Goal: Transaction & Acquisition: Purchase product/service

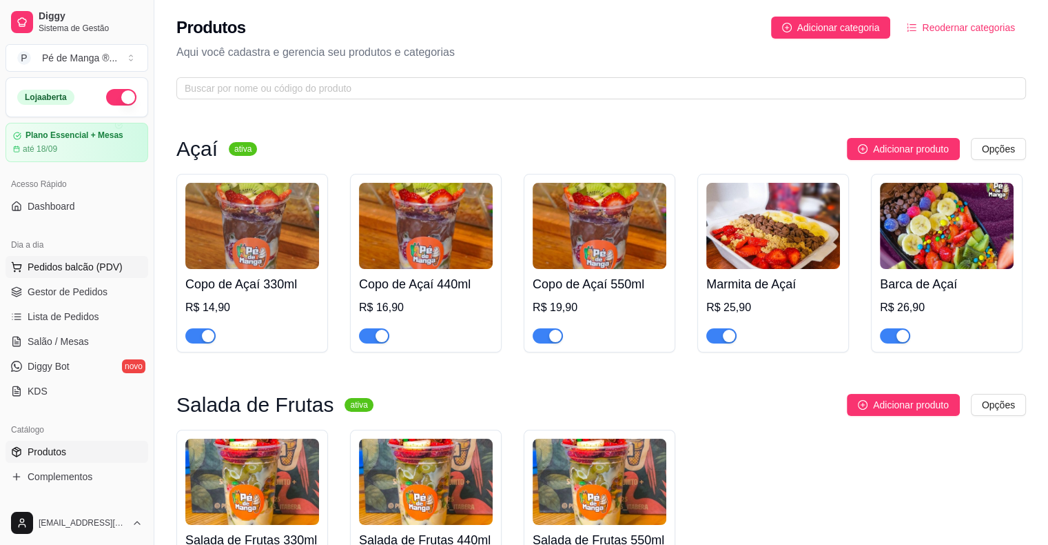
click at [102, 267] on span "Pedidos balcão (PDV)" at bounding box center [75, 267] width 95 height 14
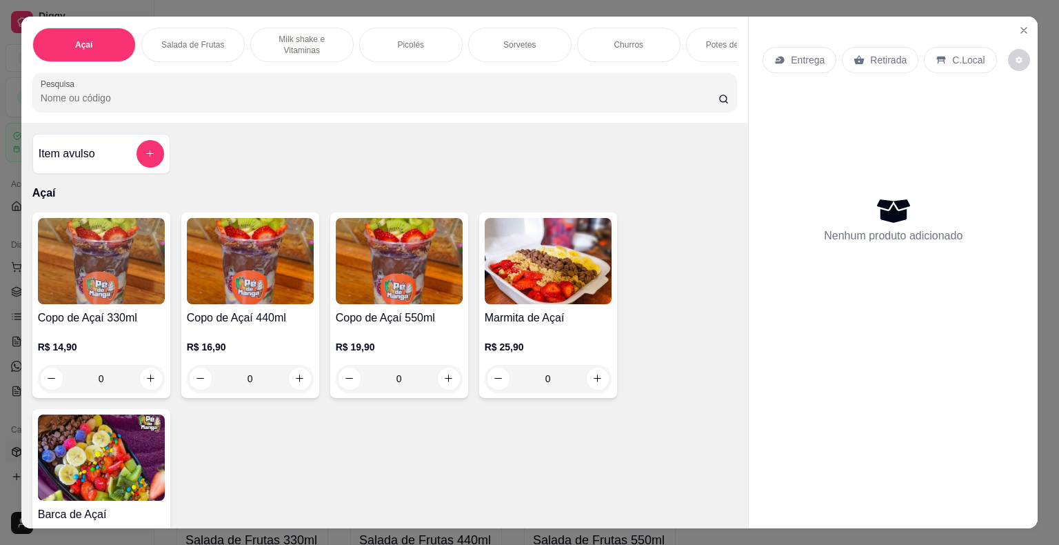
click at [802, 59] on p "Entrega" at bounding box center [808, 60] width 34 height 14
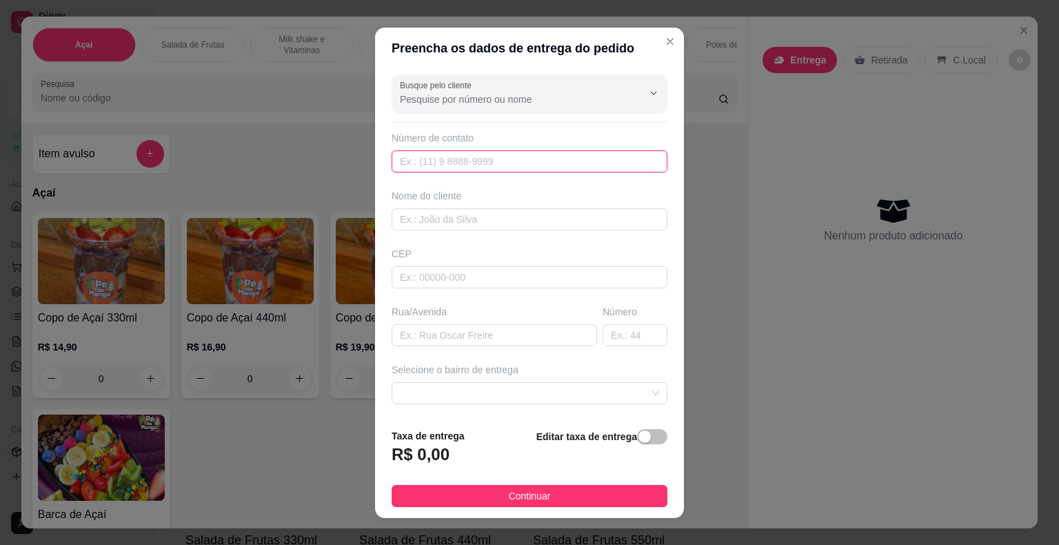
click at [588, 156] on input "text" at bounding box center [530, 161] width 276 height 22
type input "[PHONE_NUMBER]"
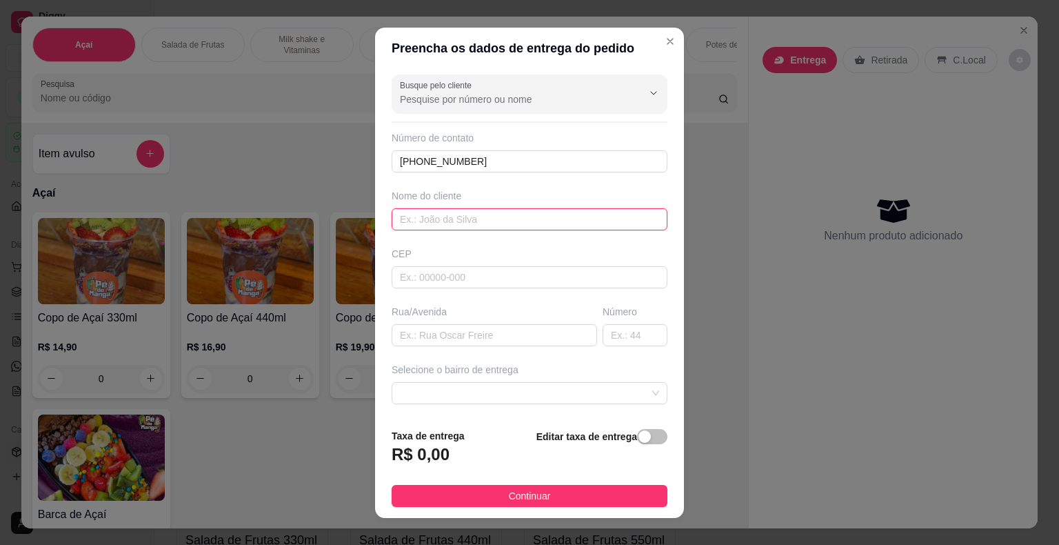
click at [545, 225] on input "text" at bounding box center [530, 219] width 276 height 22
type input "[PERSON_NAME]"
click at [443, 277] on input "text" at bounding box center [530, 277] width 276 height 22
type input "18440000"
click at [457, 329] on input "text" at bounding box center [494, 335] width 205 height 22
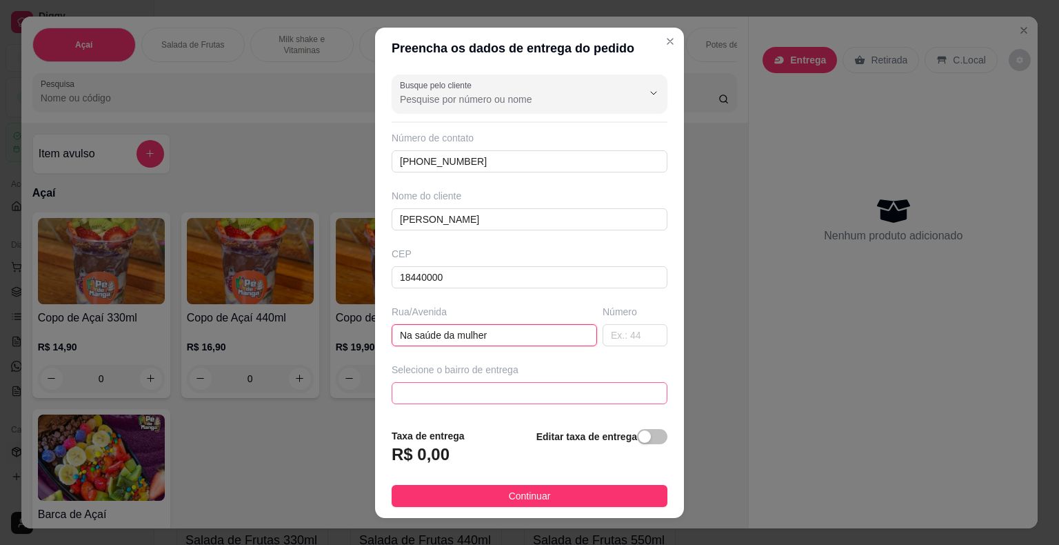
click at [536, 389] on span at bounding box center [529, 393] width 259 height 21
type input "Na saúde da mulher"
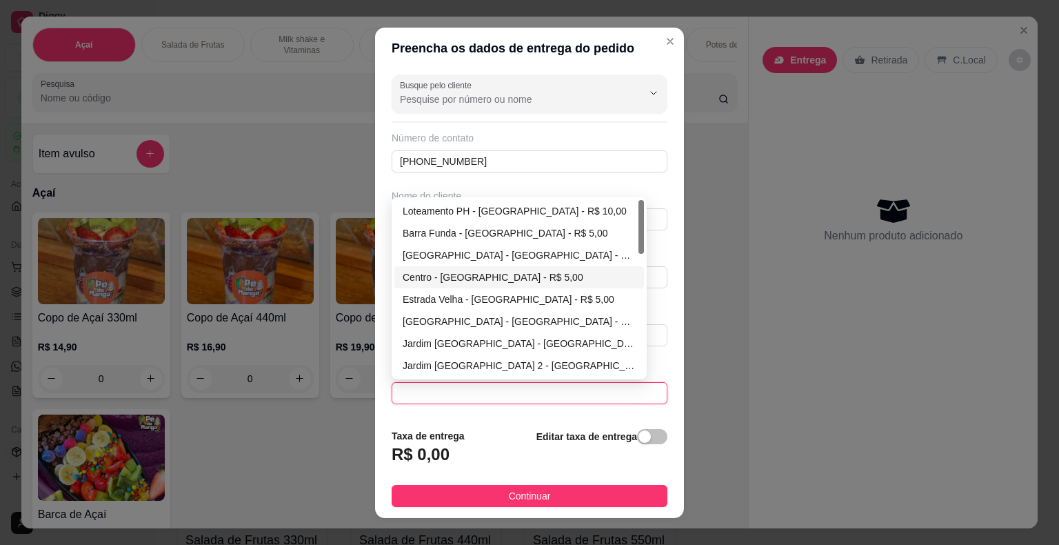
click at [499, 280] on div "Centro - [GEOGRAPHIC_DATA] - R$ 5,00" at bounding box center [519, 277] width 233 height 15
type input "Itaberá"
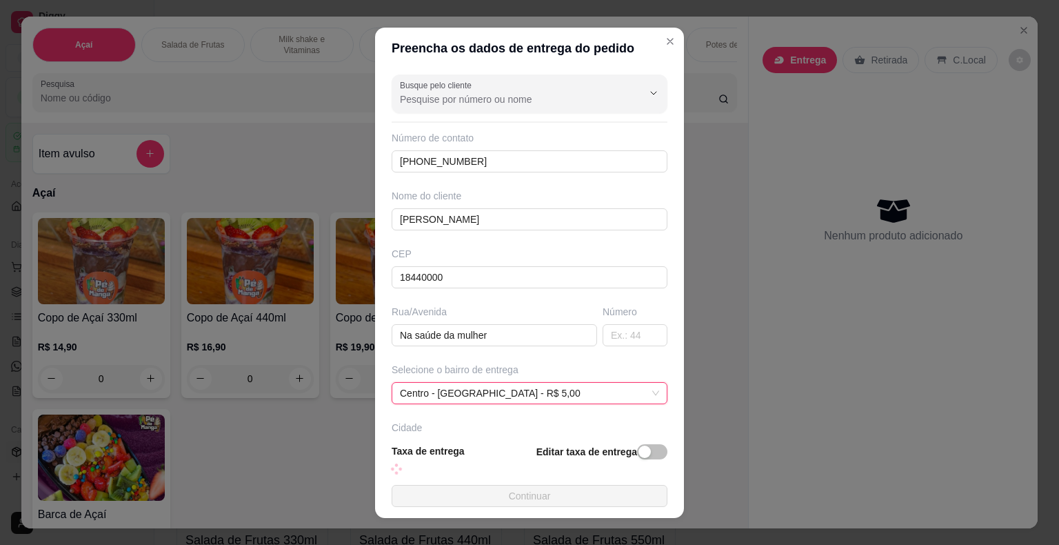
scroll to position [17, 0]
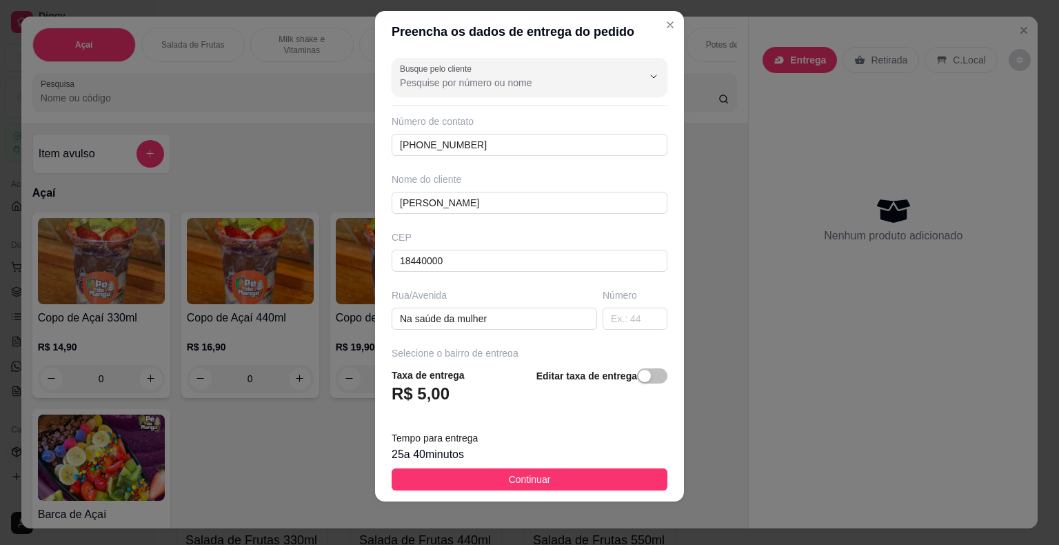
click at [596, 480] on button "Continuar" at bounding box center [530, 479] width 276 height 22
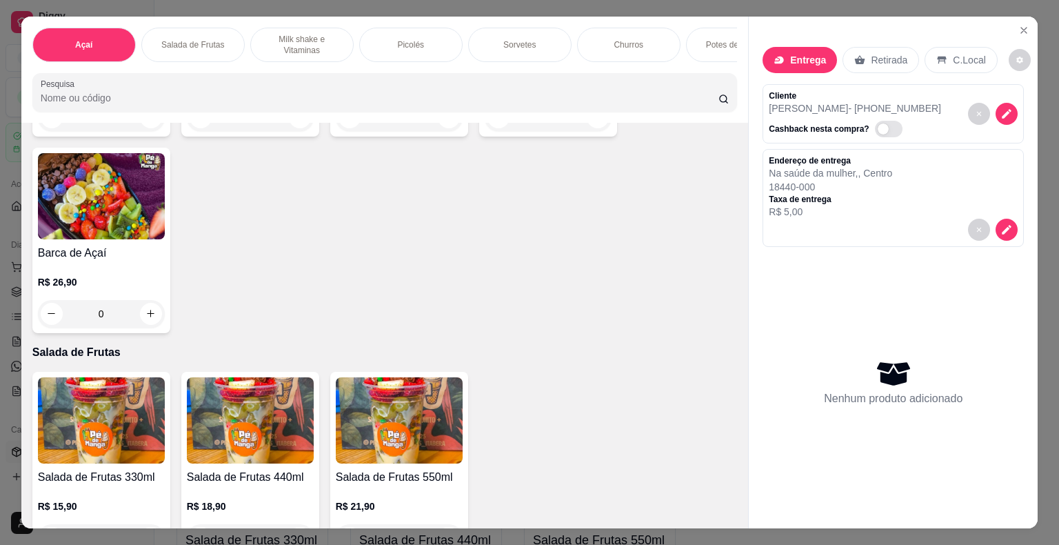
scroll to position [276, 0]
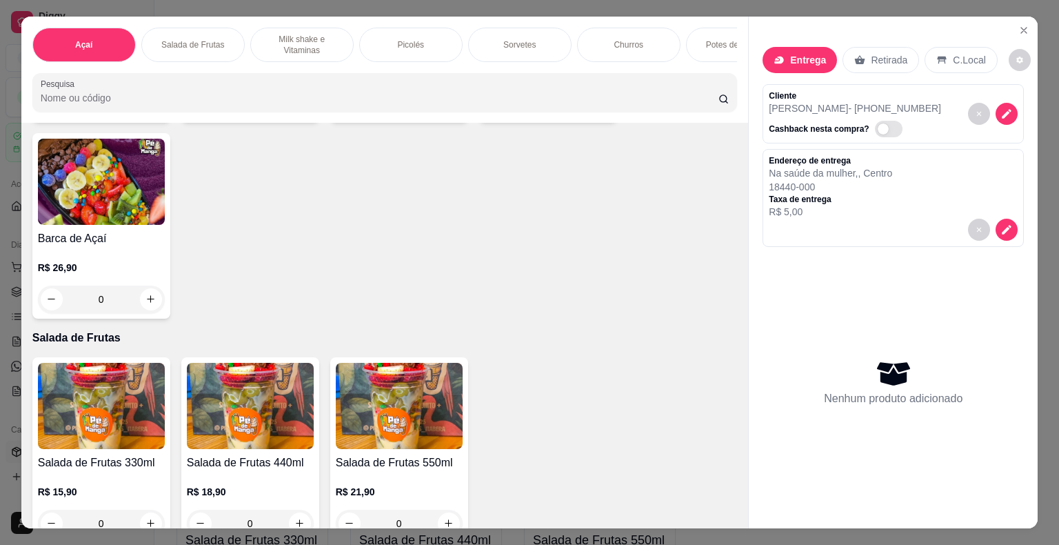
click at [115, 415] on img at bounding box center [101, 406] width 127 height 86
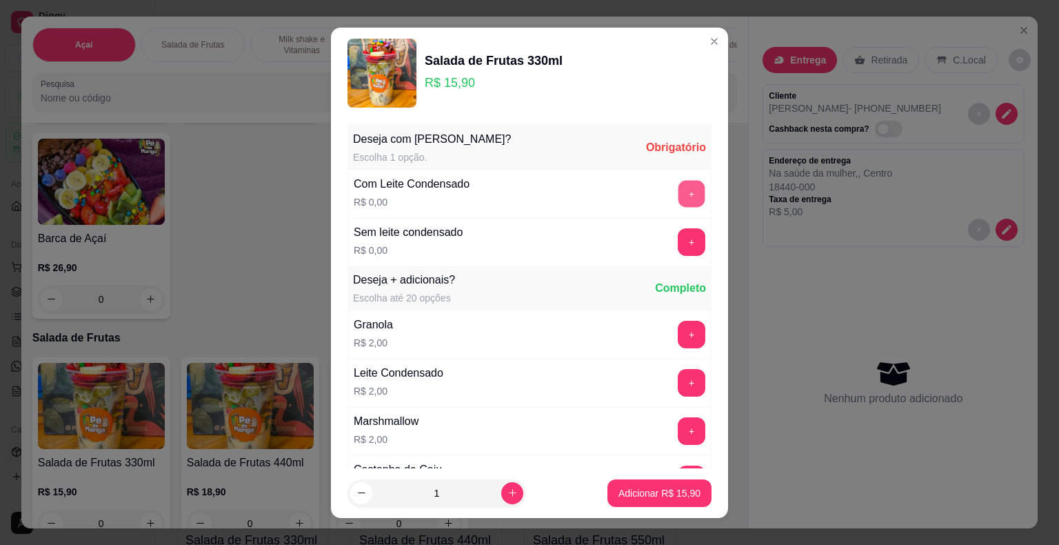
click at [678, 191] on button "+" at bounding box center [691, 193] width 27 height 27
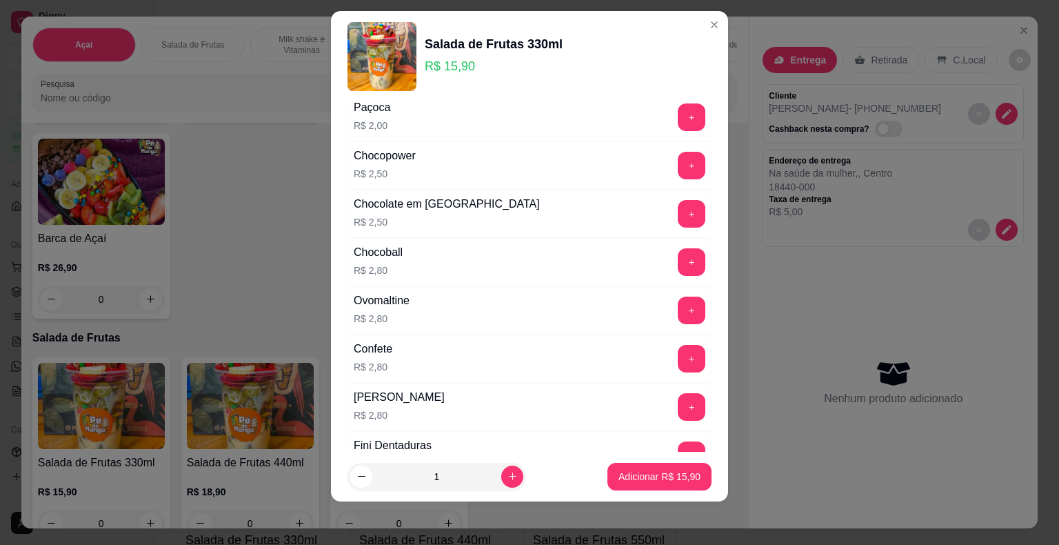
scroll to position [629, 0]
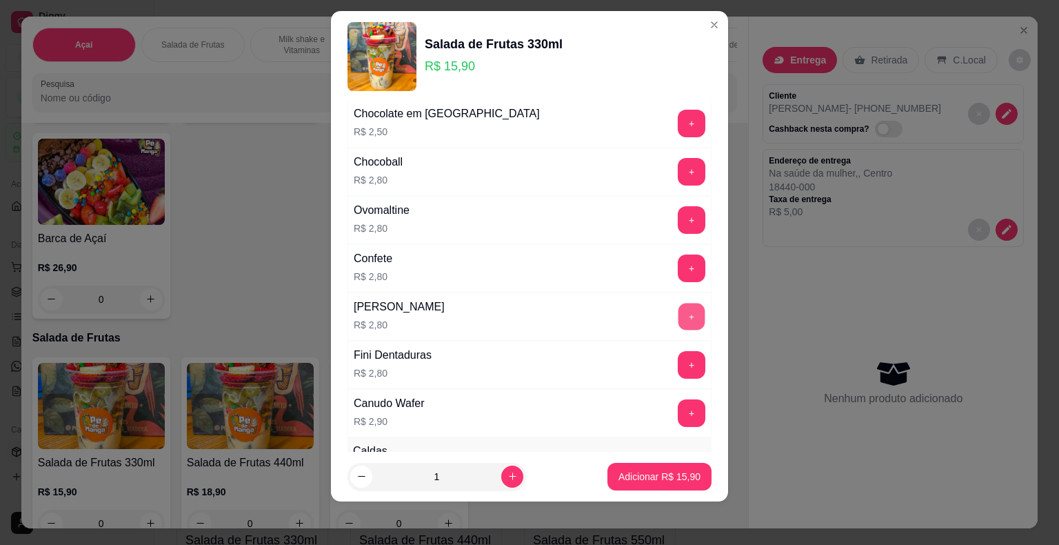
click at [678, 321] on button "+" at bounding box center [691, 316] width 27 height 27
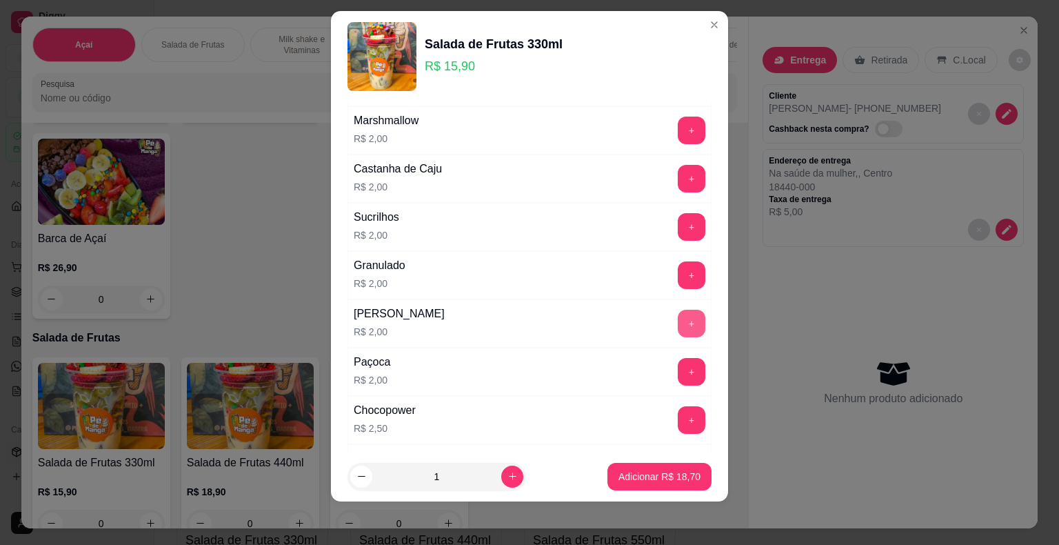
scroll to position [215, 0]
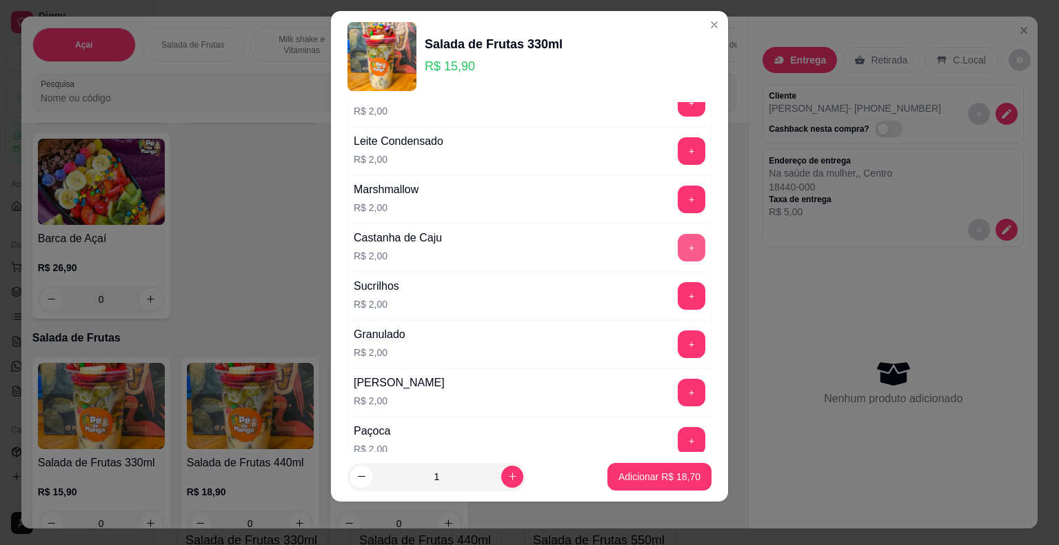
click at [678, 241] on button "+" at bounding box center [692, 248] width 28 height 28
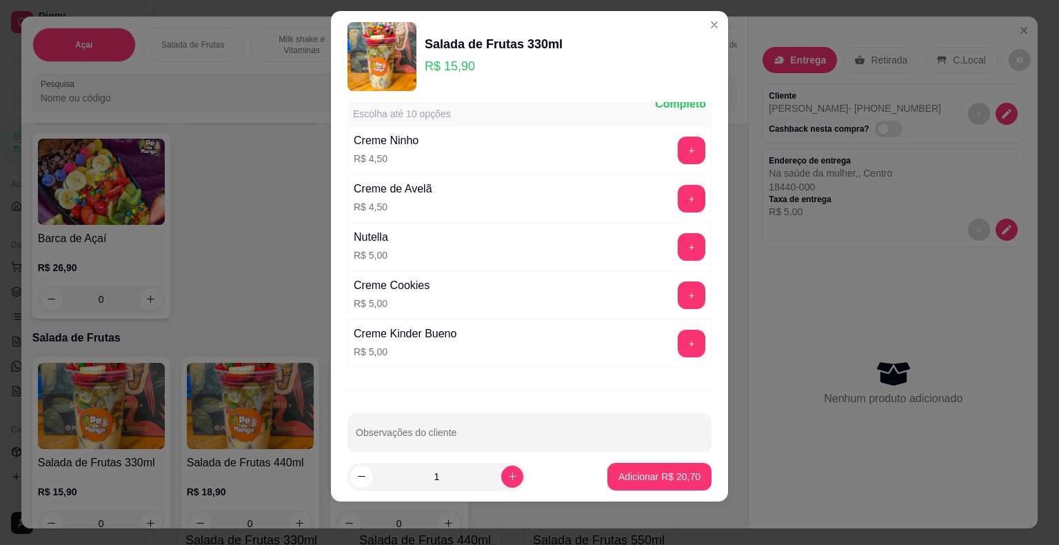
scroll to position [1519, 0]
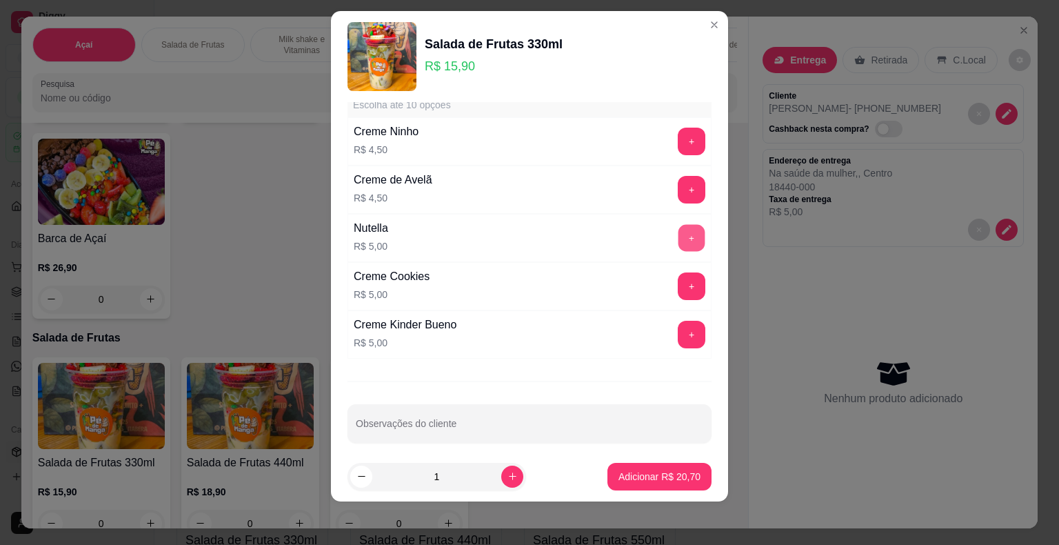
click at [678, 233] on button "+" at bounding box center [691, 237] width 27 height 27
click at [685, 479] on button "Adicionar R$ 25,70" at bounding box center [659, 477] width 104 height 28
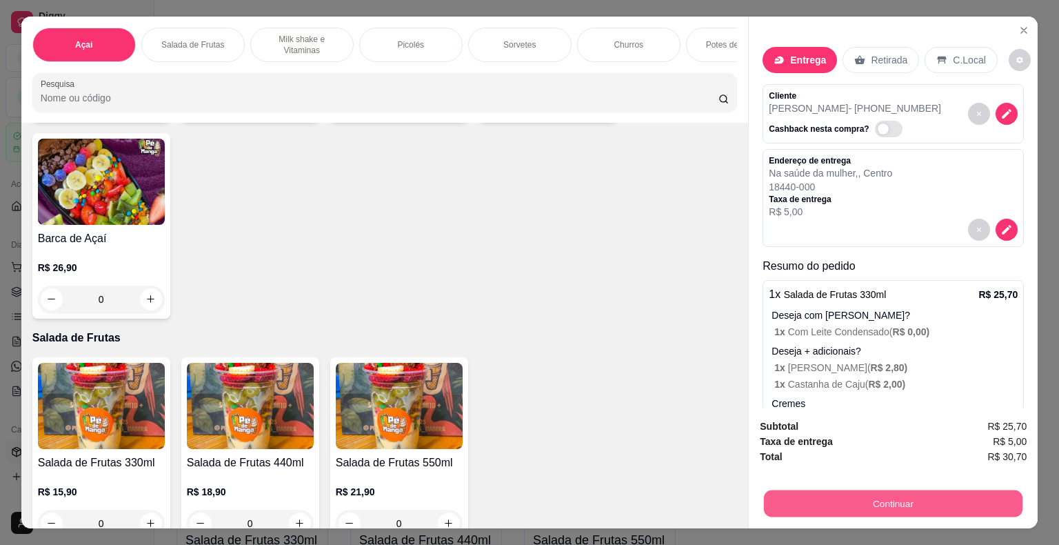
click at [805, 505] on button "Continuar" at bounding box center [893, 503] width 258 height 27
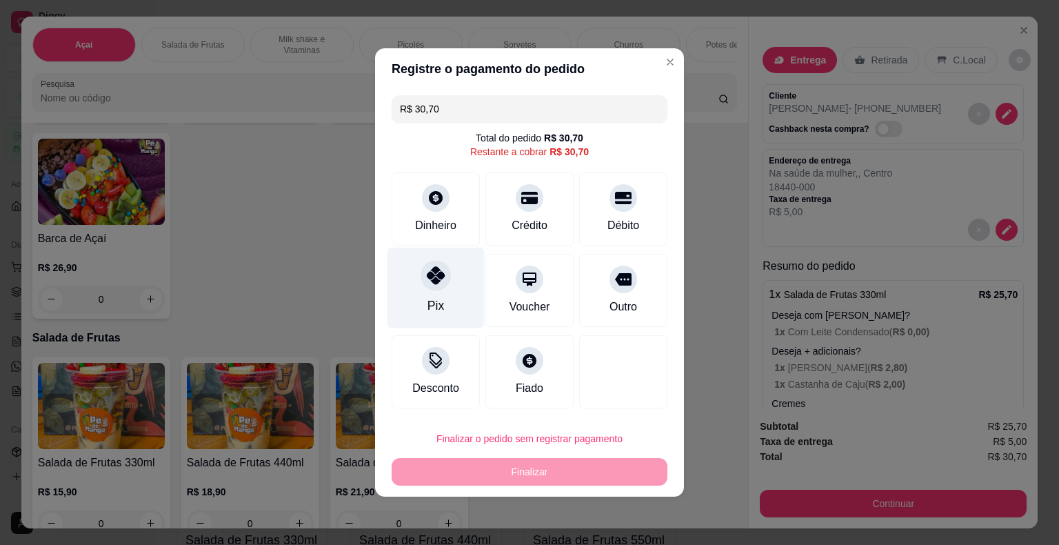
click at [456, 307] on div "Pix" at bounding box center [435, 287] width 97 height 81
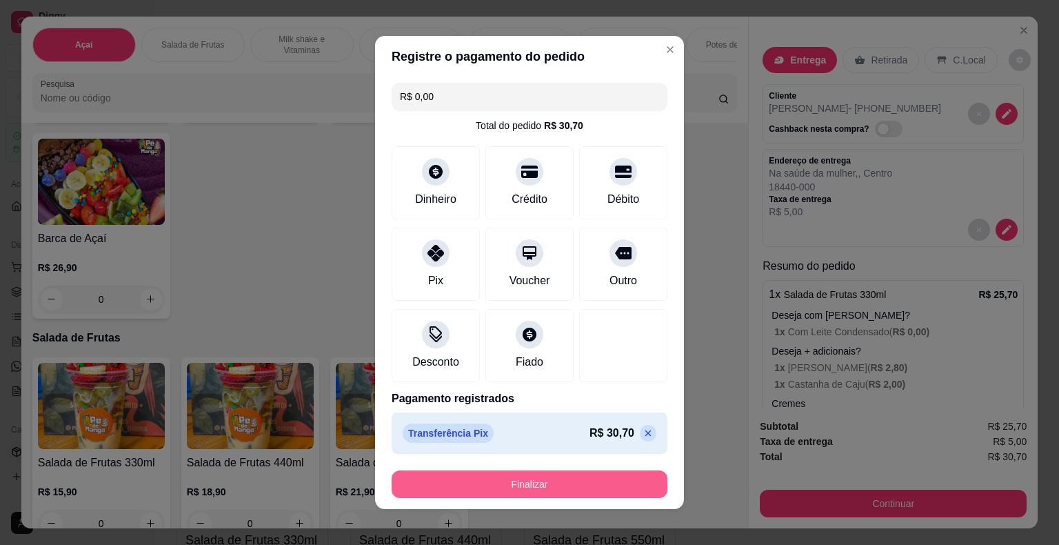
scroll to position [8, 0]
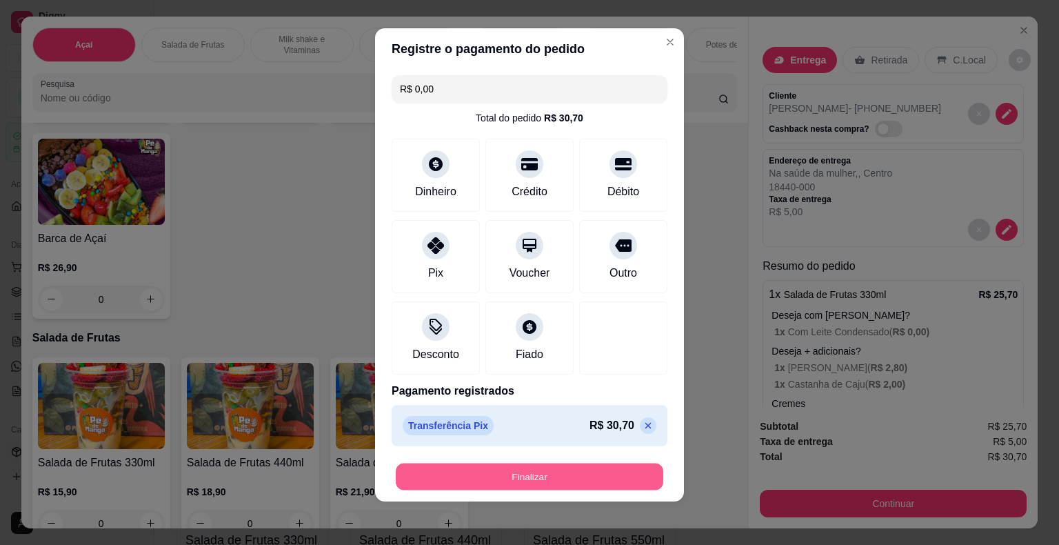
click at [562, 484] on button "Finalizar" at bounding box center [529, 476] width 267 height 27
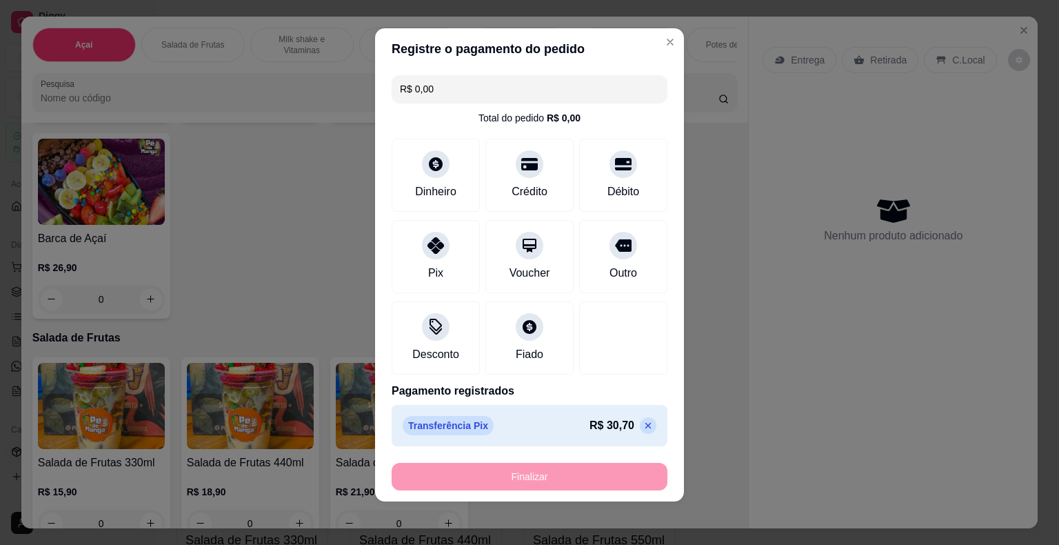
type input "-R$ 30,70"
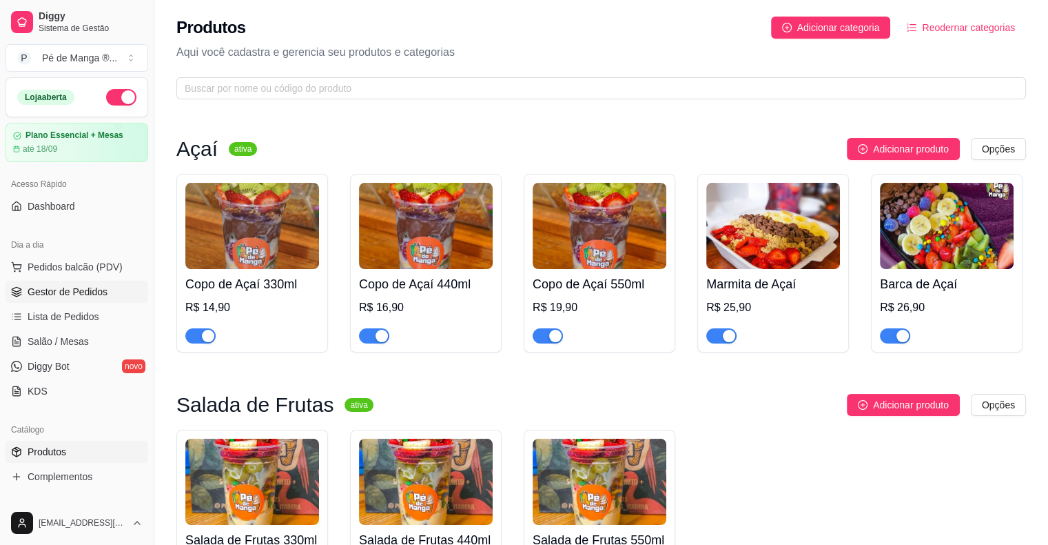
click at [102, 282] on link "Gestor de Pedidos" at bounding box center [77, 292] width 143 height 22
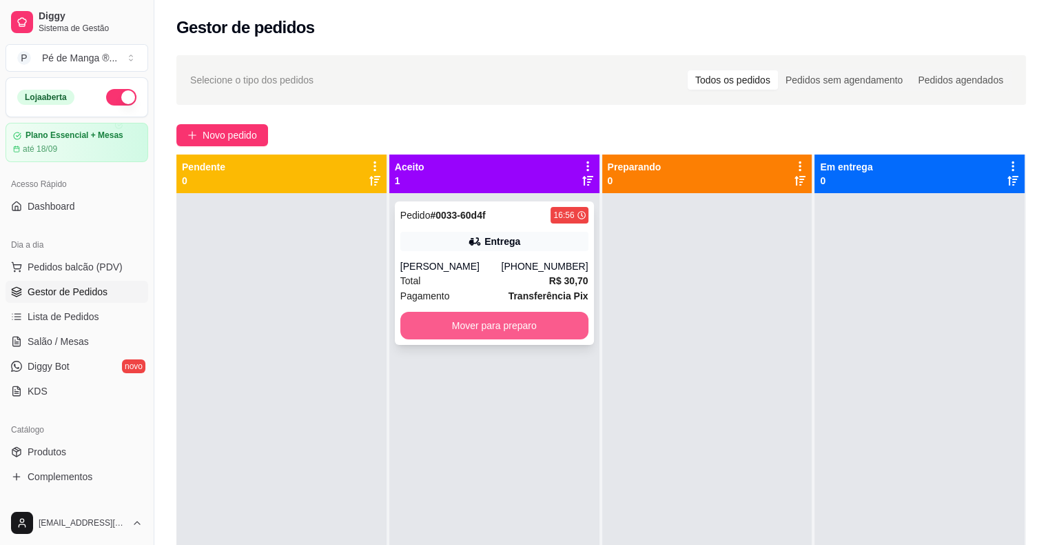
click at [519, 326] on button "Mover para preparo" at bounding box center [494, 326] width 188 height 28
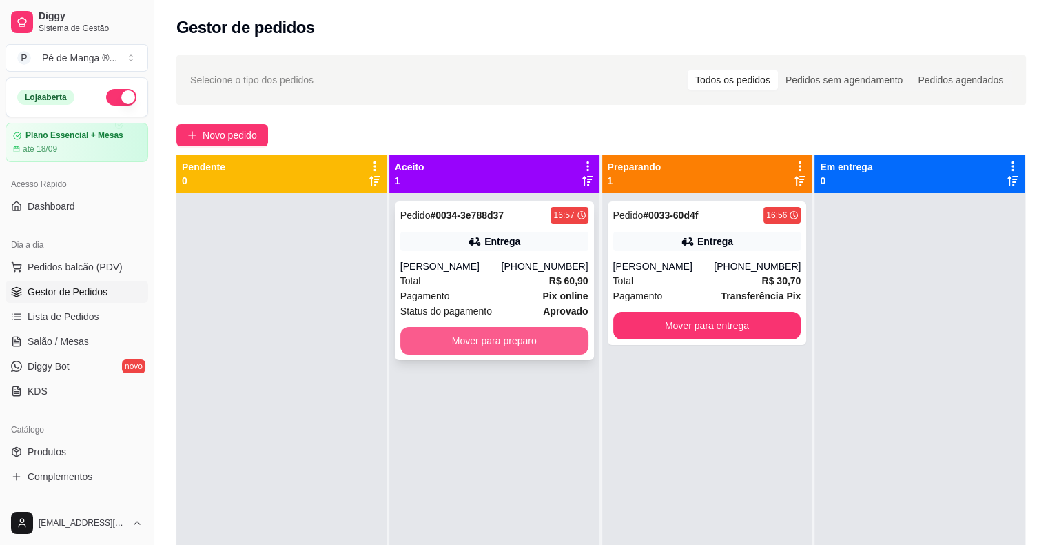
click at [511, 344] on button "Mover para preparo" at bounding box center [494, 341] width 188 height 28
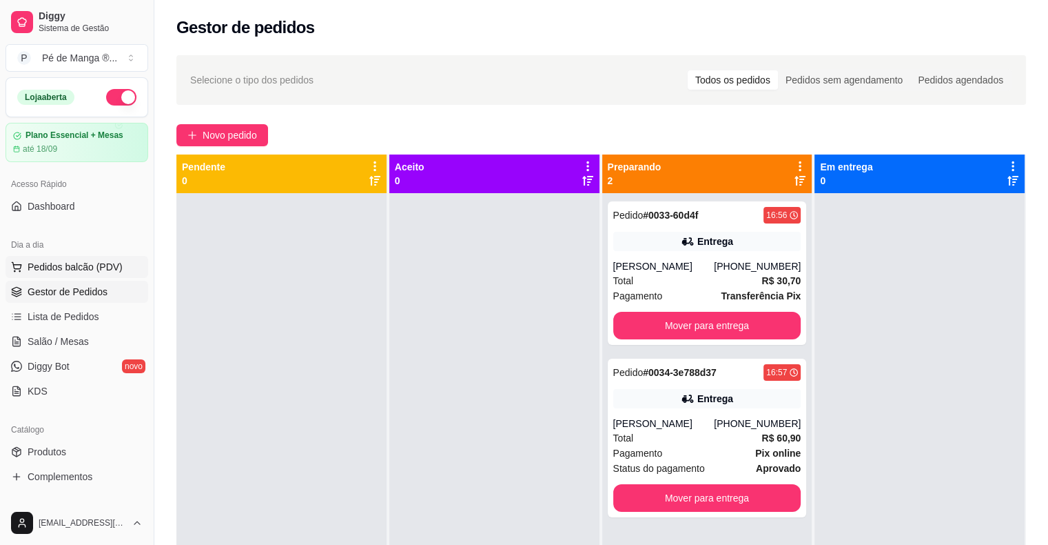
click at [89, 268] on span "Pedidos balcão (PDV)" at bounding box center [75, 267] width 95 height 14
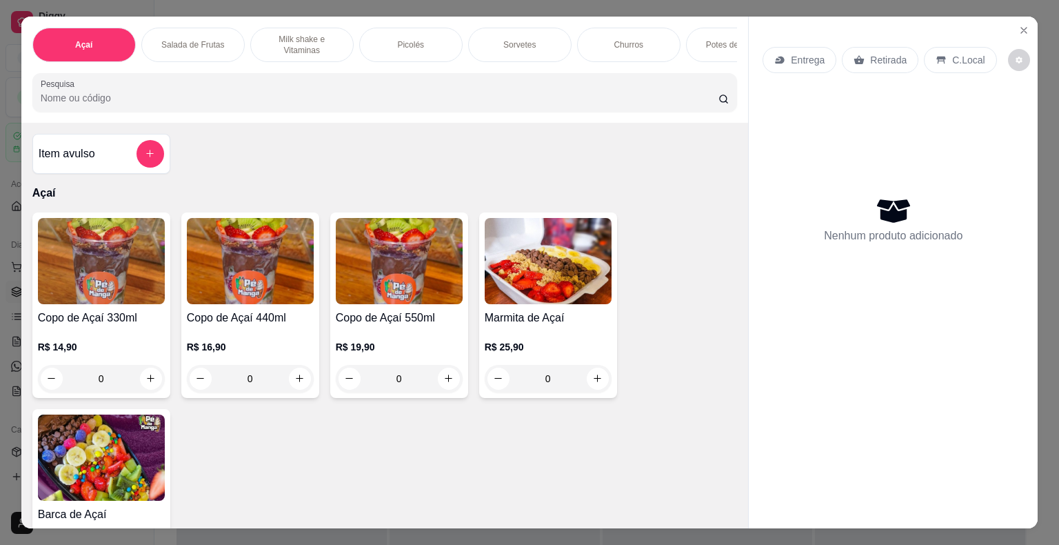
click at [416, 50] on div "Picolés" at bounding box center [410, 45] width 103 height 34
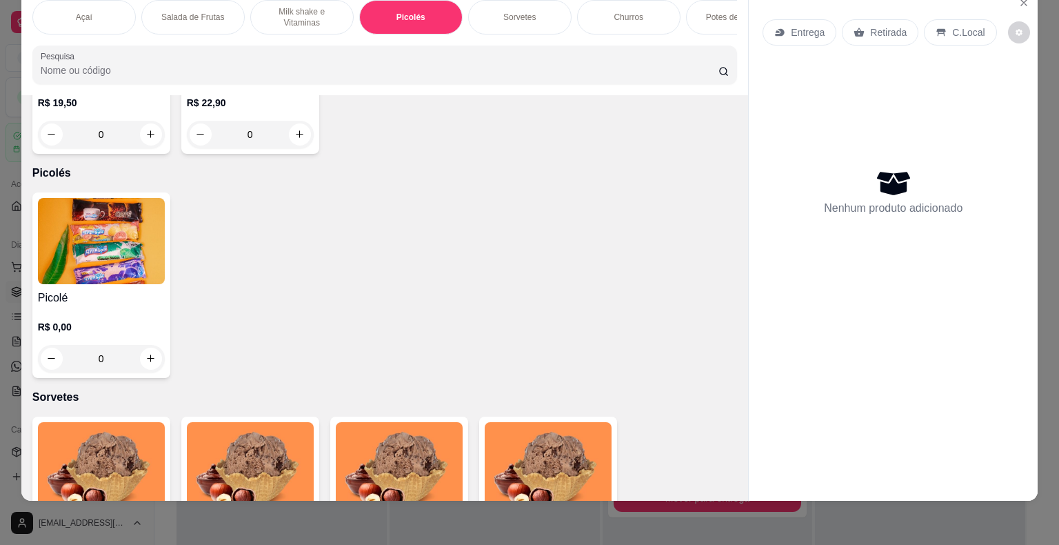
scroll to position [920, 0]
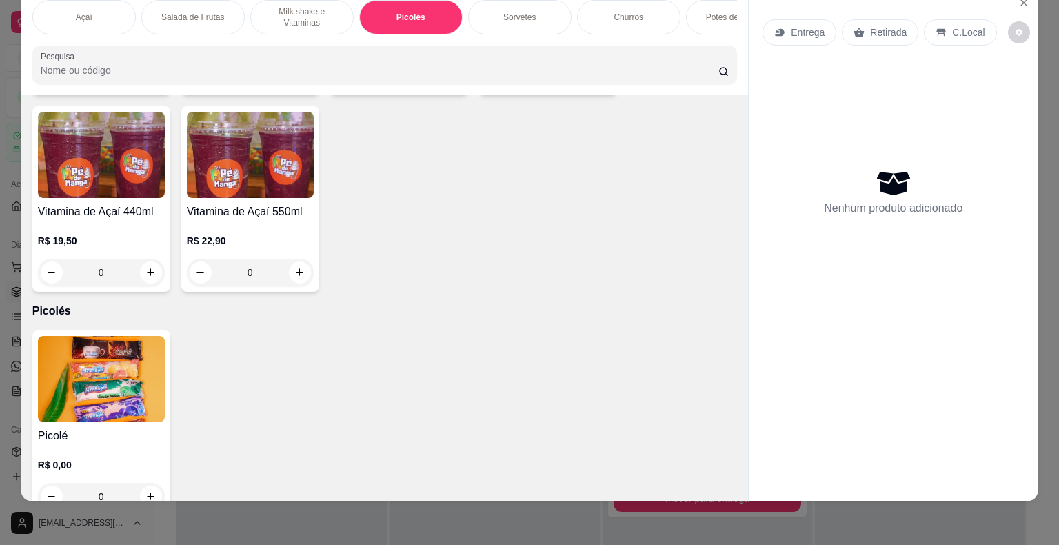
click at [124, 408] on img at bounding box center [101, 379] width 127 height 86
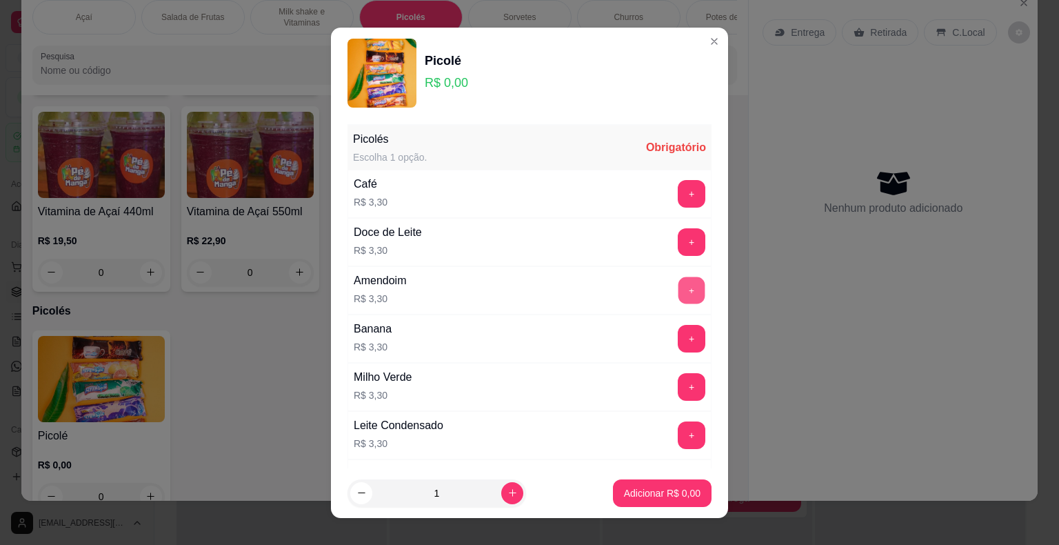
click at [678, 292] on button "+" at bounding box center [691, 289] width 27 height 27
click at [656, 491] on p "Adicionar R$ 3,30" at bounding box center [662, 493] width 77 height 14
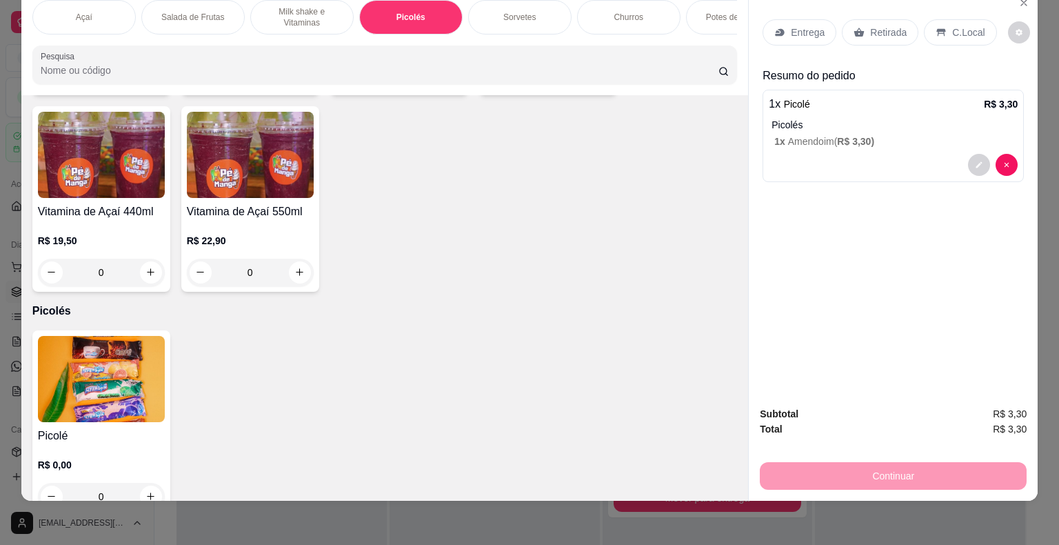
click at [920, 473] on div "Continuar" at bounding box center [893, 473] width 267 height 31
click at [920, 472] on div "Continuar" at bounding box center [893, 473] width 267 height 31
click at [921, 465] on div "Continuar" at bounding box center [893, 473] width 267 height 31
click at [922, 465] on div "Continuar" at bounding box center [893, 473] width 267 height 31
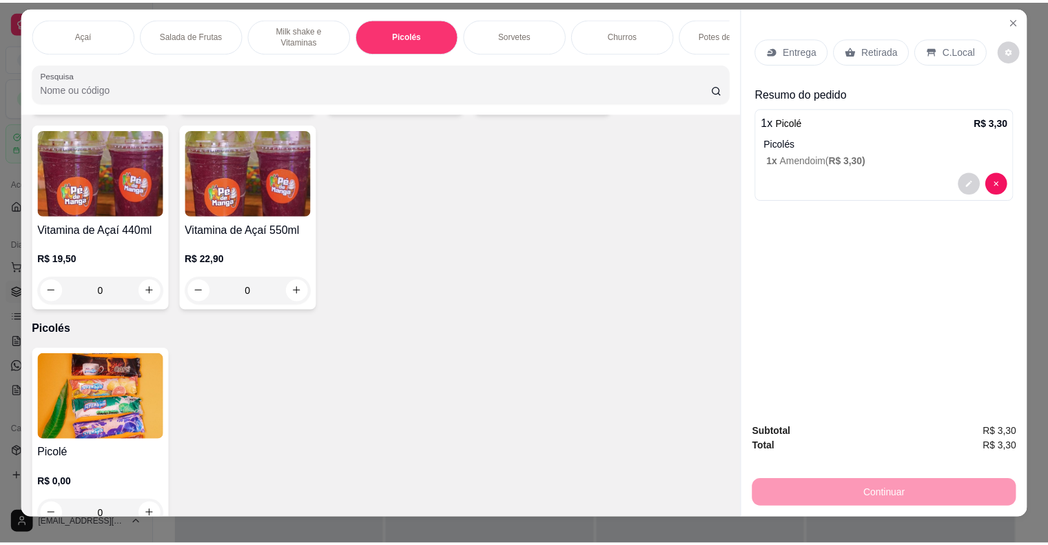
scroll to position [0, 0]
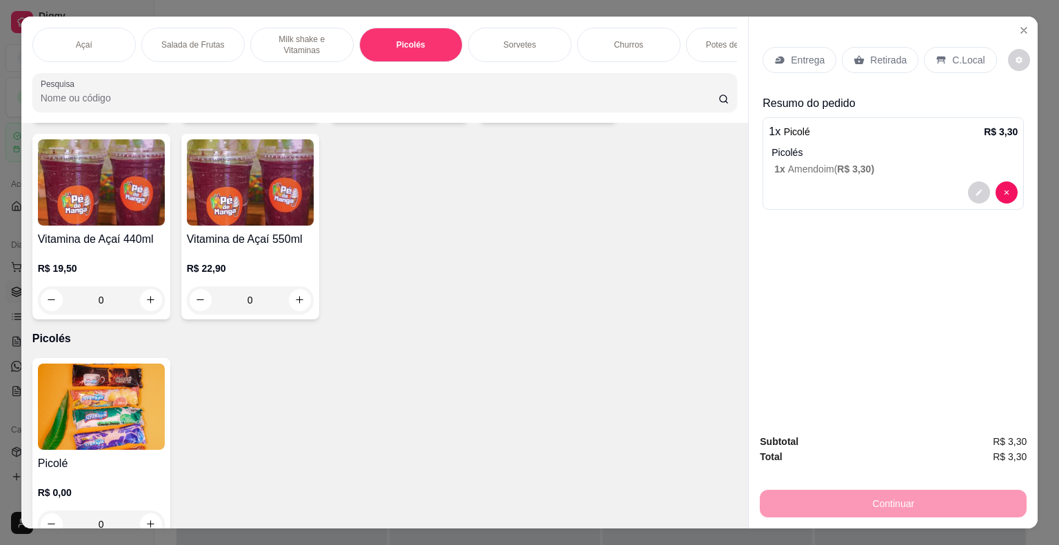
click at [957, 68] on div "Entrega Retirada C.Local" at bounding box center [892, 60] width 261 height 48
click at [957, 57] on p "C.Local" at bounding box center [968, 60] width 32 height 14
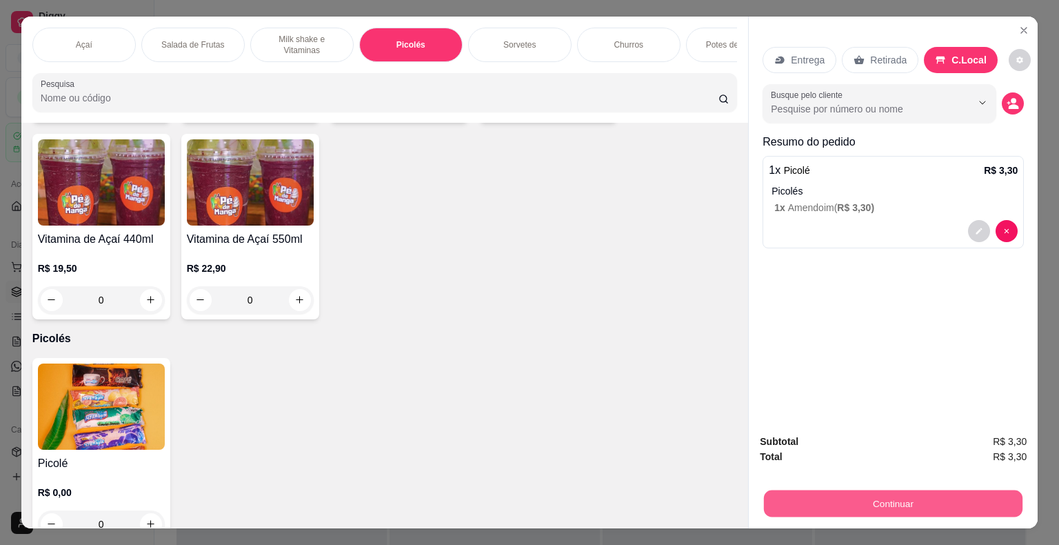
click at [909, 495] on button "Continuar" at bounding box center [893, 503] width 258 height 27
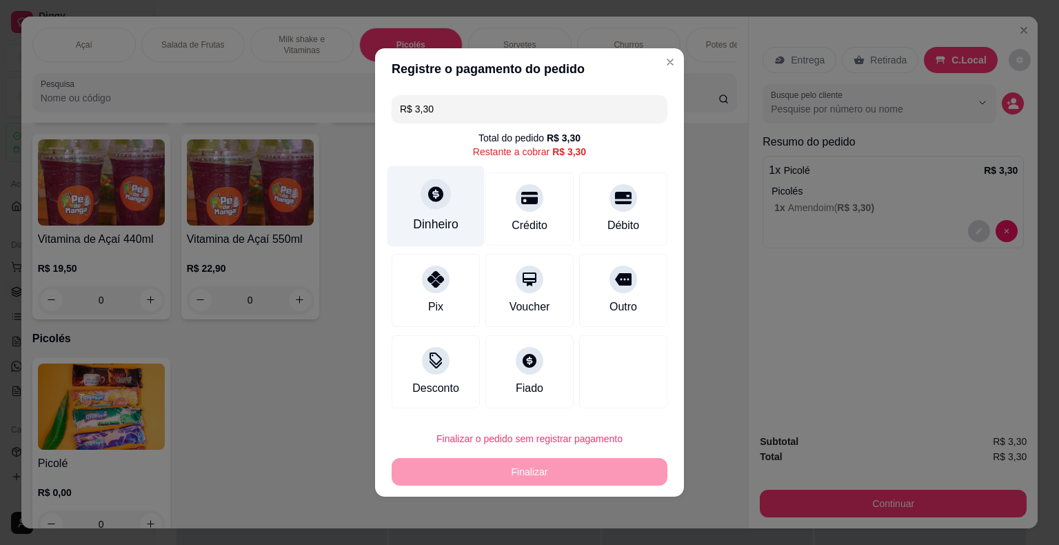
click at [429, 208] on div at bounding box center [435, 194] width 30 height 30
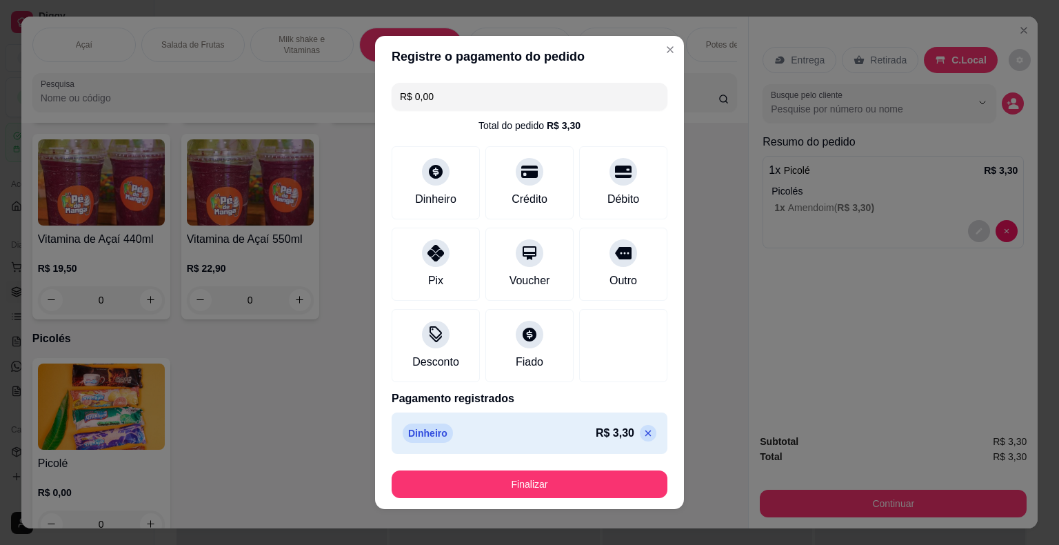
click at [578, 500] on footer "Finalizar" at bounding box center [529, 484] width 309 height 50
click at [577, 492] on button "Finalizar" at bounding box center [530, 484] width 276 height 28
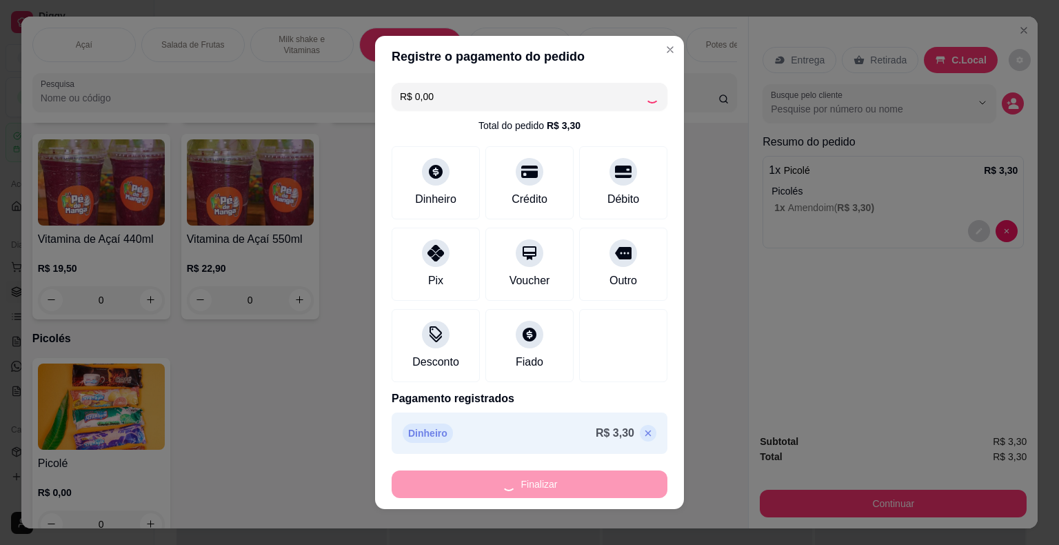
type input "-R$ 3,30"
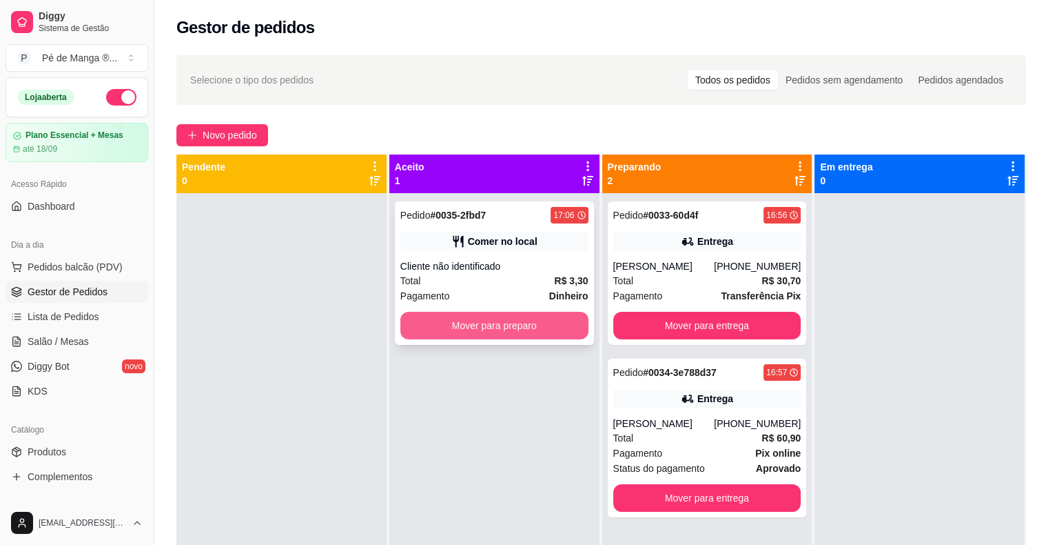
click at [476, 332] on button "Mover para preparo" at bounding box center [494, 326] width 188 height 28
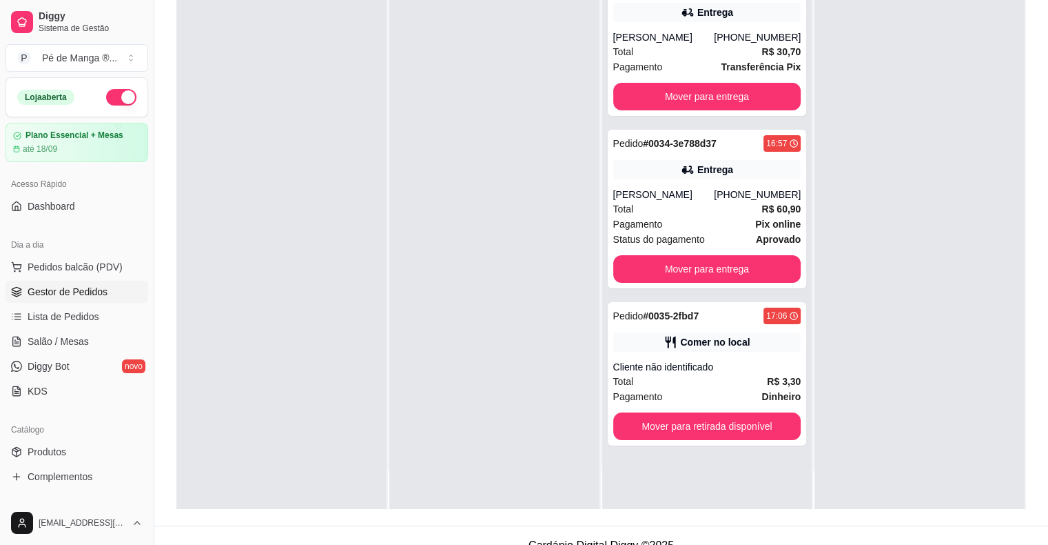
scroll to position [210, 0]
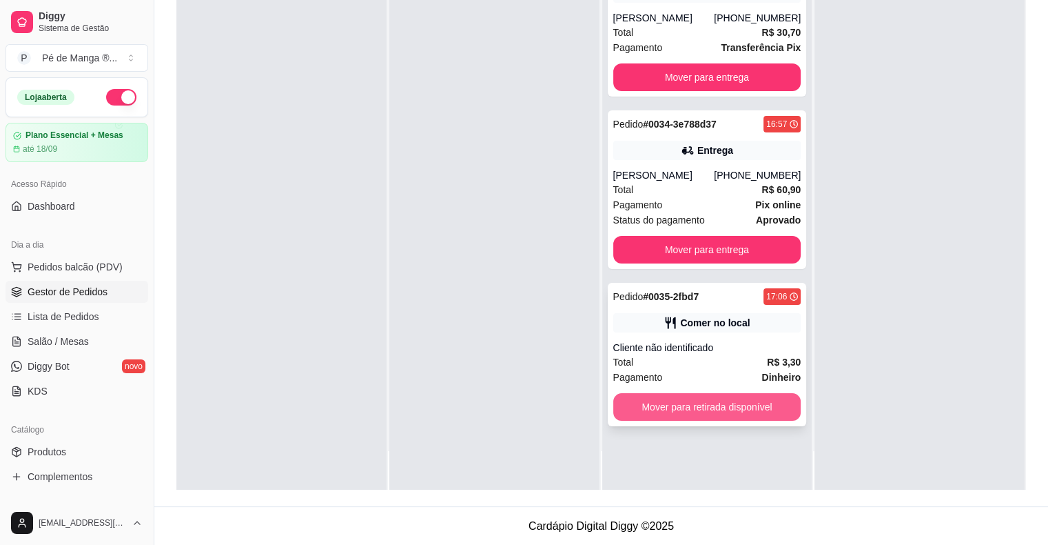
click at [737, 407] on button "Mover para retirada disponível" at bounding box center [707, 407] width 188 height 28
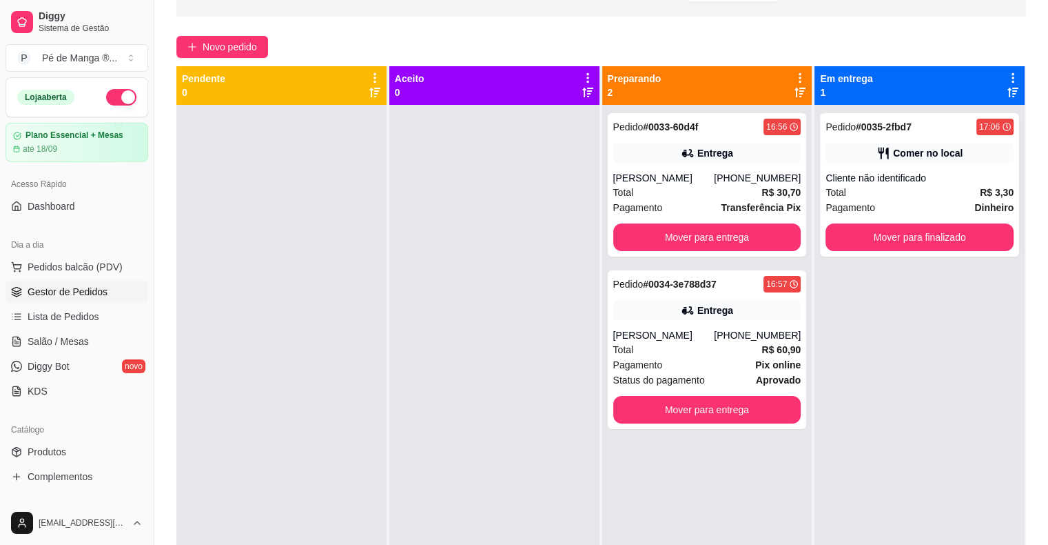
scroll to position [0, 0]
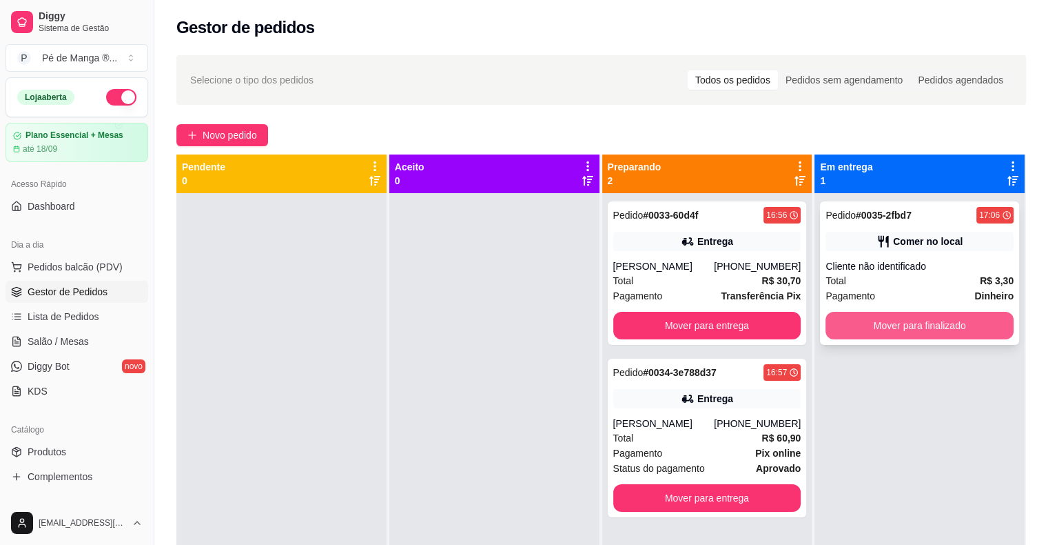
click at [920, 323] on button "Mover para finalizado" at bounding box center [920, 326] width 188 height 28
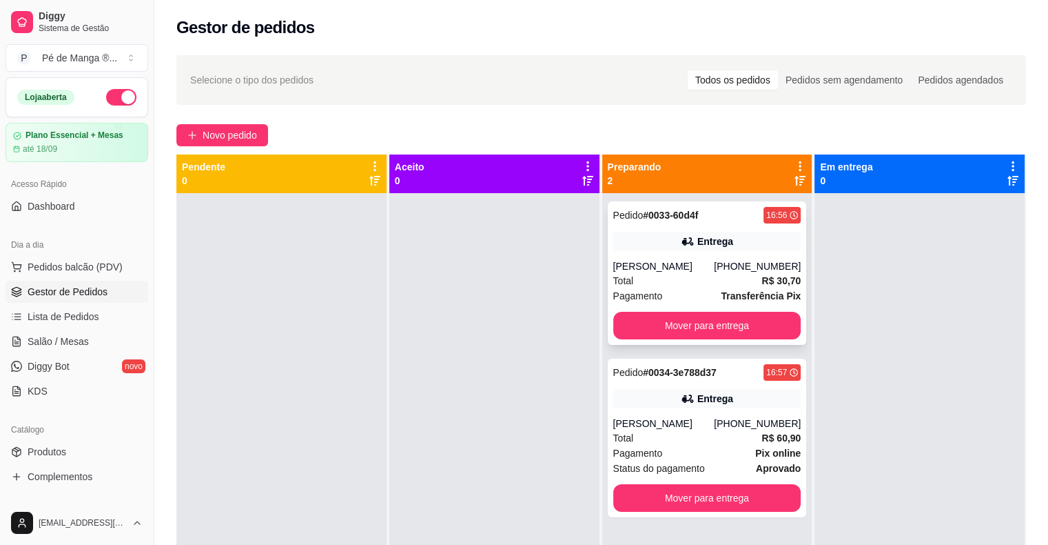
click at [762, 278] on strong "R$ 30,70" at bounding box center [781, 280] width 39 height 11
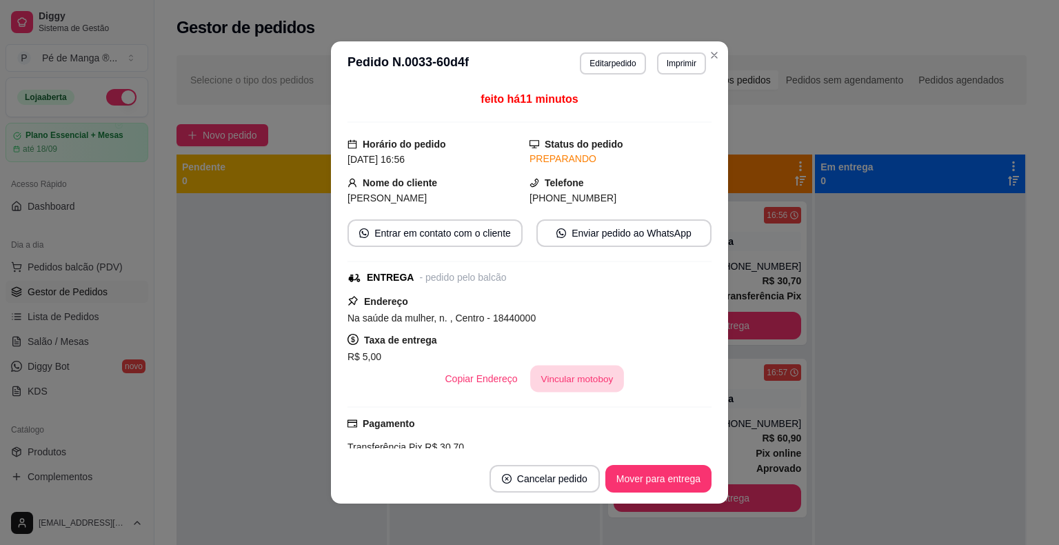
click at [552, 376] on button "Vincular motoboy" at bounding box center [577, 378] width 94 height 27
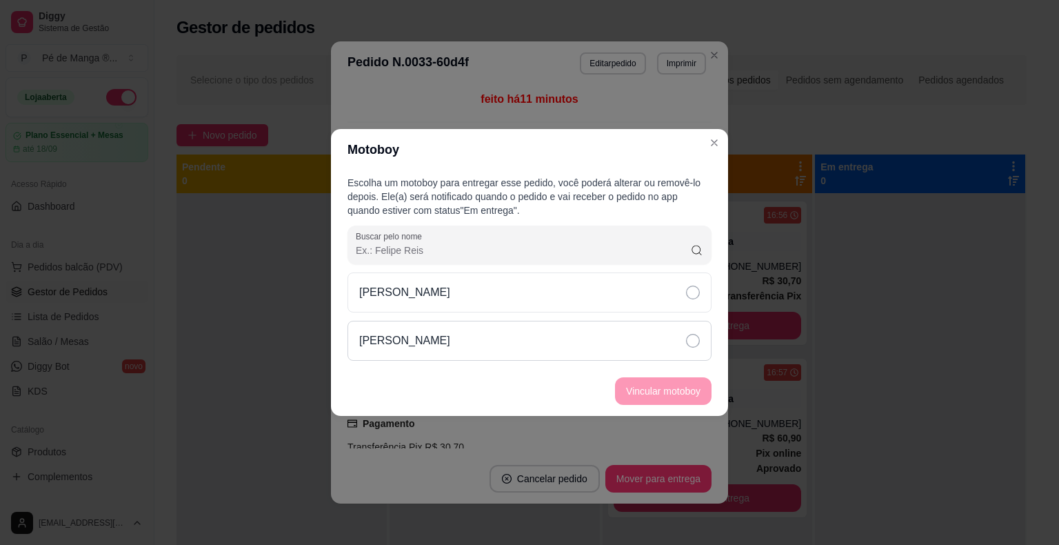
click at [704, 334] on div "[PERSON_NAME]" at bounding box center [529, 341] width 364 height 40
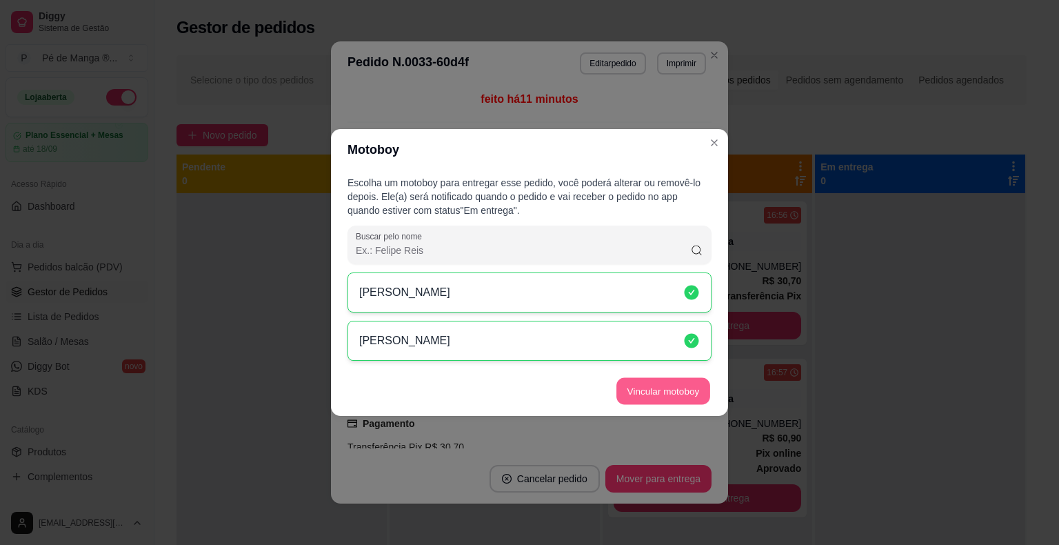
click at [673, 387] on button "Vincular motoboy" at bounding box center [663, 391] width 94 height 27
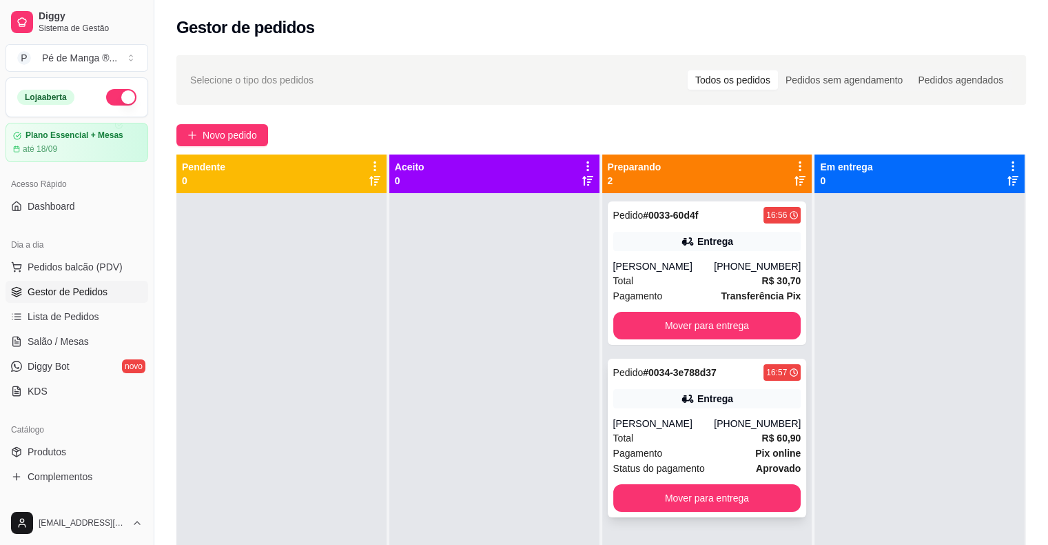
click at [715, 432] on div "Total R$ 60,90" at bounding box center [707, 437] width 188 height 15
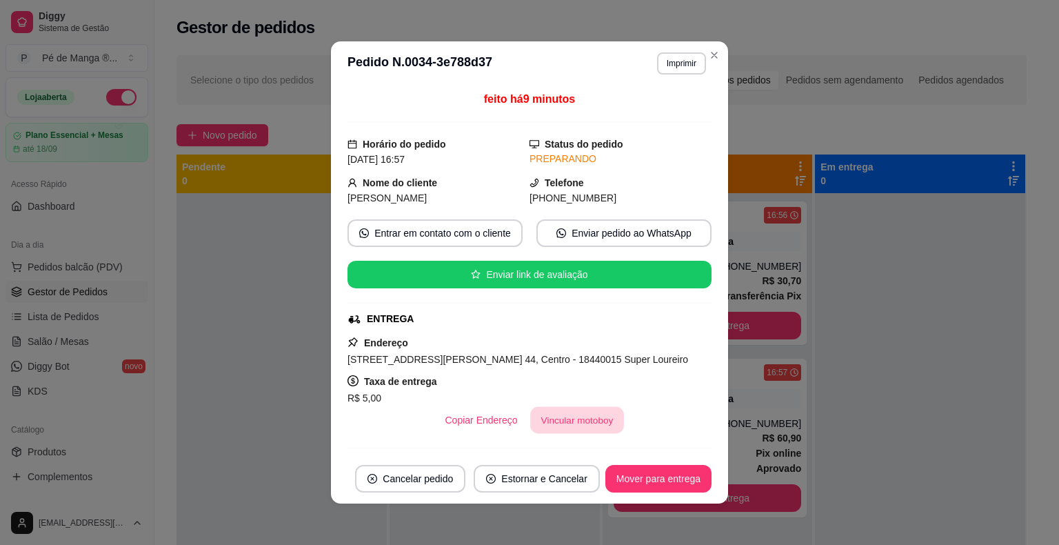
click at [554, 425] on button "Vincular motoboy" at bounding box center [577, 420] width 94 height 27
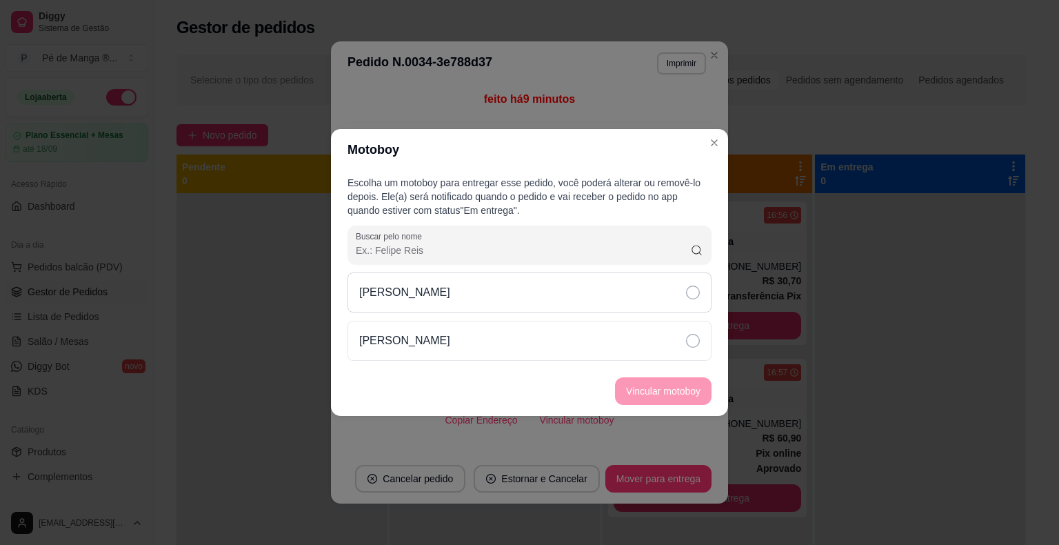
click at [676, 281] on div "[PERSON_NAME]" at bounding box center [529, 292] width 364 height 40
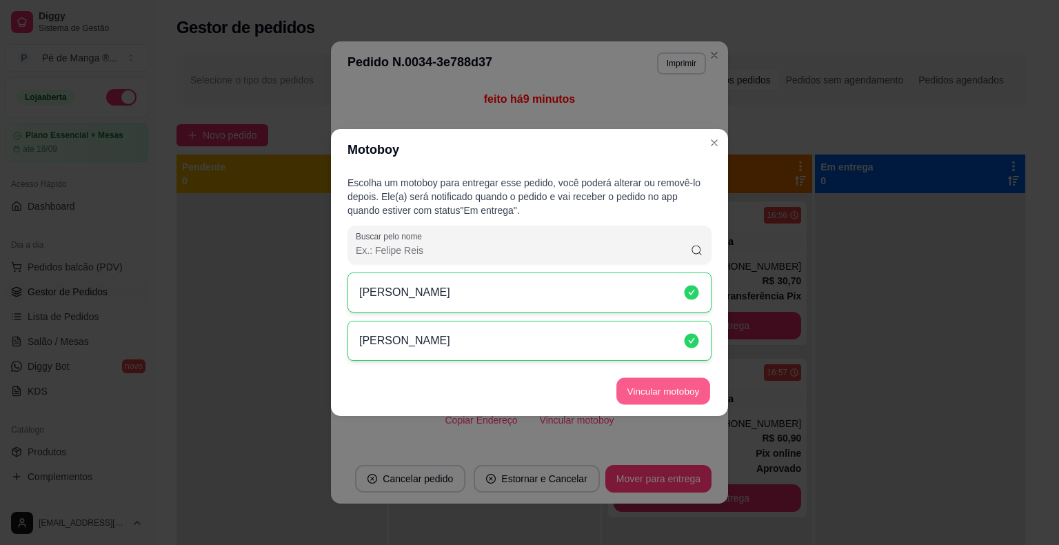
click at [664, 391] on button "Vincular motoboy" at bounding box center [663, 391] width 94 height 27
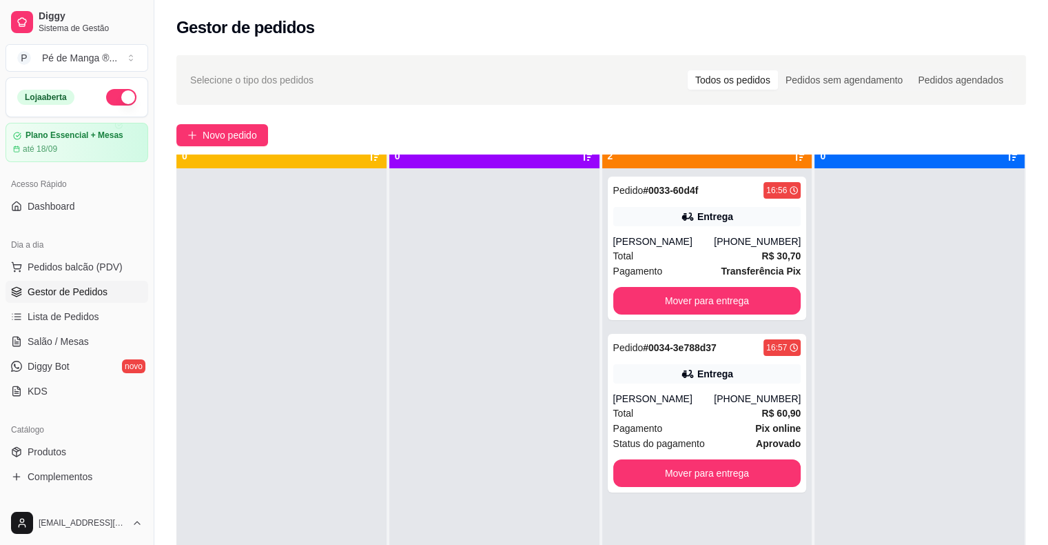
scroll to position [39, 0]
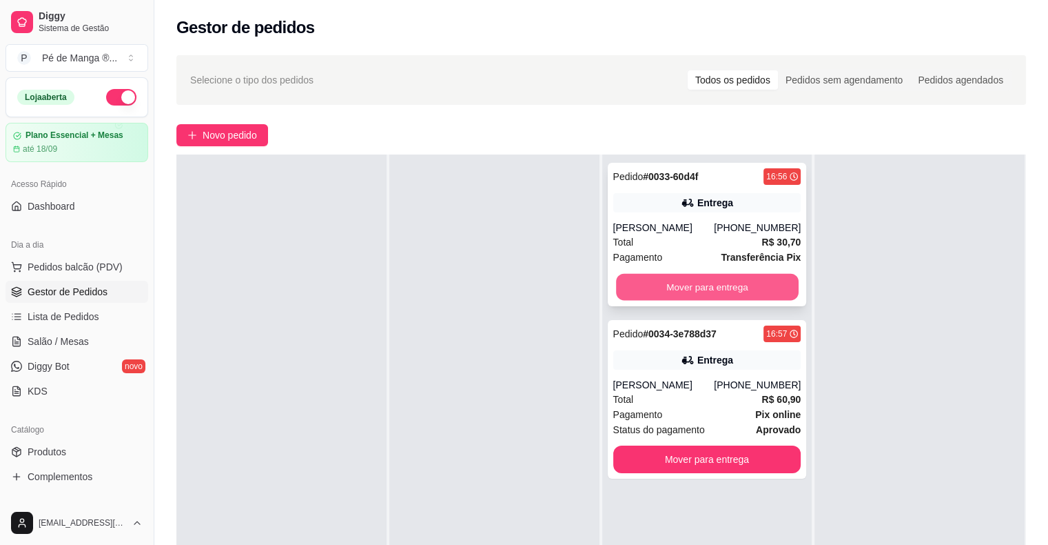
click at [746, 281] on button "Mover para entrega" at bounding box center [707, 287] width 183 height 27
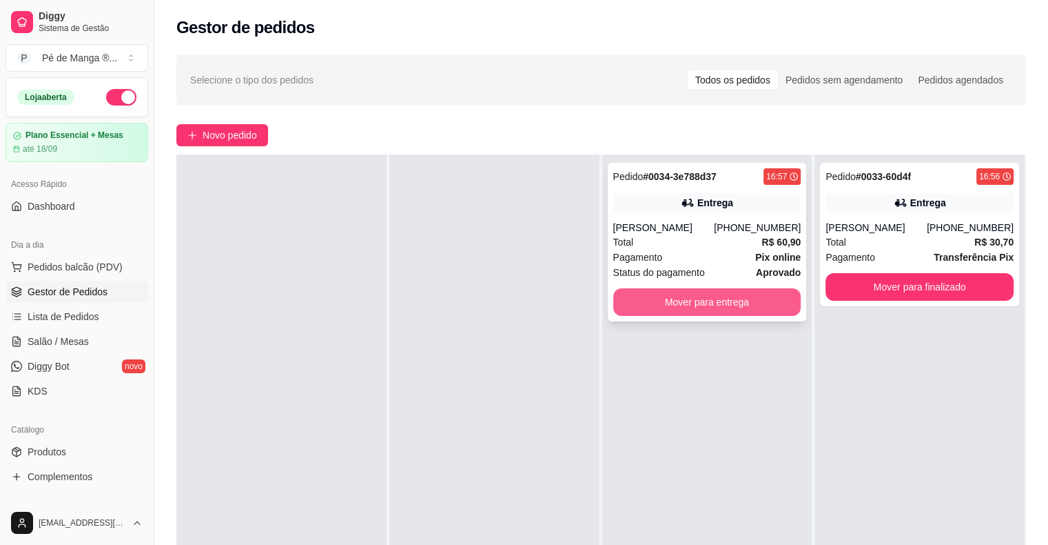
click at [713, 302] on button "Mover para entrega" at bounding box center [707, 302] width 188 height 28
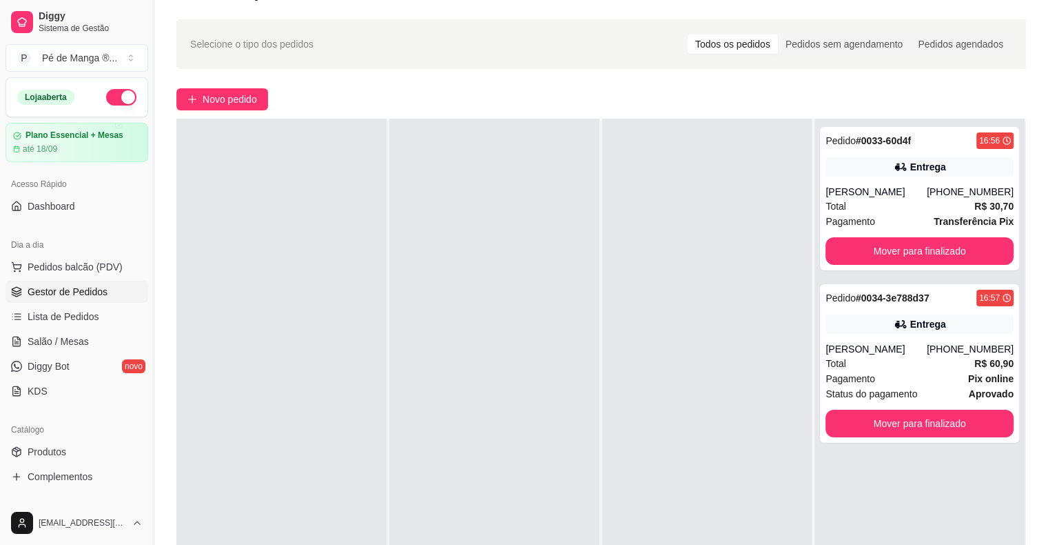
scroll to position [69, 0]
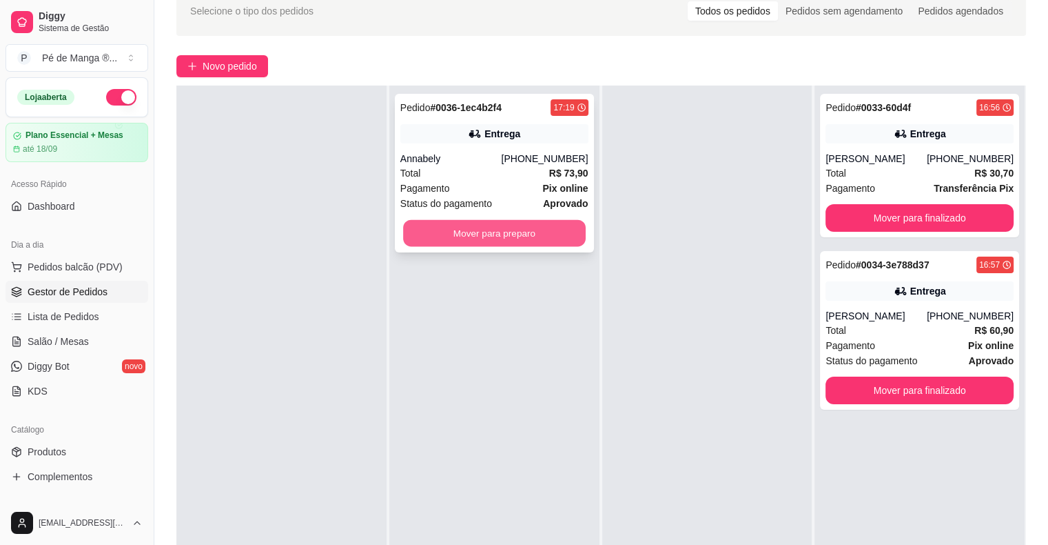
click at [512, 227] on button "Mover para preparo" at bounding box center [494, 233] width 183 height 27
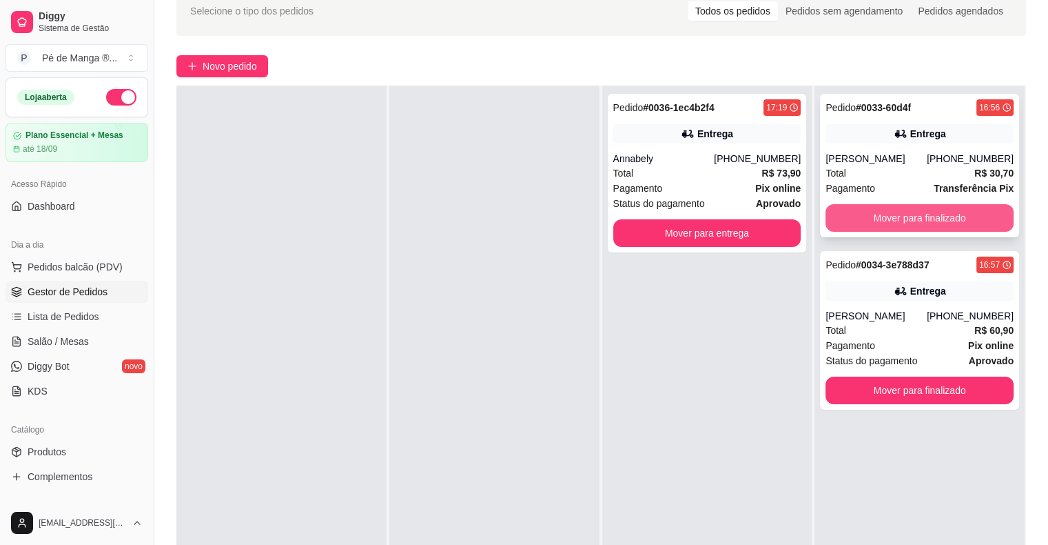
click at [841, 219] on button "Mover para finalizado" at bounding box center [920, 218] width 188 height 28
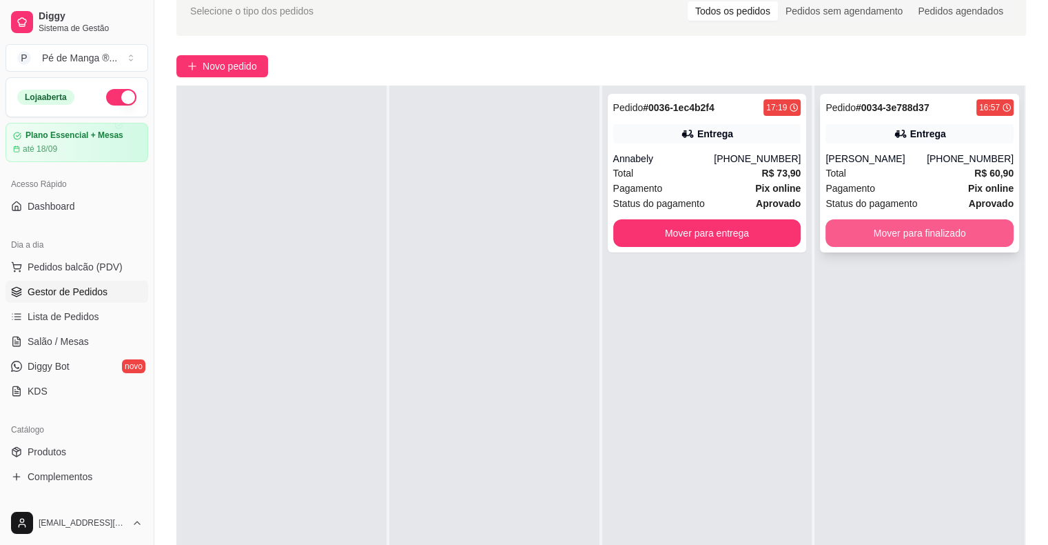
click at [843, 236] on button "Mover para finalizado" at bounding box center [920, 233] width 188 height 28
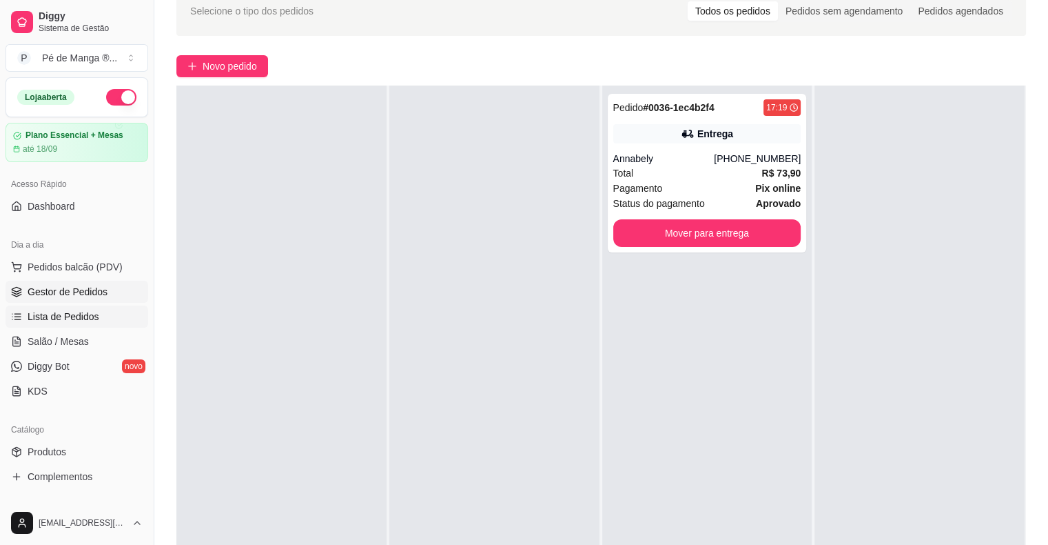
click at [70, 324] on link "Lista de Pedidos" at bounding box center [77, 316] width 143 height 22
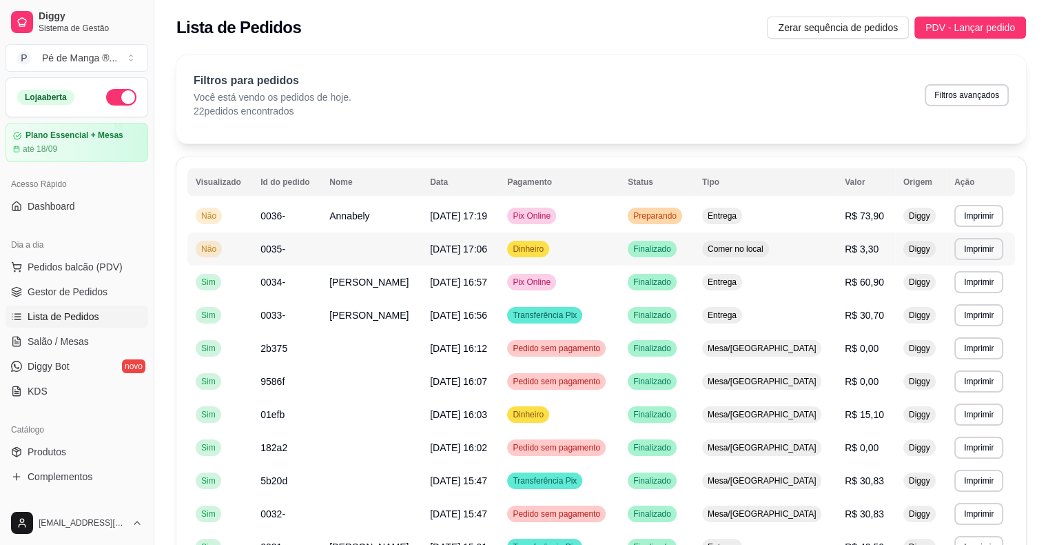
click at [466, 255] on td "[DATE] 17:06" at bounding box center [460, 248] width 77 height 33
click at [74, 290] on span "Gestor de Pedidos" at bounding box center [68, 292] width 80 height 14
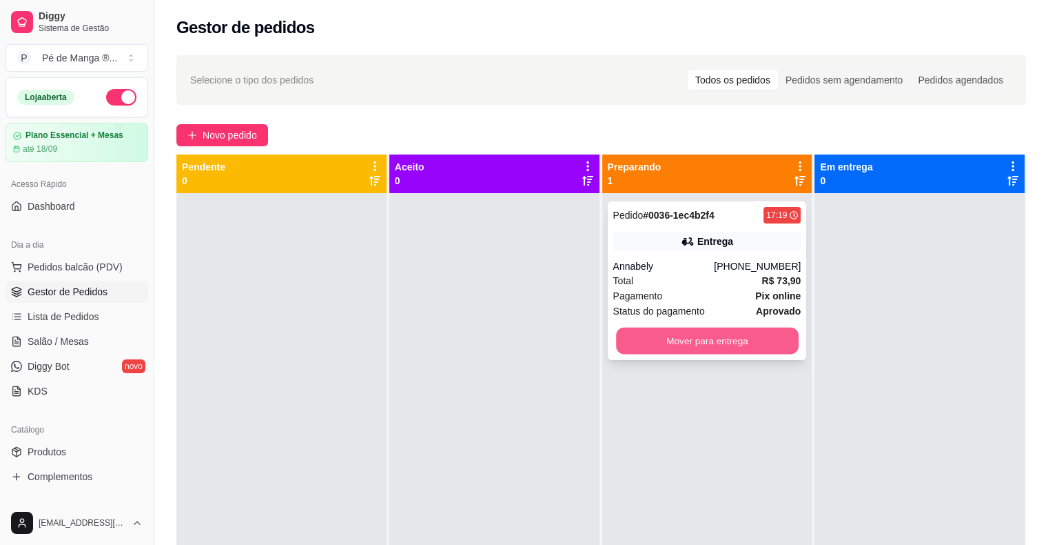
click at [705, 341] on button "Mover para entrega" at bounding box center [707, 340] width 183 height 27
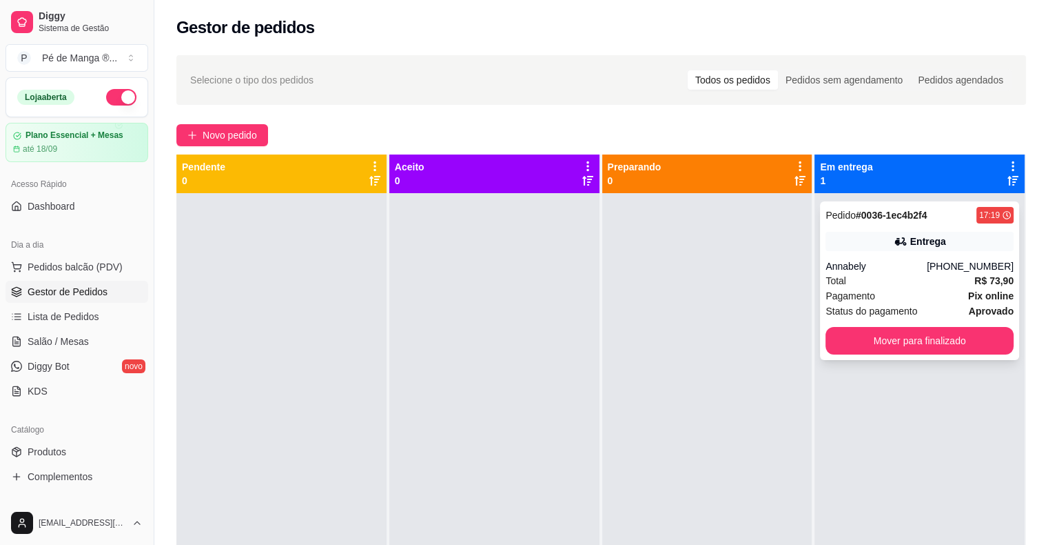
click at [853, 278] on div "Total R$ 73,90" at bounding box center [920, 280] width 188 height 15
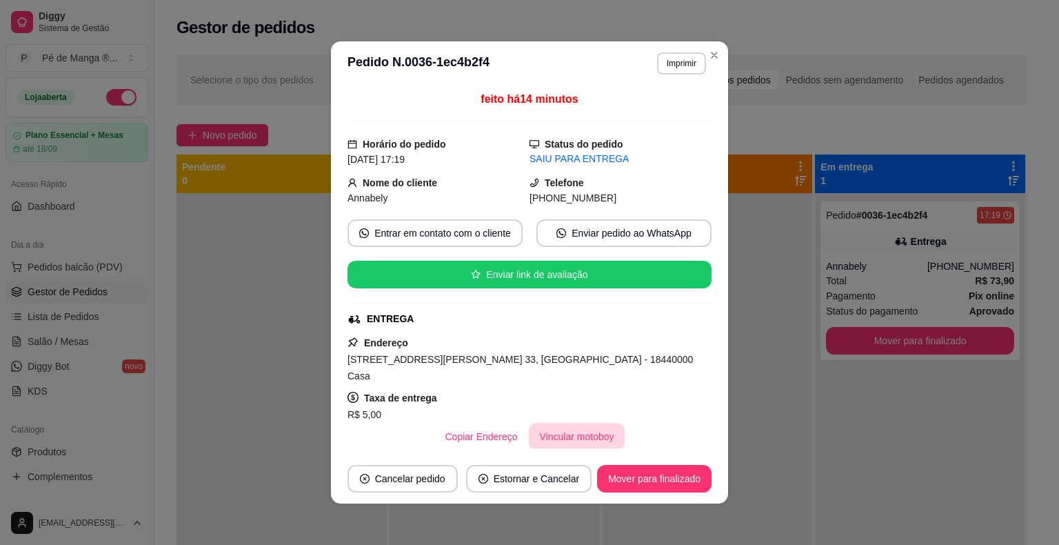
click at [546, 423] on button "Vincular motoboy" at bounding box center [577, 437] width 97 height 28
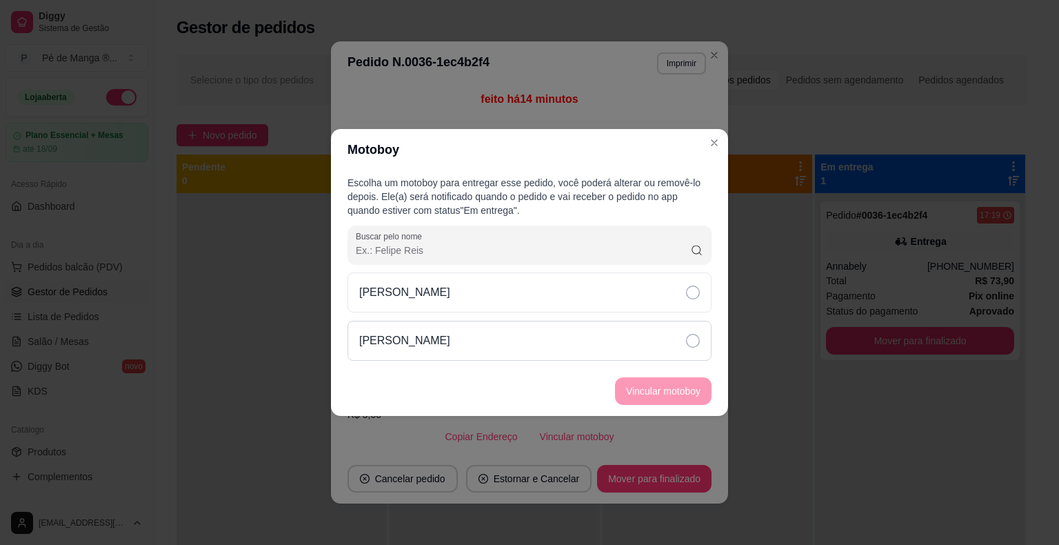
click at [696, 331] on div "[PERSON_NAME]" at bounding box center [529, 341] width 364 height 40
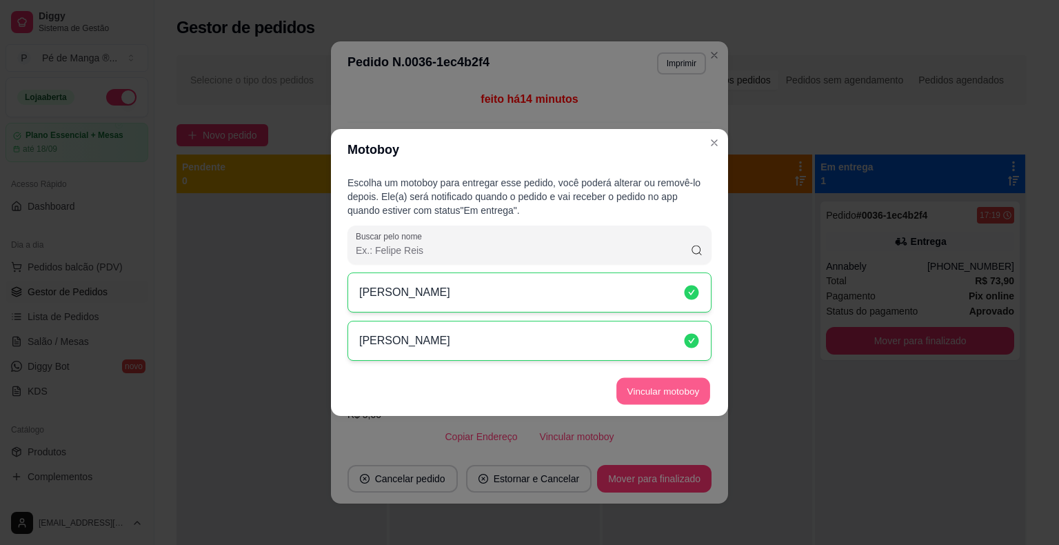
click at [681, 390] on button "Vincular motoboy" at bounding box center [663, 391] width 94 height 27
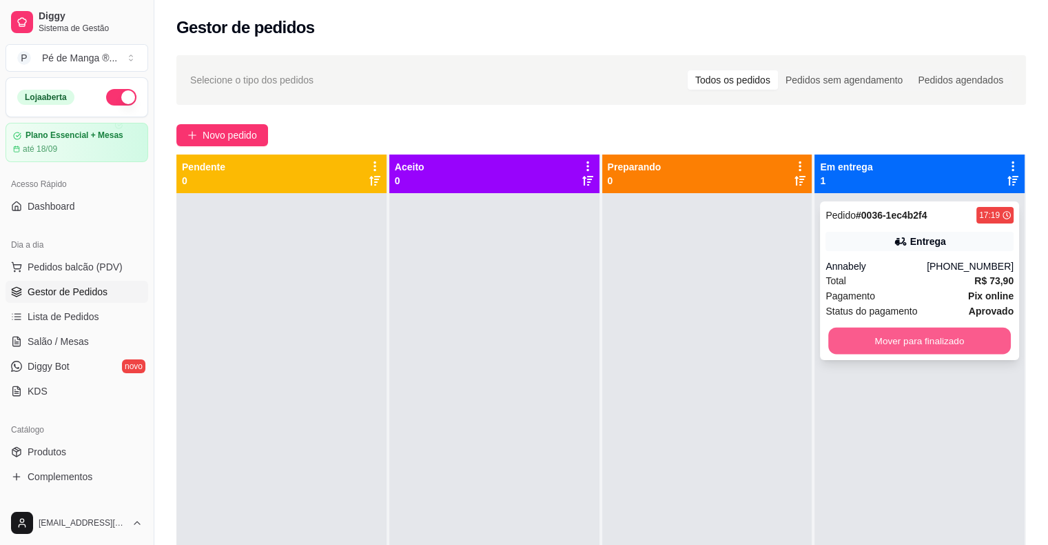
click at [936, 333] on button "Mover para finalizado" at bounding box center [920, 340] width 183 height 27
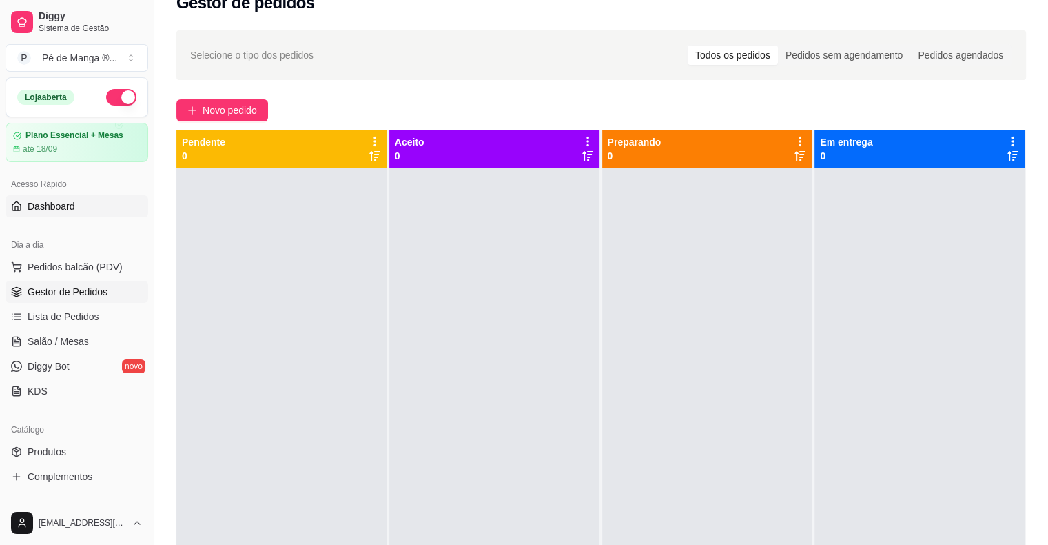
scroll to position [69, 0]
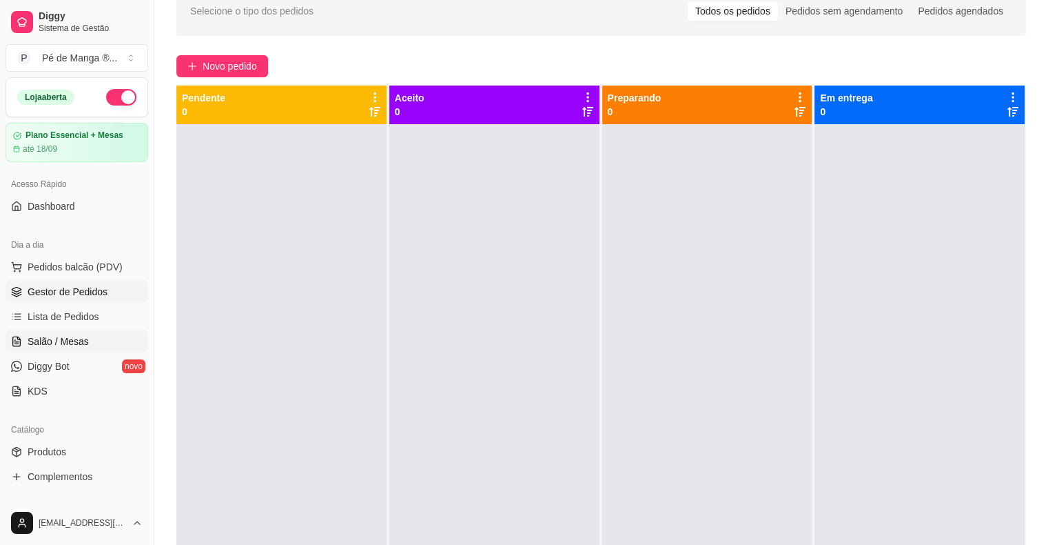
click at [103, 340] on link "Salão / Mesas" at bounding box center [77, 341] width 143 height 22
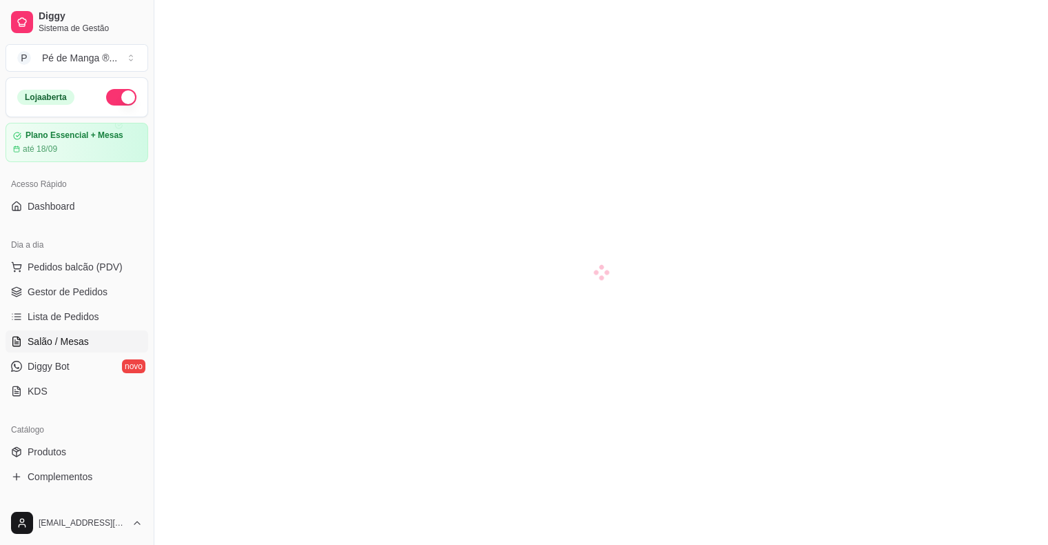
click at [103, 340] on link "Salão / Mesas" at bounding box center [77, 341] width 143 height 22
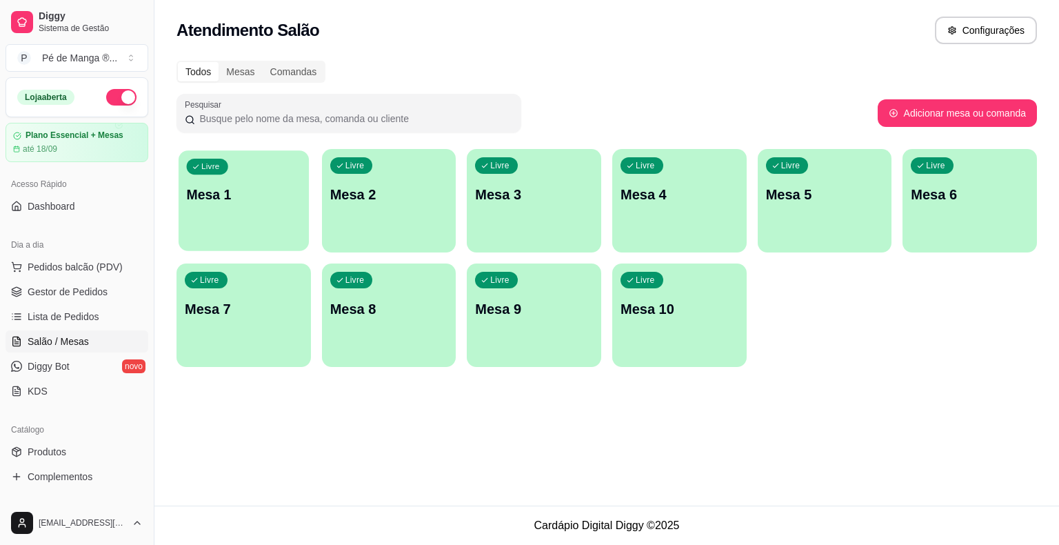
click at [221, 192] on p "Mesa 1" at bounding box center [244, 194] width 114 height 19
click at [226, 204] on div "Livre Mesa 1" at bounding box center [243, 192] width 134 height 87
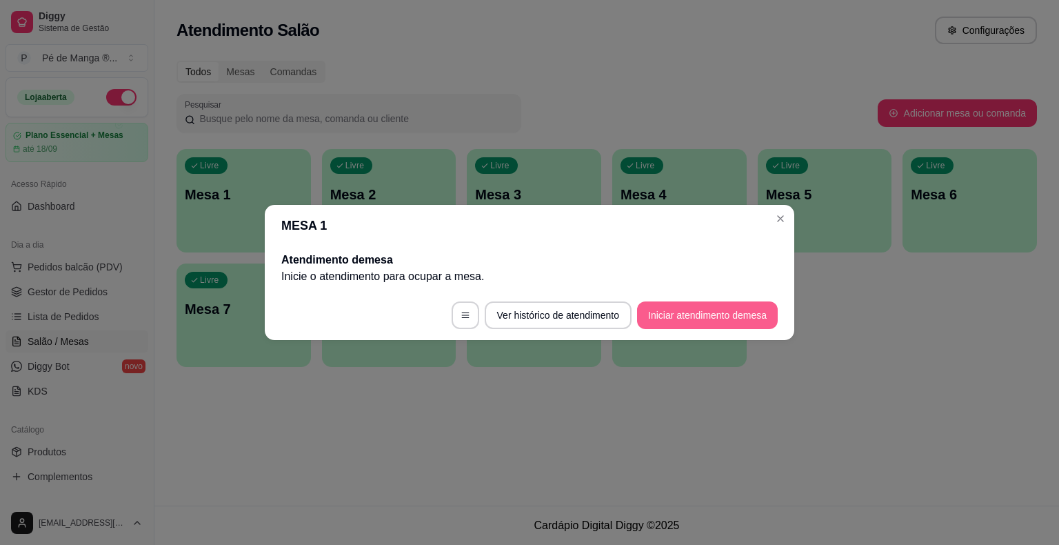
click at [692, 324] on button "Iniciar atendimento de mesa" at bounding box center [707, 315] width 141 height 28
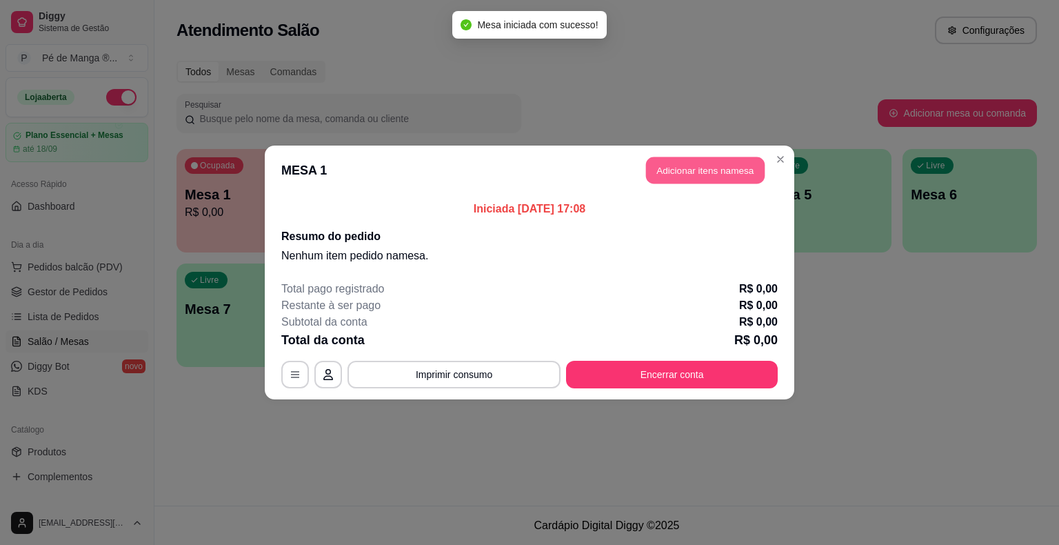
click at [713, 172] on button "Adicionar itens na mesa" at bounding box center [705, 170] width 119 height 27
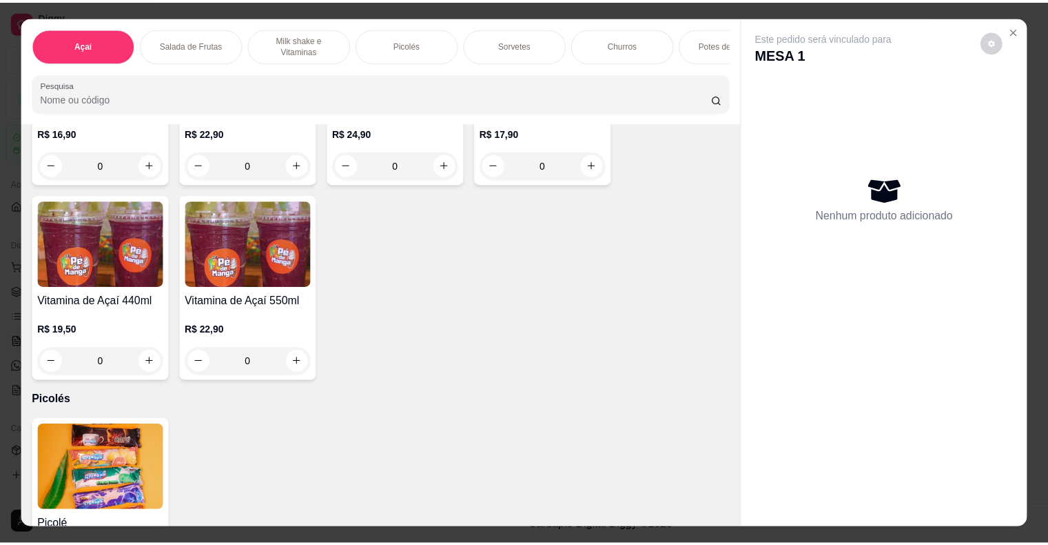
scroll to position [1103, 0]
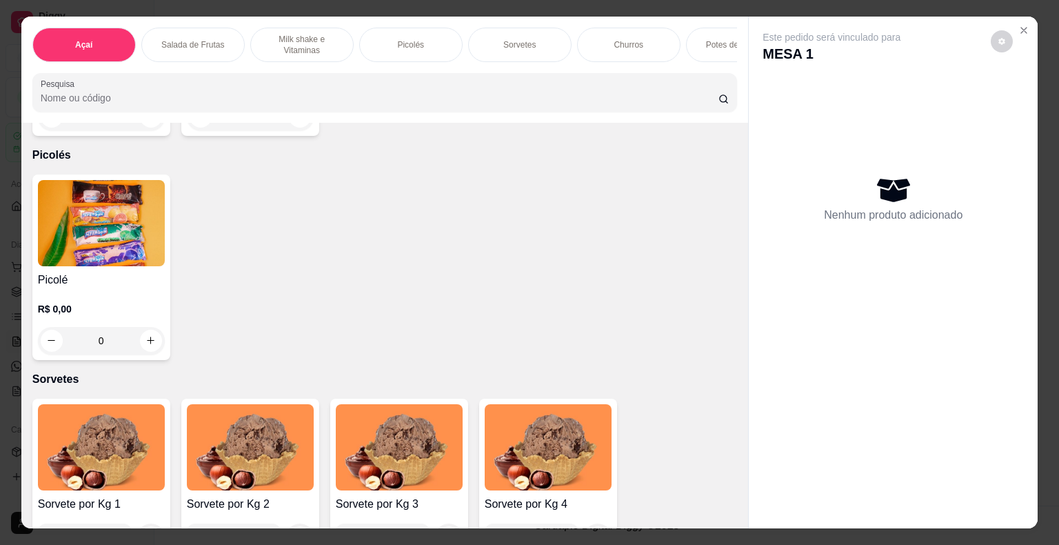
click at [54, 254] on img at bounding box center [101, 223] width 127 height 86
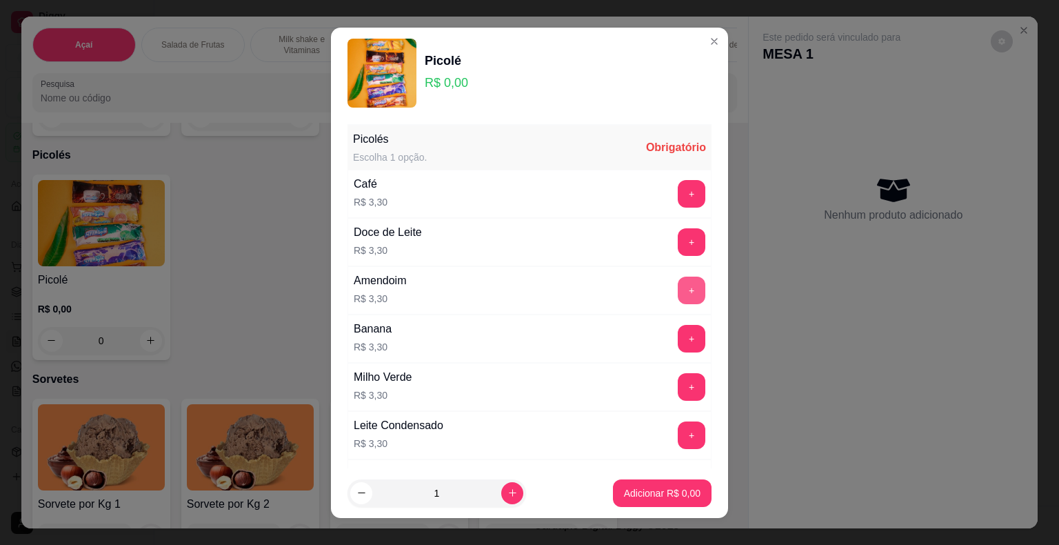
click at [678, 289] on button "+" at bounding box center [692, 290] width 28 height 28
click at [667, 503] on button "Adicionar R$ 3,30" at bounding box center [662, 492] width 96 height 27
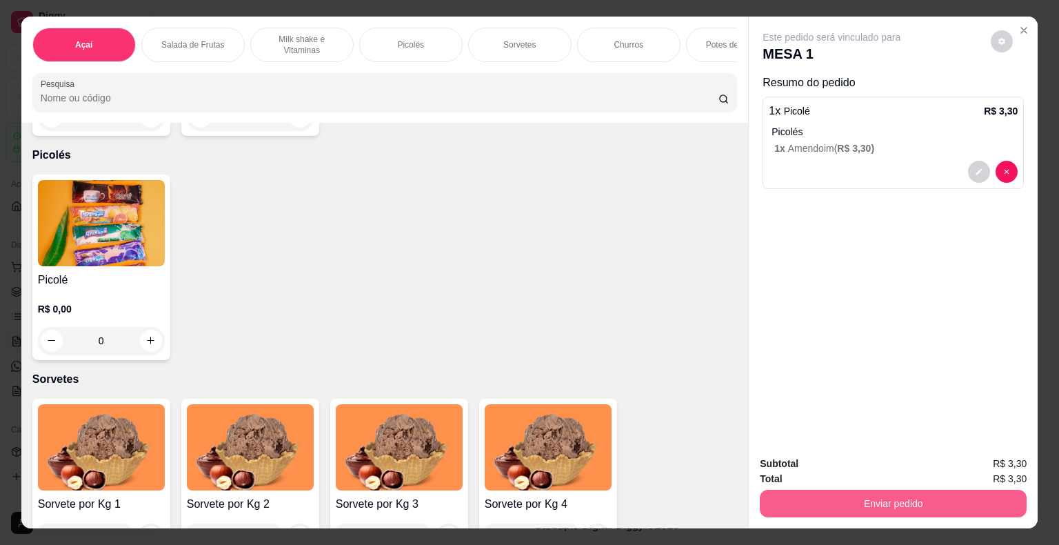
click at [873, 501] on button "Enviar pedido" at bounding box center [893, 503] width 267 height 28
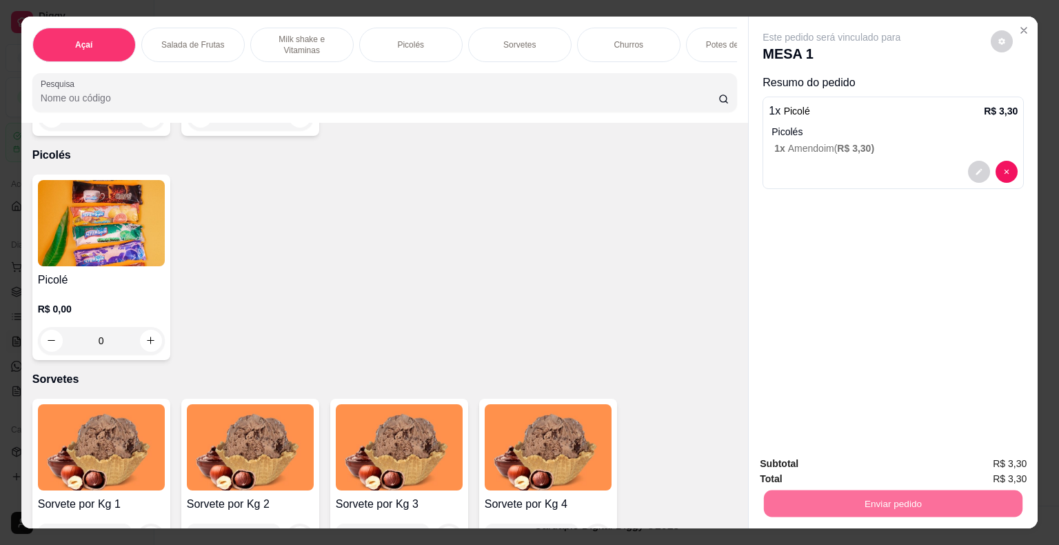
click at [855, 467] on button "Não registrar e enviar pedido" at bounding box center [846, 464] width 143 height 26
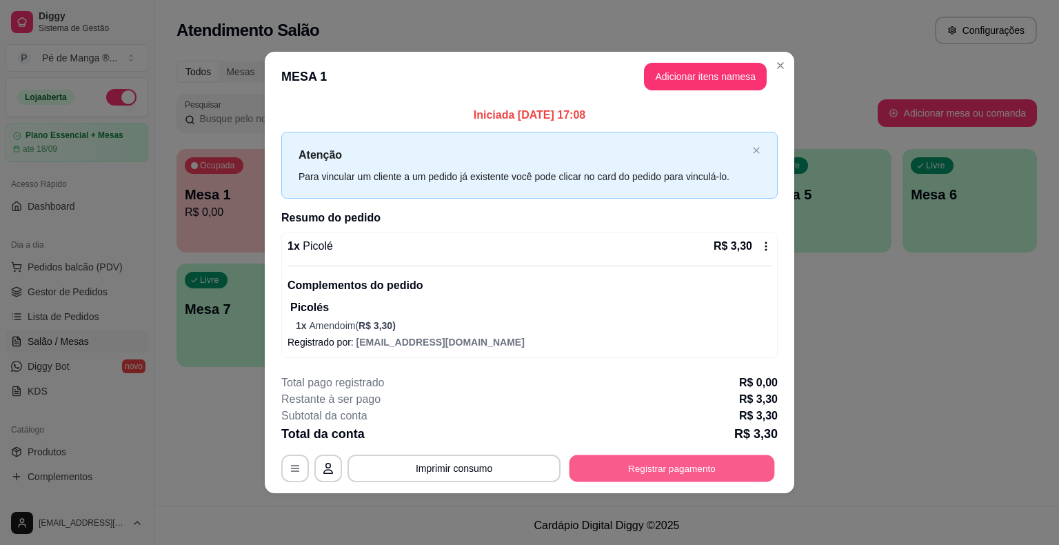
click at [664, 467] on button "Registrar pagamento" at bounding box center [671, 468] width 205 height 27
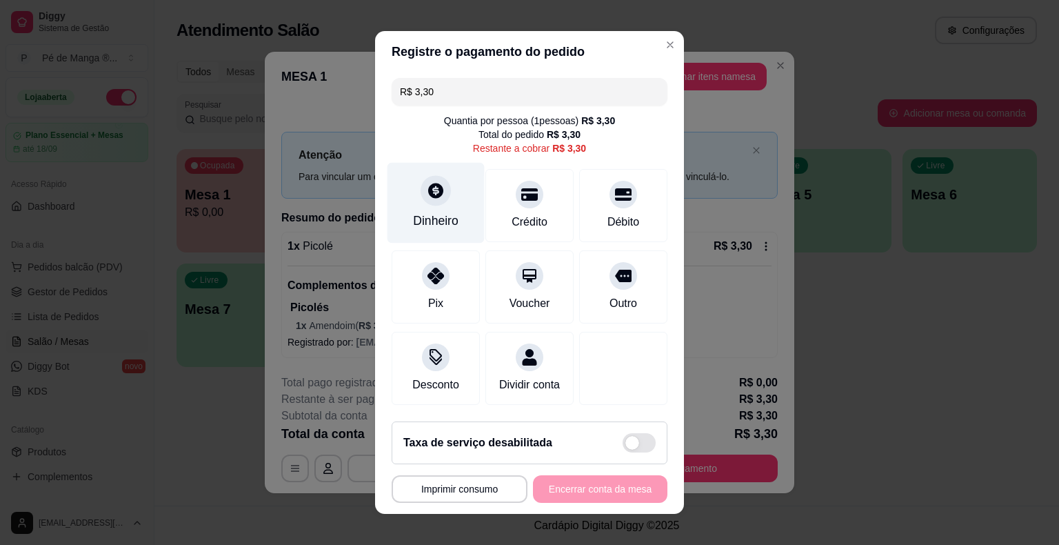
click at [454, 205] on div "Dinheiro" at bounding box center [435, 203] width 97 height 81
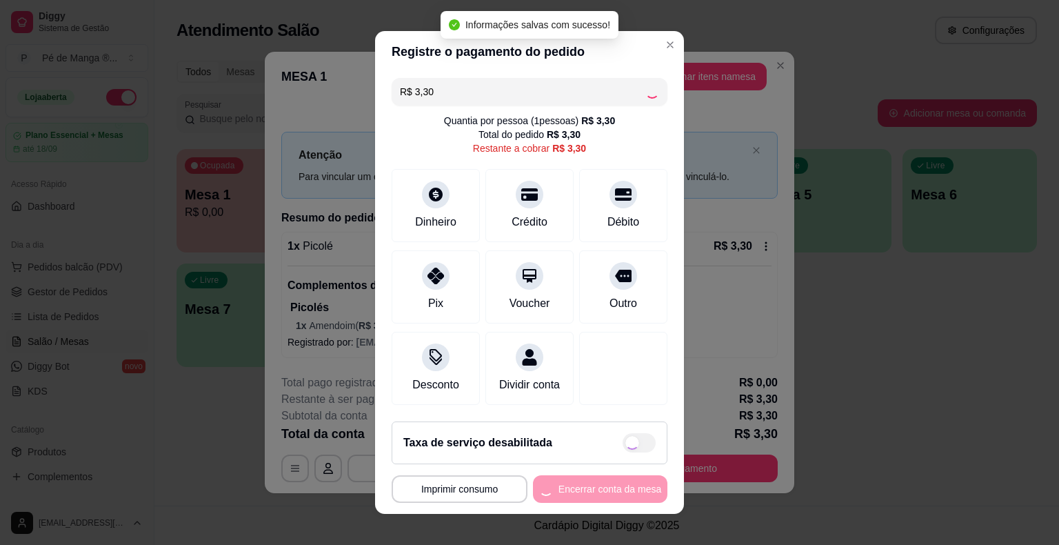
type input "R$ 0,00"
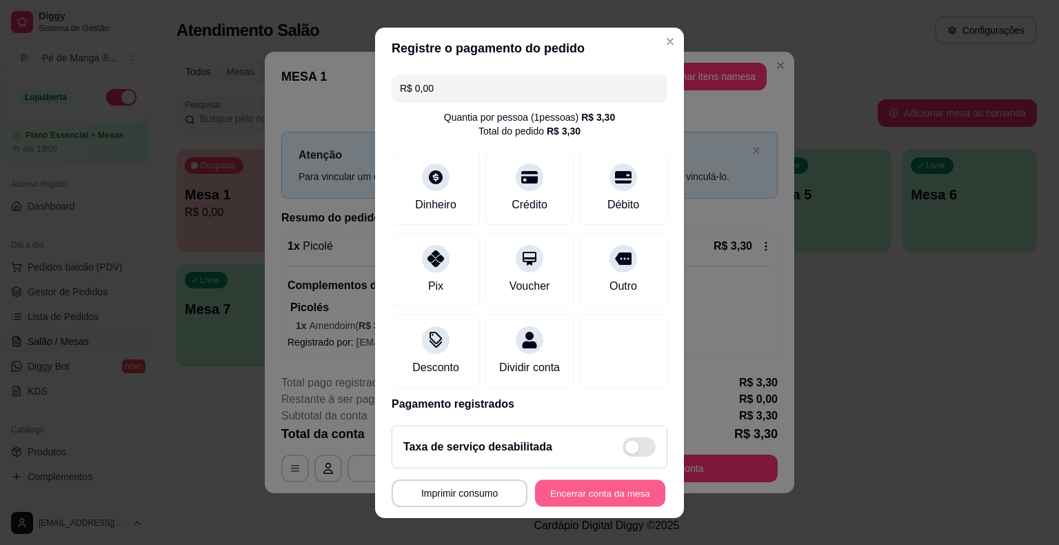
click at [620, 498] on button "Encerrar conta da mesa" at bounding box center [600, 492] width 130 height 27
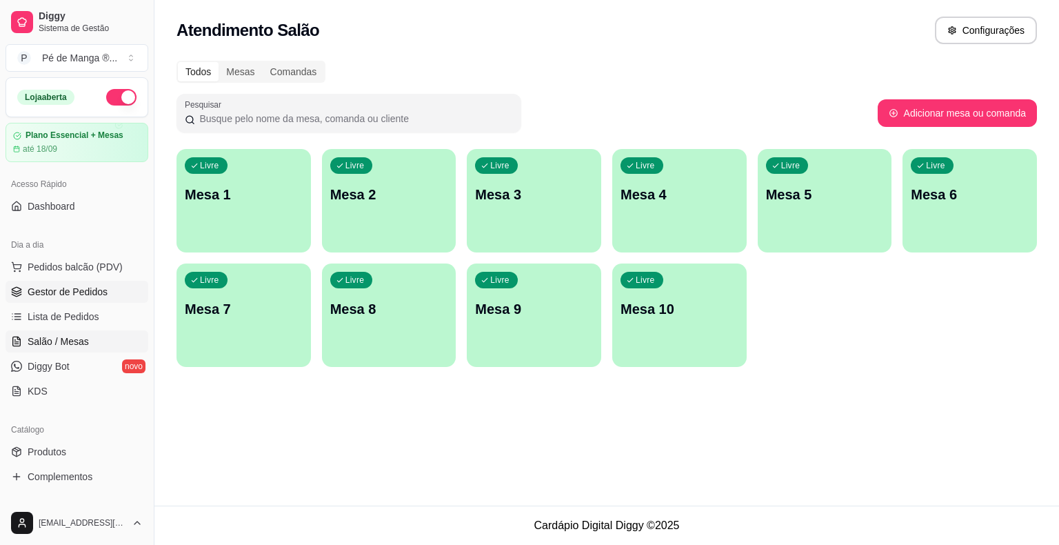
click at [100, 282] on link "Gestor de Pedidos" at bounding box center [77, 292] width 143 height 22
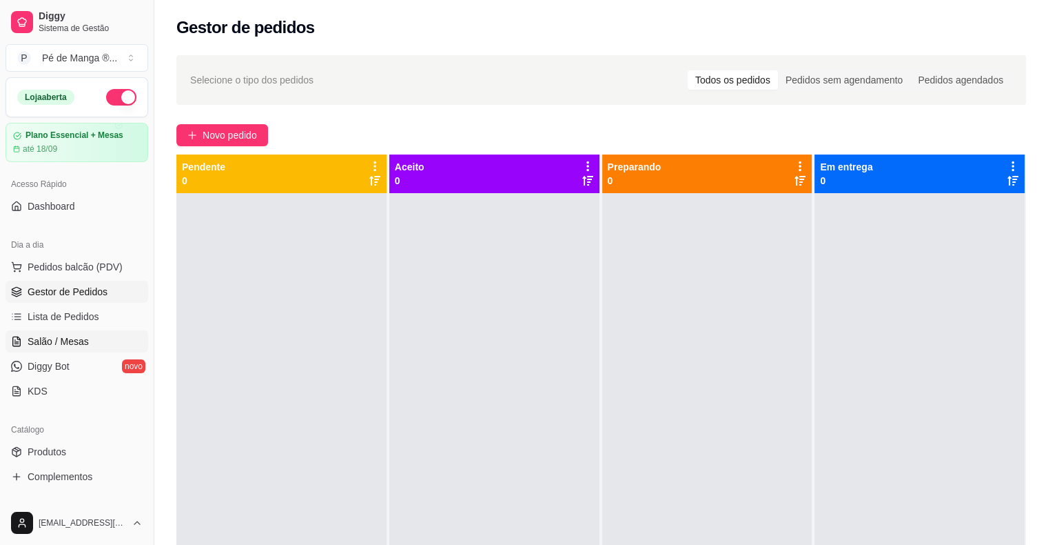
click at [102, 331] on link "Salão / Mesas" at bounding box center [77, 341] width 143 height 22
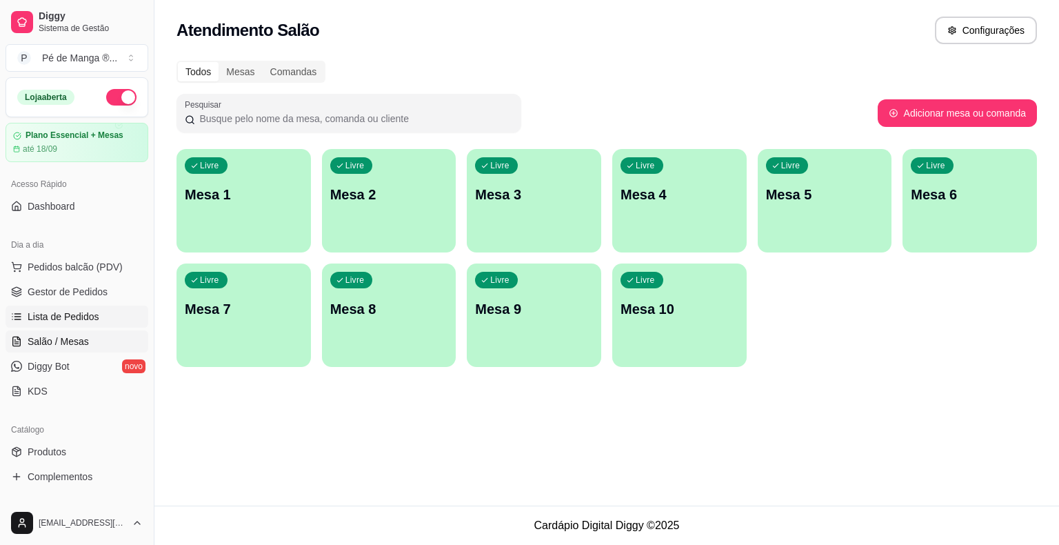
click at [98, 316] on link "Lista de Pedidos" at bounding box center [77, 316] width 143 height 22
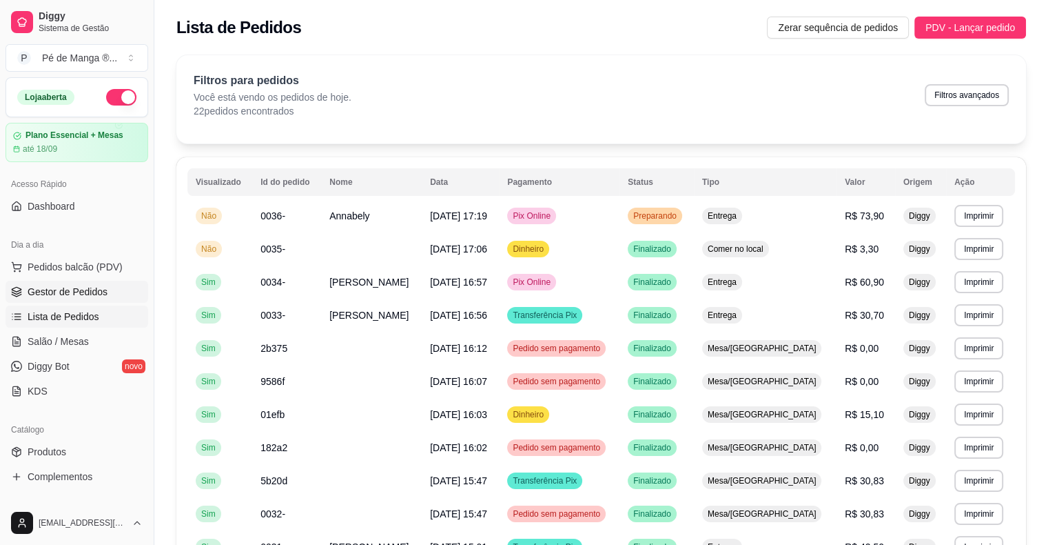
click at [99, 294] on span "Gestor de Pedidos" at bounding box center [68, 292] width 80 height 14
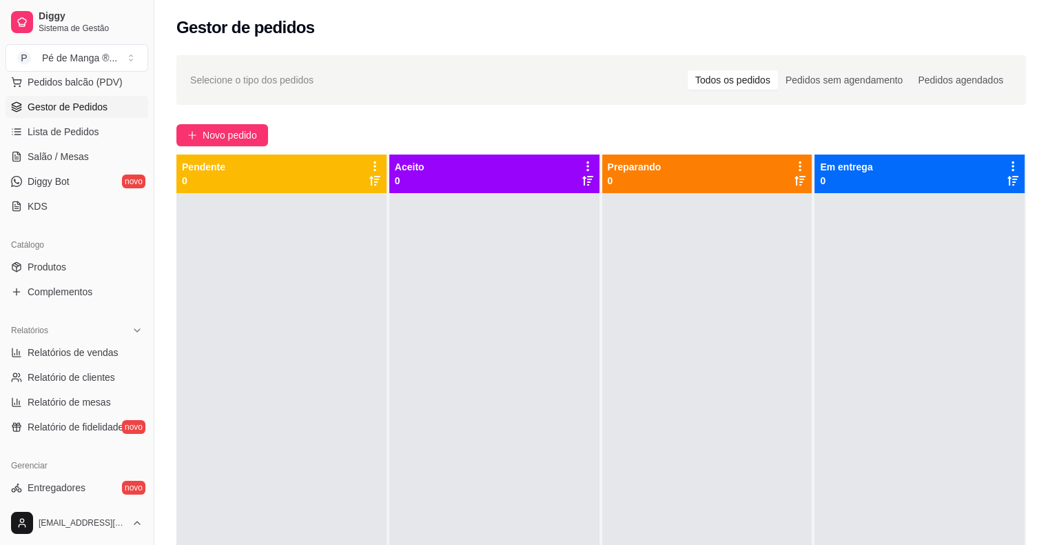
scroll to position [207, 0]
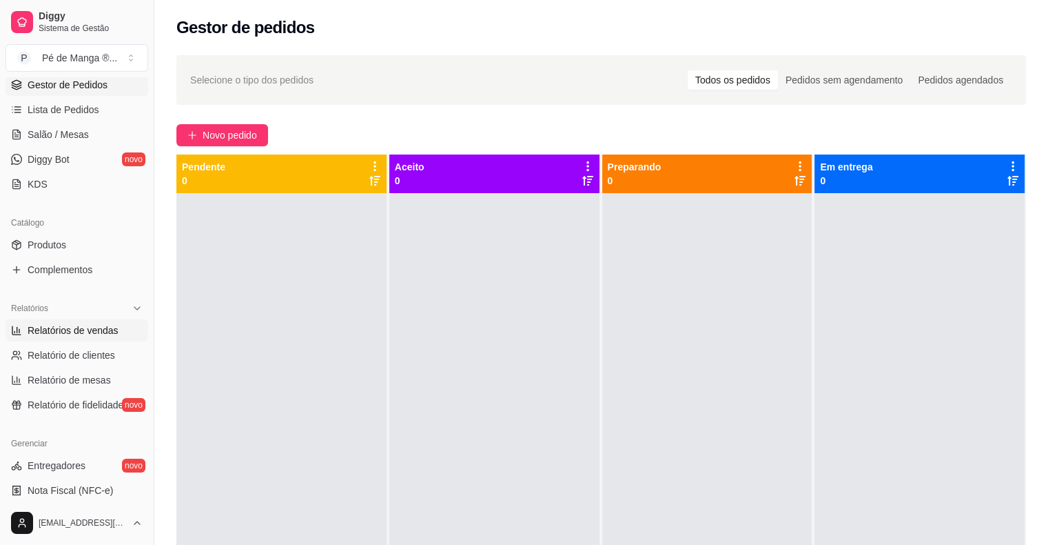
click at [92, 335] on span "Relatórios de vendas" at bounding box center [73, 330] width 91 height 14
select select "ALL"
select select "0"
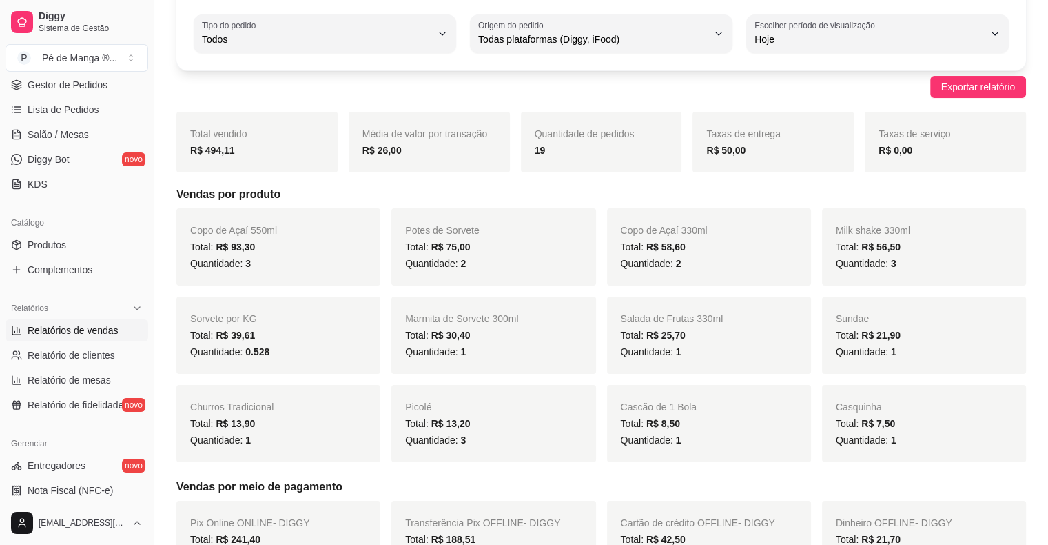
scroll to position [69, 0]
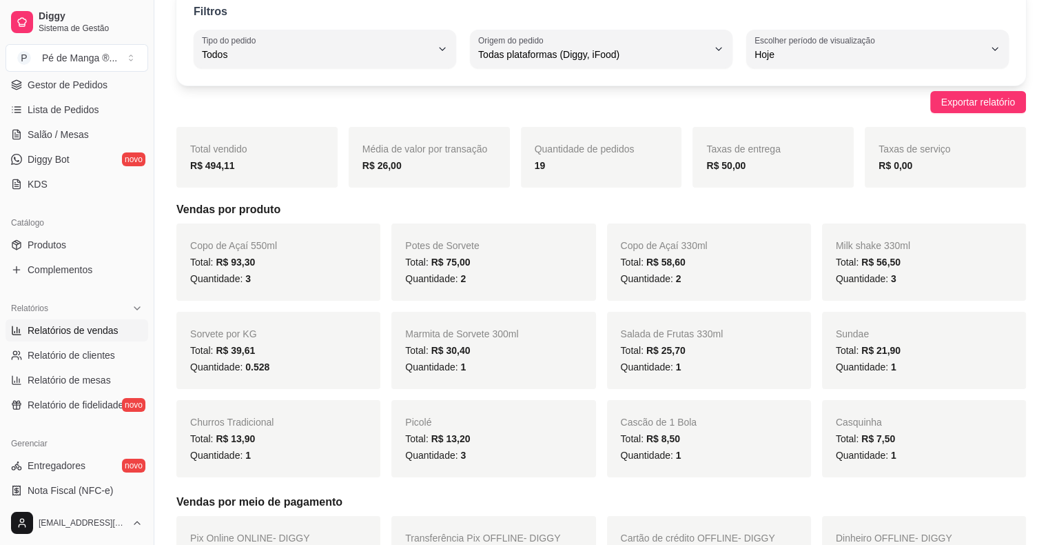
click at [519, 261] on div "Total: R$ 75,00" at bounding box center [493, 262] width 176 height 17
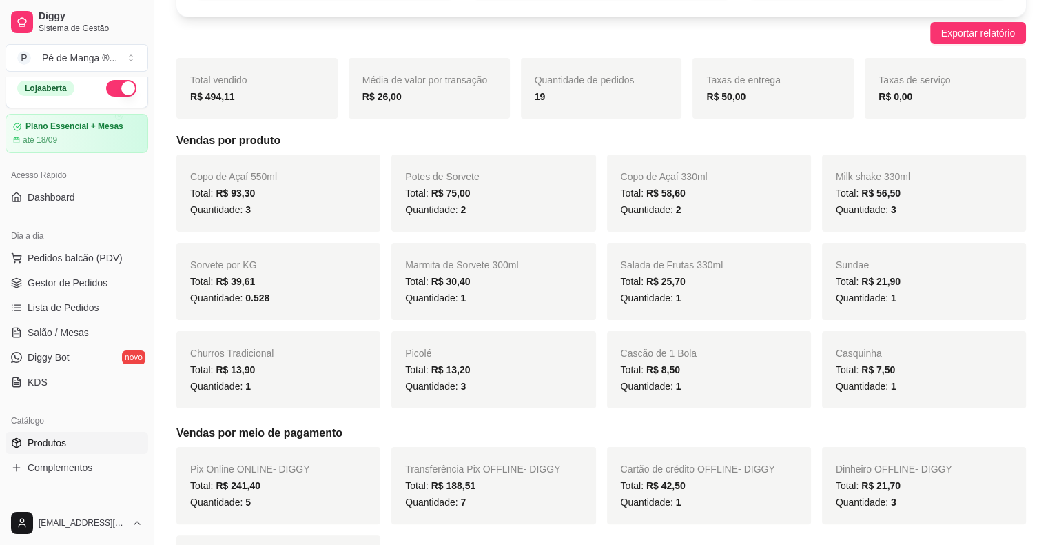
scroll to position [0, 0]
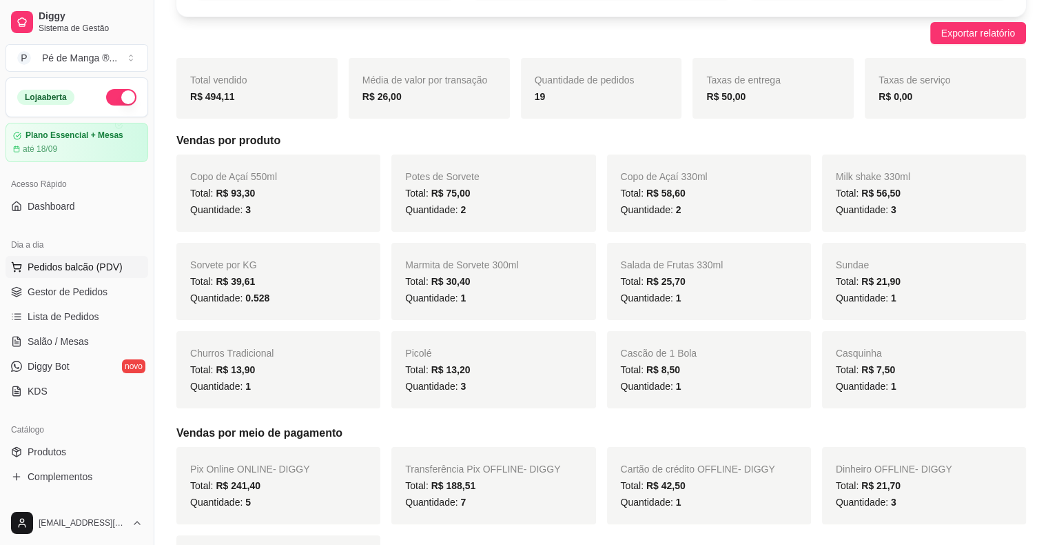
click at [70, 267] on span "Pedidos balcão (PDV)" at bounding box center [75, 267] width 95 height 14
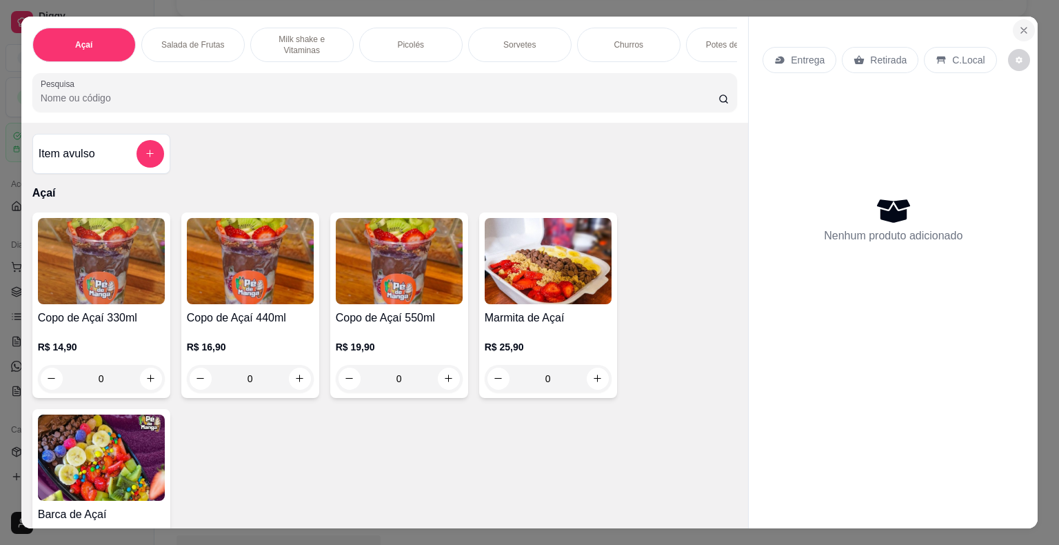
click at [1008, 28] on section "Açaí Salada de Frutas Milk shake e Vitaminas Picolés Sorvetes Churros Potes de …" at bounding box center [529, 273] width 1017 height 512
click at [1018, 25] on icon "Close" at bounding box center [1023, 30] width 11 height 11
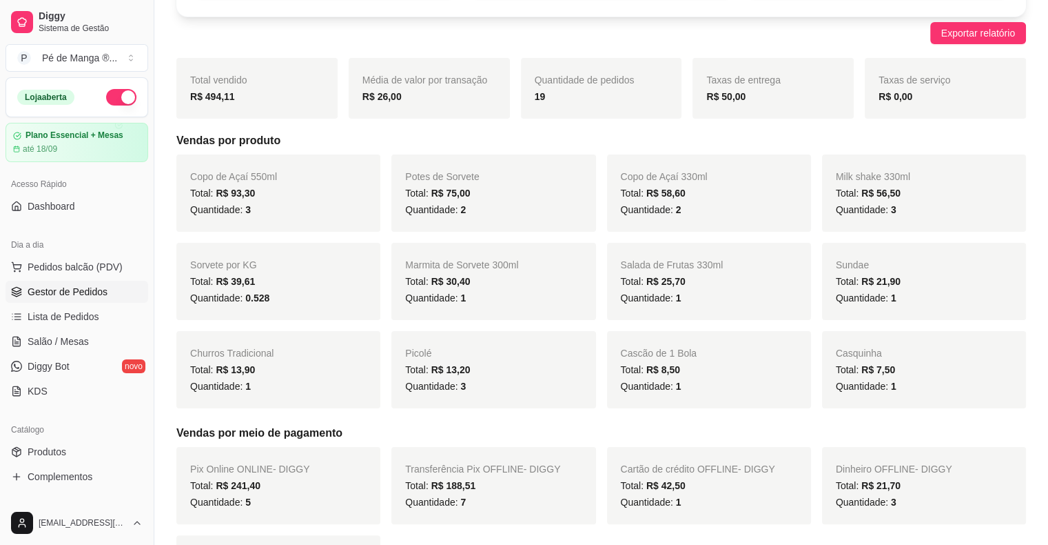
click at [97, 299] on link "Gestor de Pedidos" at bounding box center [77, 292] width 143 height 22
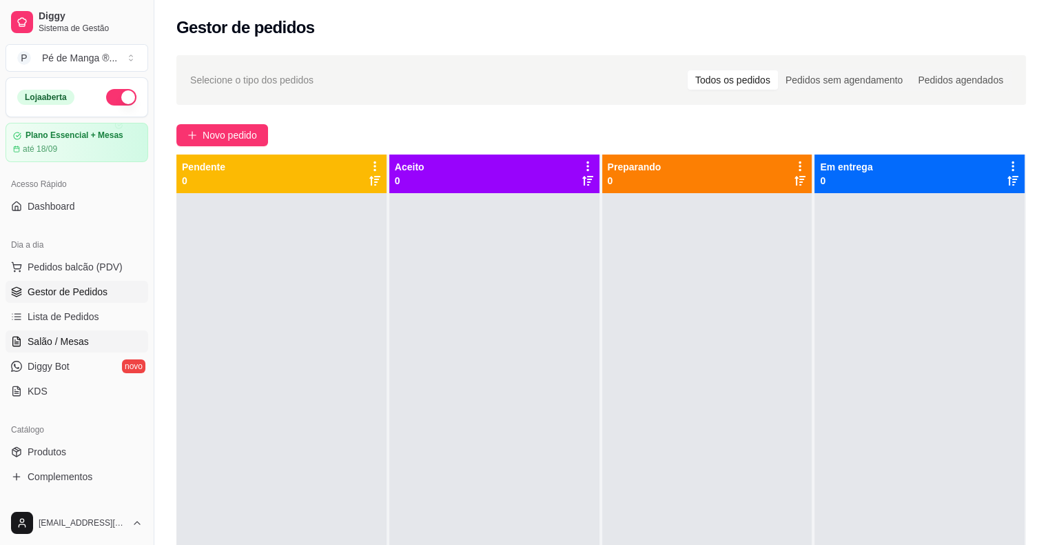
click at [82, 334] on span "Salão / Mesas" at bounding box center [58, 341] width 61 height 14
click at [83, 334] on span "Salão / Mesas" at bounding box center [58, 341] width 61 height 14
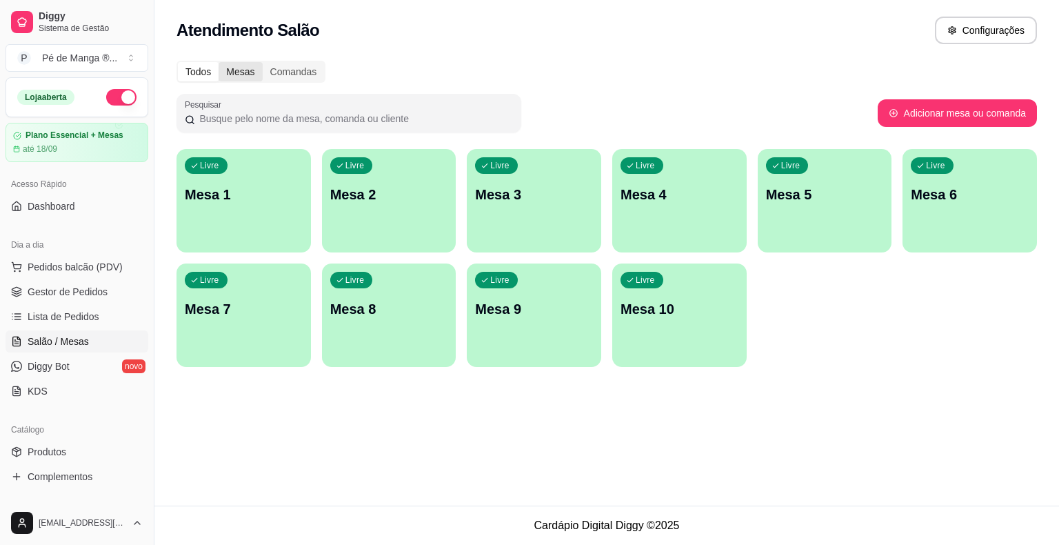
click at [240, 65] on div "Mesas" at bounding box center [240, 71] width 43 height 19
click at [219, 62] on input "Mesas" at bounding box center [219, 62] width 0 height 0
click at [196, 73] on div "Todos" at bounding box center [198, 71] width 41 height 19
click at [178, 62] on input "Todos" at bounding box center [178, 62] width 0 height 0
click at [269, 211] on div "Livre Mesa 1" at bounding box center [243, 192] width 134 height 87
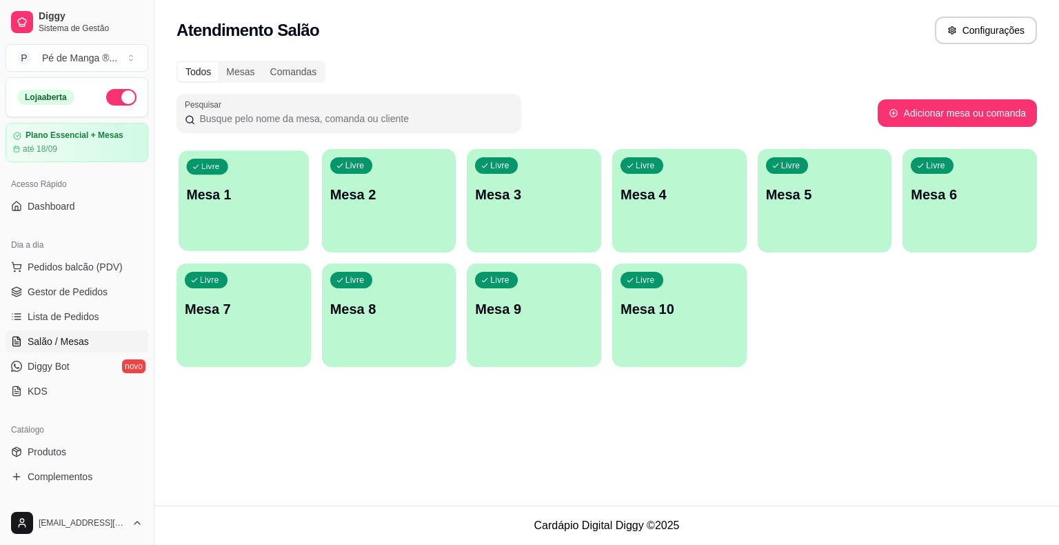
click at [268, 211] on body "Diggy Sistema de Gestão P Pé de Manga ® ... Loja aberta Plano Essencial + Mesas…" at bounding box center [529, 272] width 1059 height 545
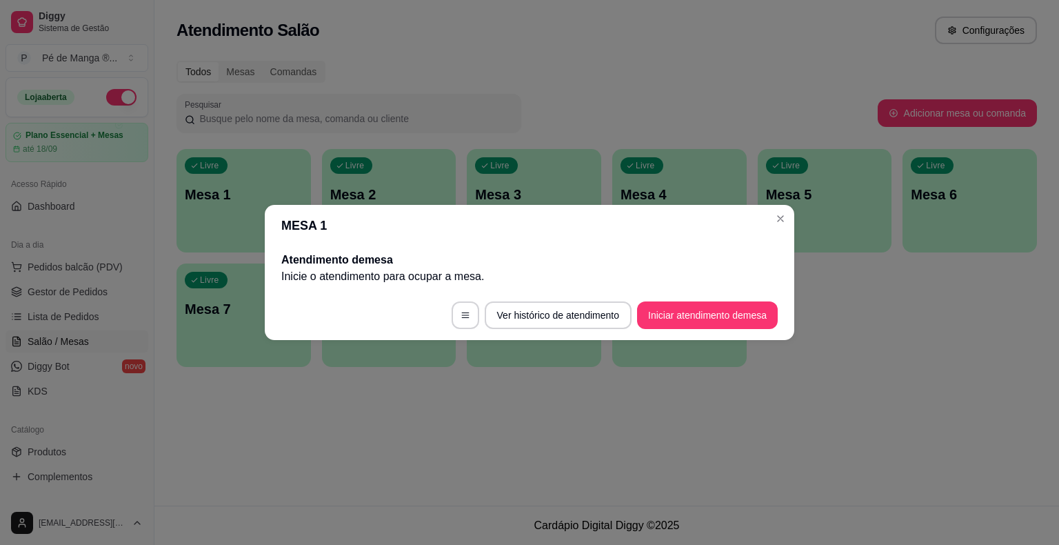
click at [743, 324] on button "Iniciar atendimento de mesa" at bounding box center [707, 315] width 141 height 28
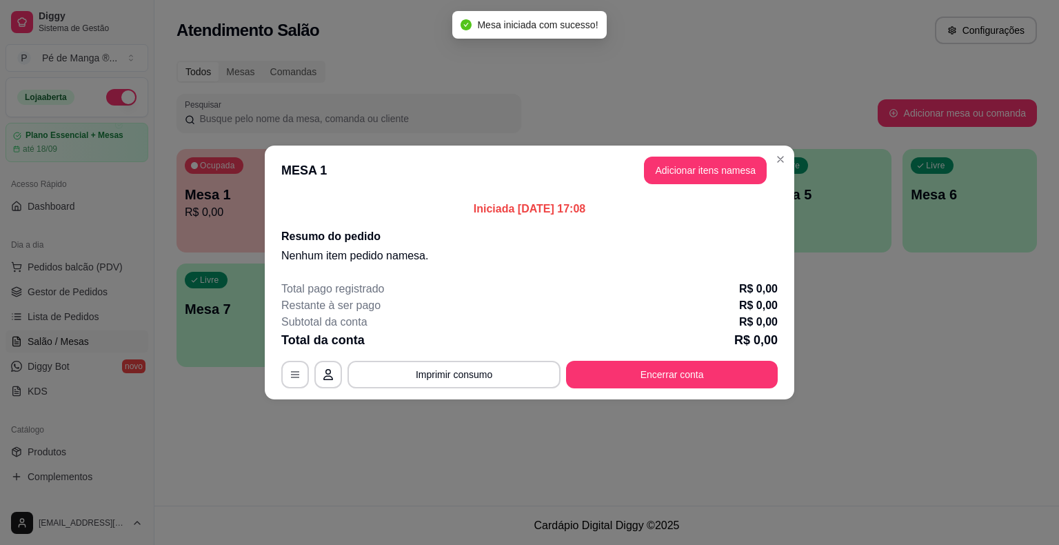
click at [738, 165] on button "Adicionar itens na mesa" at bounding box center [705, 170] width 123 height 28
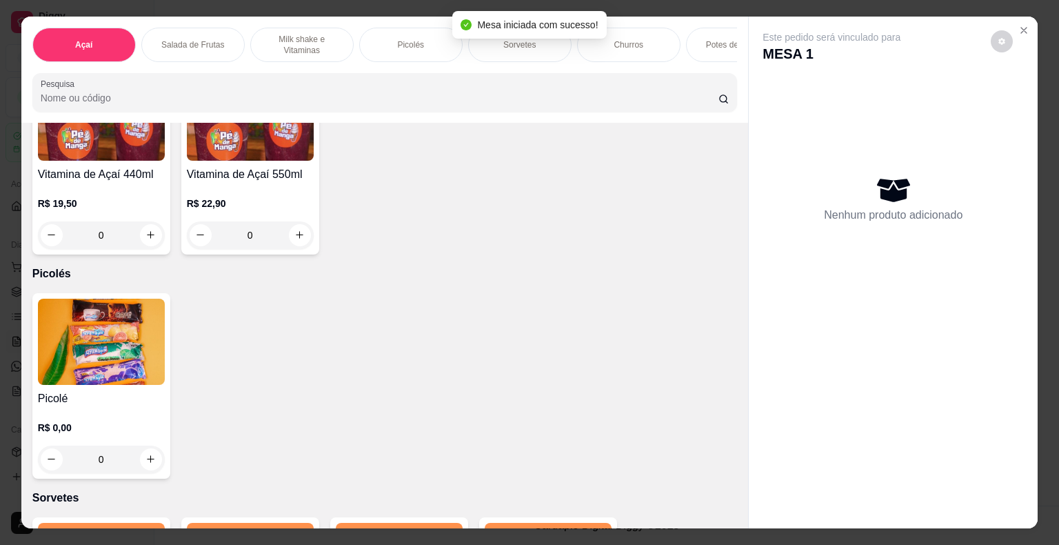
scroll to position [1172, 0]
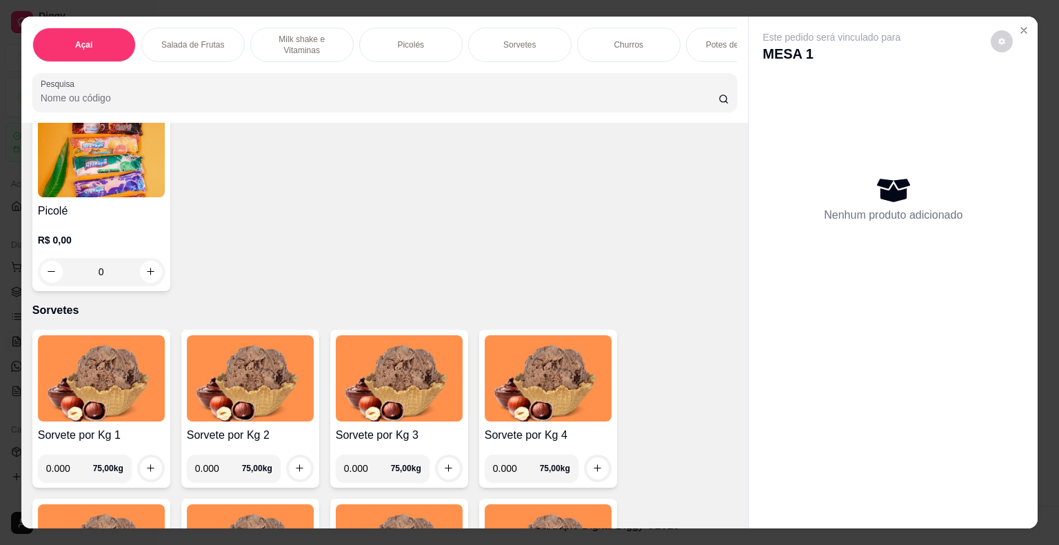
click at [40, 179] on img at bounding box center [101, 154] width 127 height 86
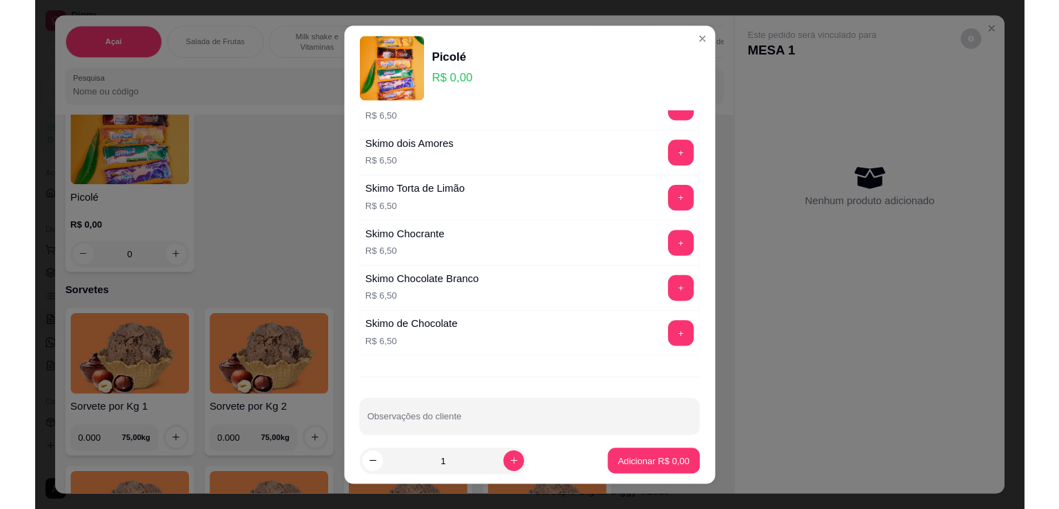
scroll to position [955, 0]
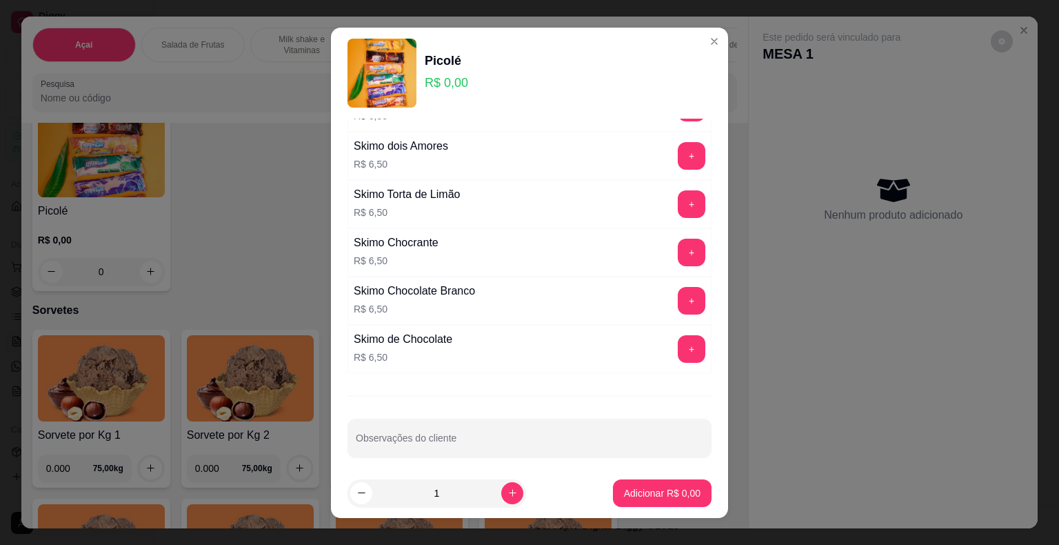
click at [678, 257] on button "+" at bounding box center [692, 252] width 28 height 28
click at [656, 497] on p "Adicionar R$ 6,50" at bounding box center [662, 493] width 77 height 14
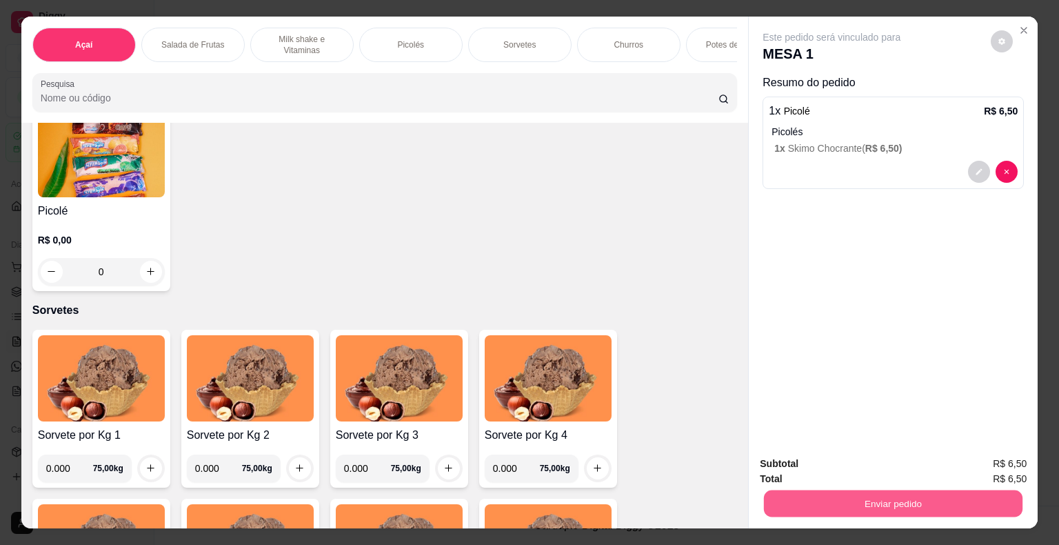
click at [837, 498] on button "Enviar pedido" at bounding box center [893, 503] width 258 height 27
click at [836, 473] on button "Não registrar e enviar pedido" at bounding box center [846, 464] width 143 height 26
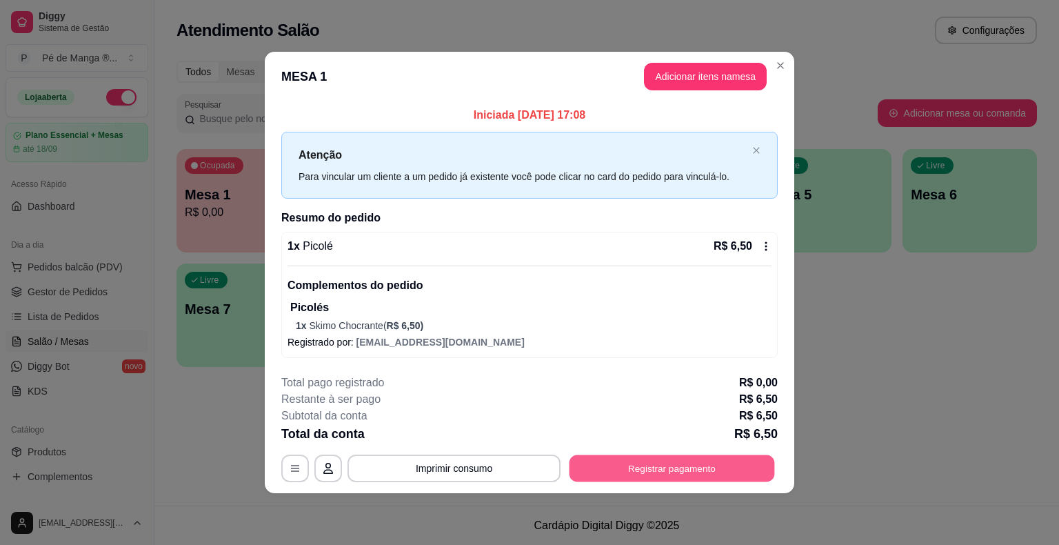
click at [695, 470] on button "Registrar pagamento" at bounding box center [671, 468] width 205 height 27
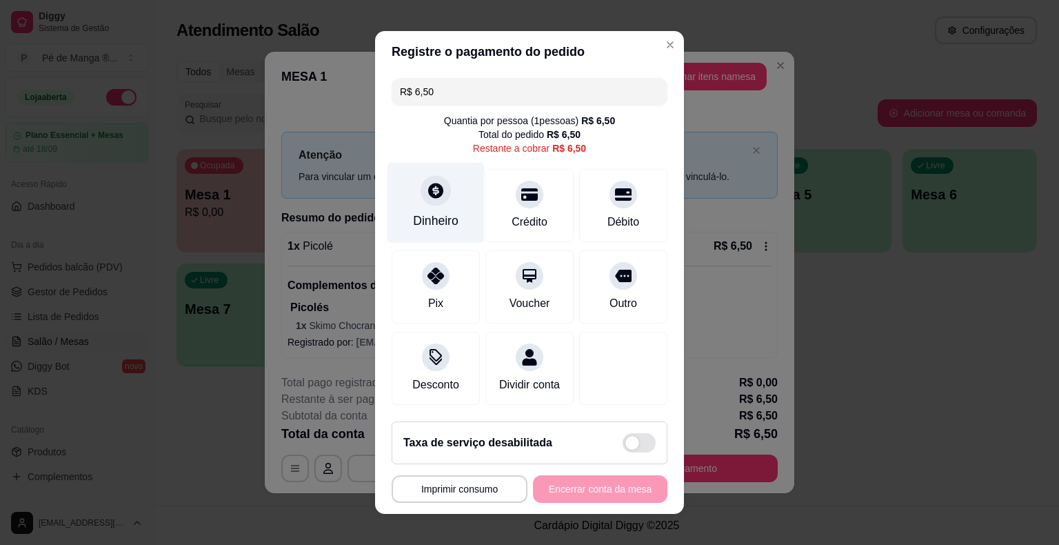
click at [438, 200] on div at bounding box center [435, 190] width 30 height 30
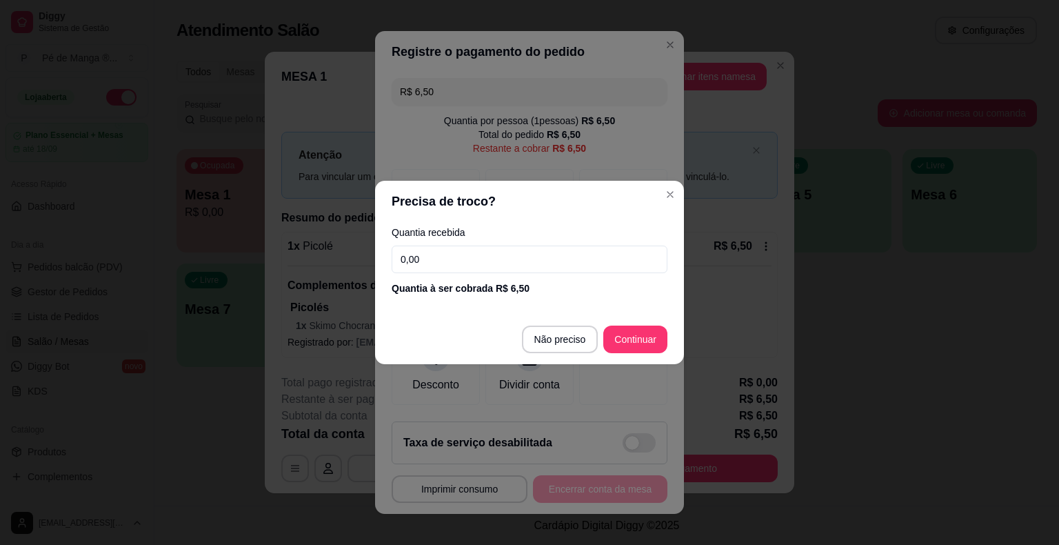
drag, startPoint x: 507, startPoint y: 254, endPoint x: 269, endPoint y: 245, distance: 237.9
click at [270, 252] on div "Precisa de troco? Quantia recebida 0,00 Quantia à ser cobrada R$ 6,50 Não preci…" at bounding box center [529, 272] width 1059 height 545
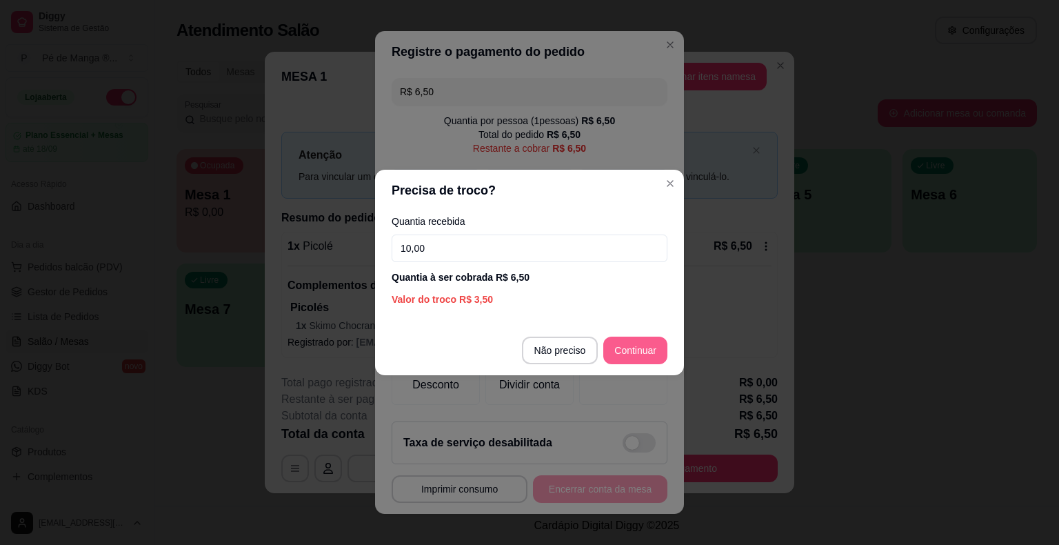
type input "10,00"
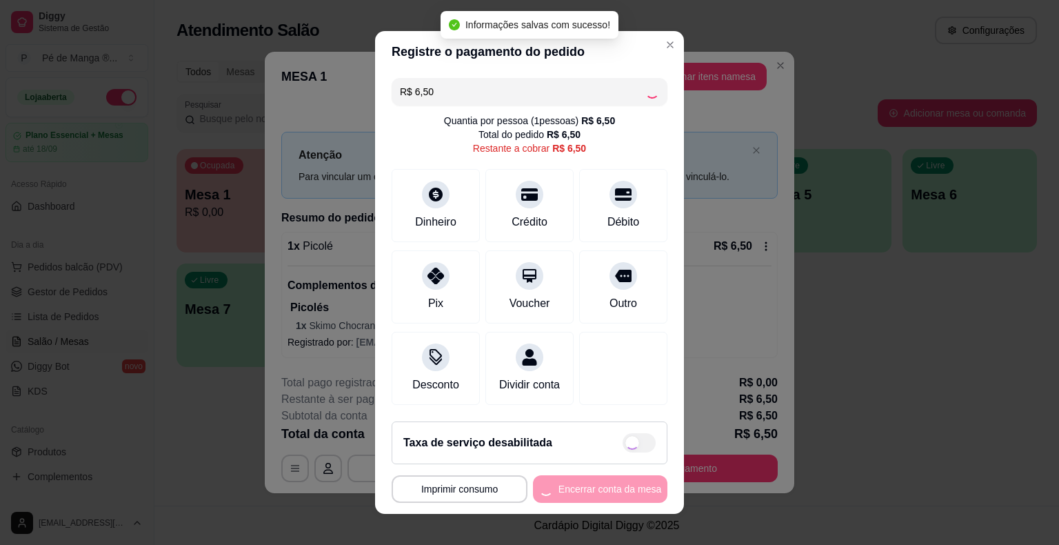
type input "R$ 0,00"
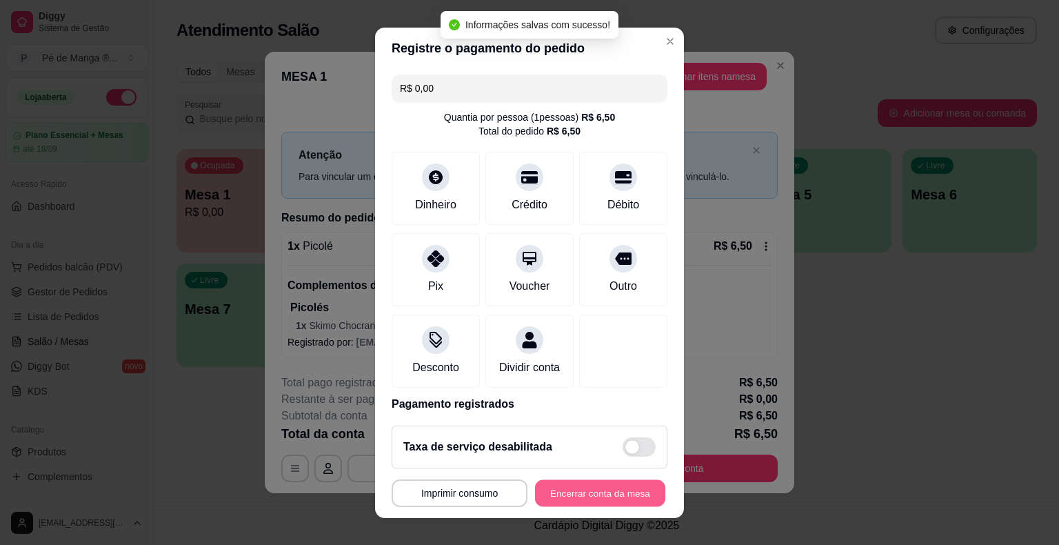
click at [615, 486] on button "Encerrar conta da mesa" at bounding box center [600, 492] width 130 height 27
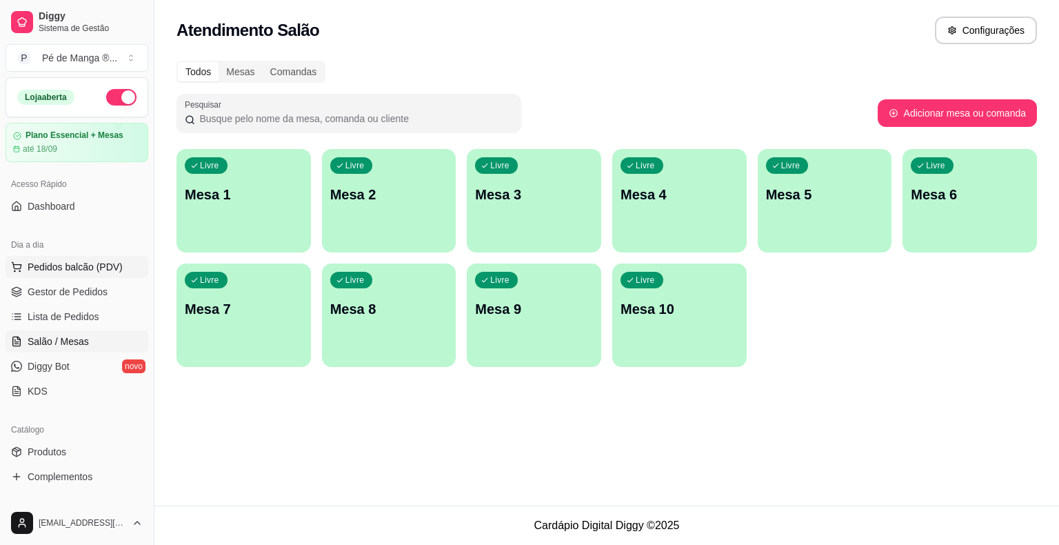
click at [63, 266] on span "Pedidos balcão (PDV)" at bounding box center [75, 267] width 95 height 14
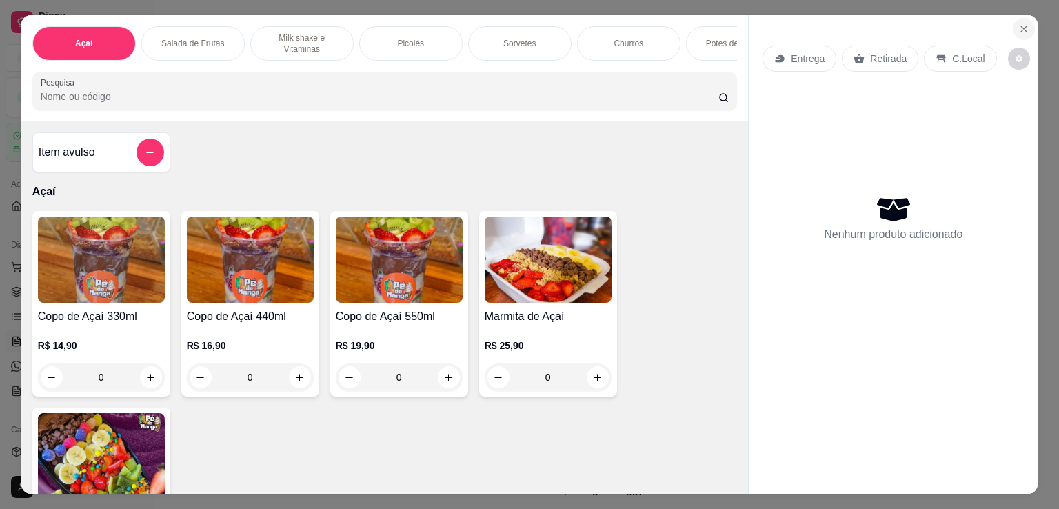
click at [1013, 31] on button "Close" at bounding box center [1024, 29] width 22 height 22
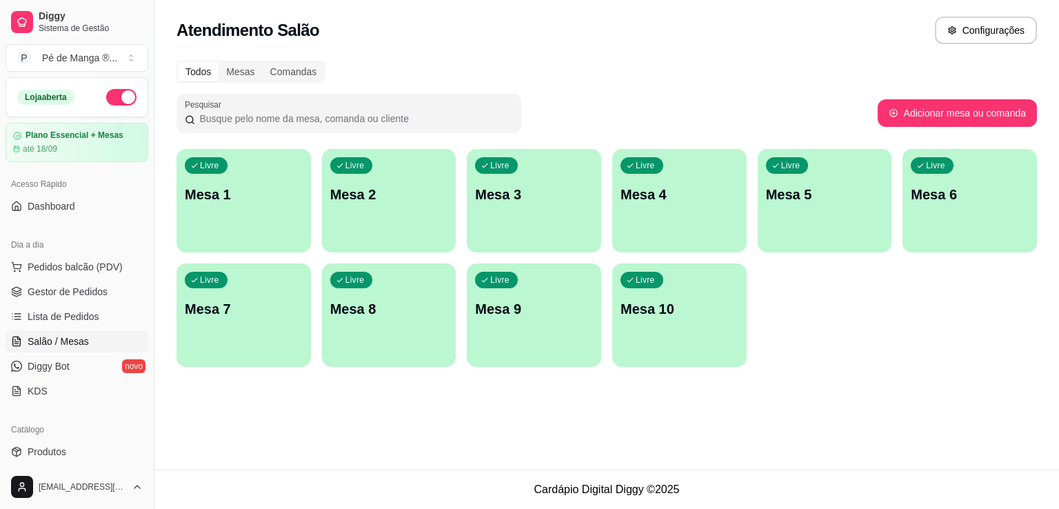
click at [58, 341] on span "Salão / Mesas" at bounding box center [58, 341] width 61 height 14
click at [283, 179] on div "Livre Mesa 1" at bounding box center [244, 192] width 130 height 84
click at [283, 179] on body "Diggy Sistema de Gestão P Pé de Manga ® ... Loja aberta Plano Essencial + Mesas…" at bounding box center [529, 254] width 1059 height 509
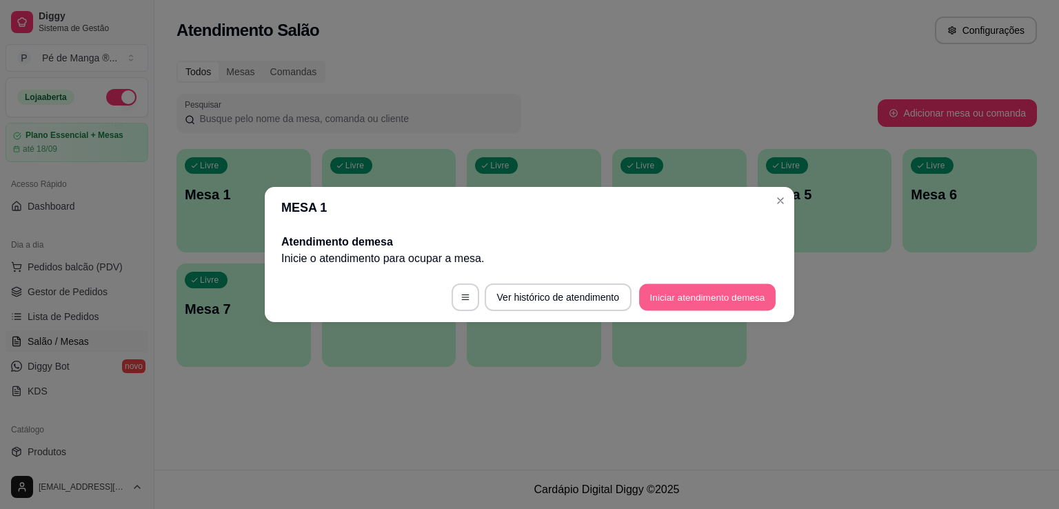
click at [673, 294] on button "Iniciar atendimento de mesa" at bounding box center [707, 297] width 136 height 27
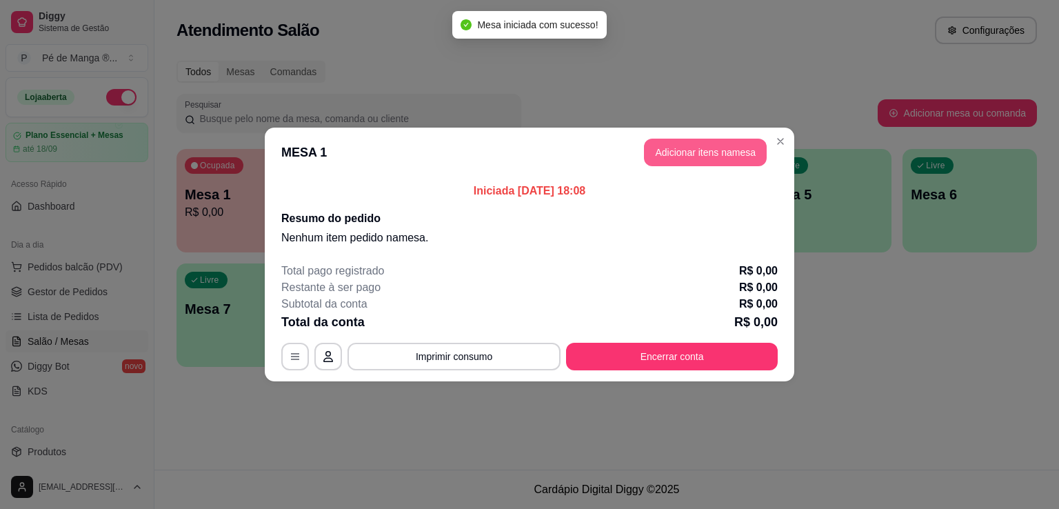
click at [733, 156] on button "Adicionar itens na mesa" at bounding box center [705, 153] width 123 height 28
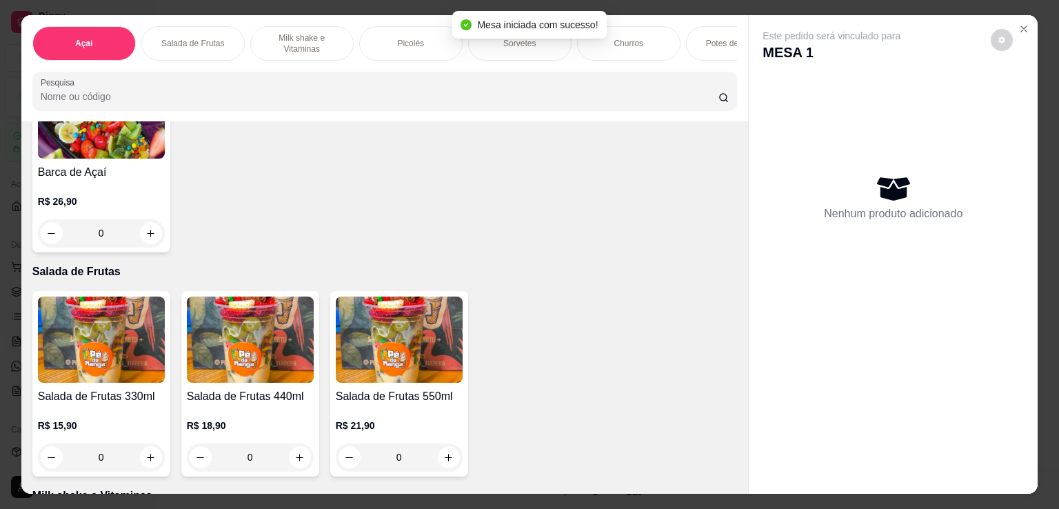
scroll to position [689, 0]
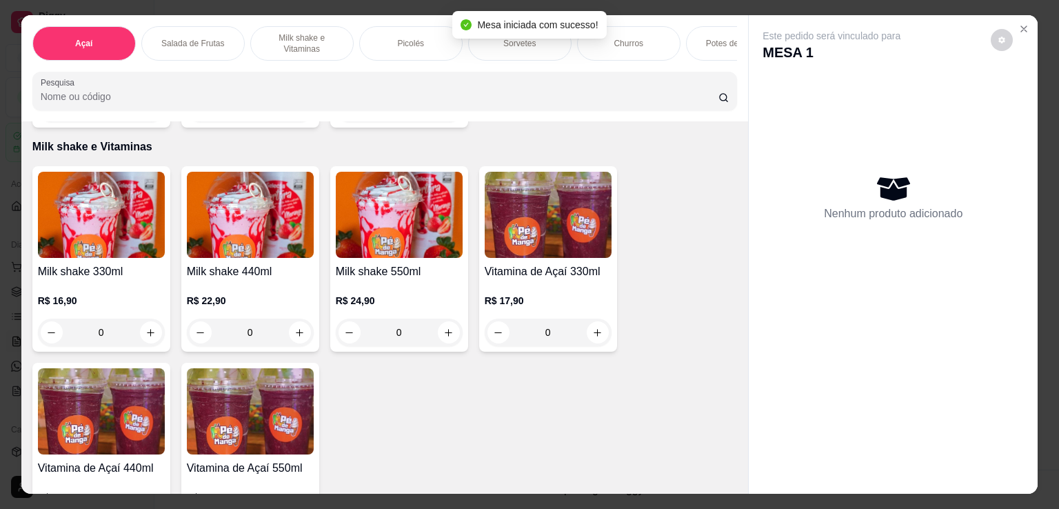
click at [411, 39] on p "Picolés" at bounding box center [410, 43] width 27 height 11
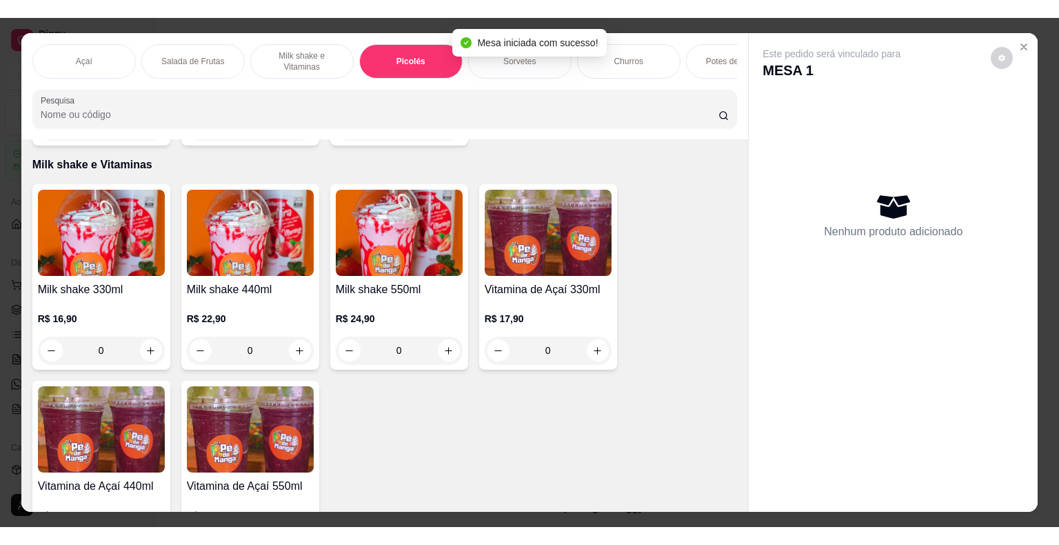
scroll to position [34, 0]
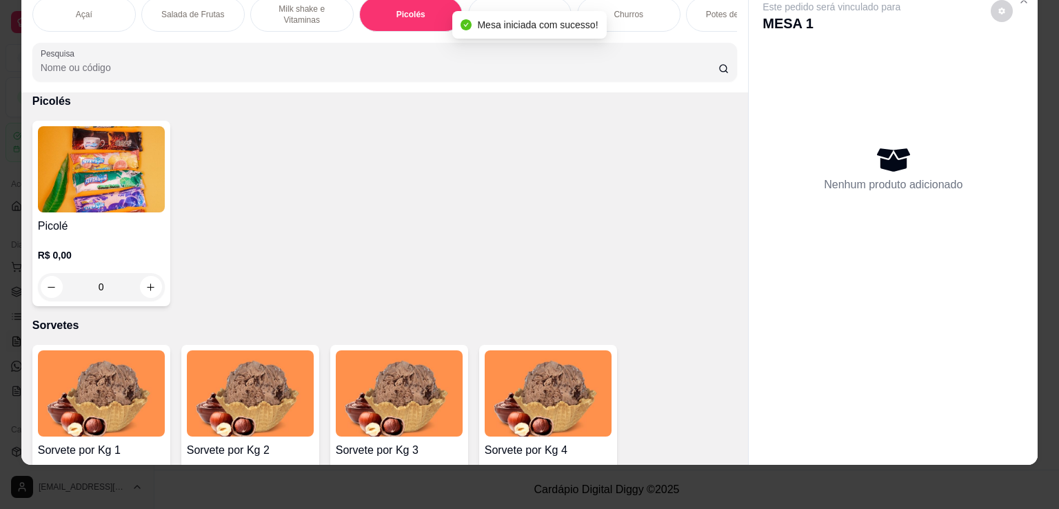
click at [136, 283] on div "0" at bounding box center [101, 287] width 127 height 28
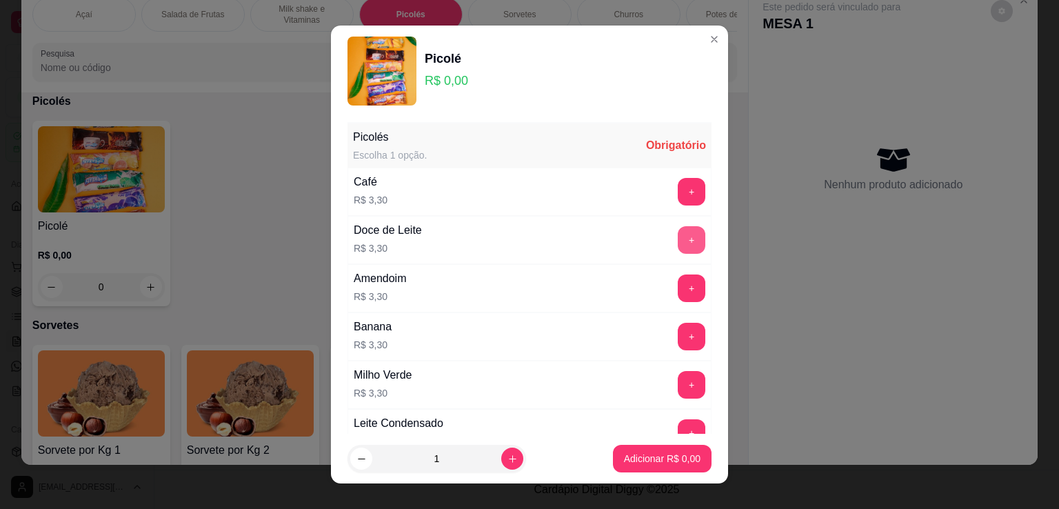
click at [678, 236] on button "+" at bounding box center [692, 240] width 28 height 28
click at [634, 458] on p "Adicionar R$ 3,30" at bounding box center [662, 458] width 77 height 14
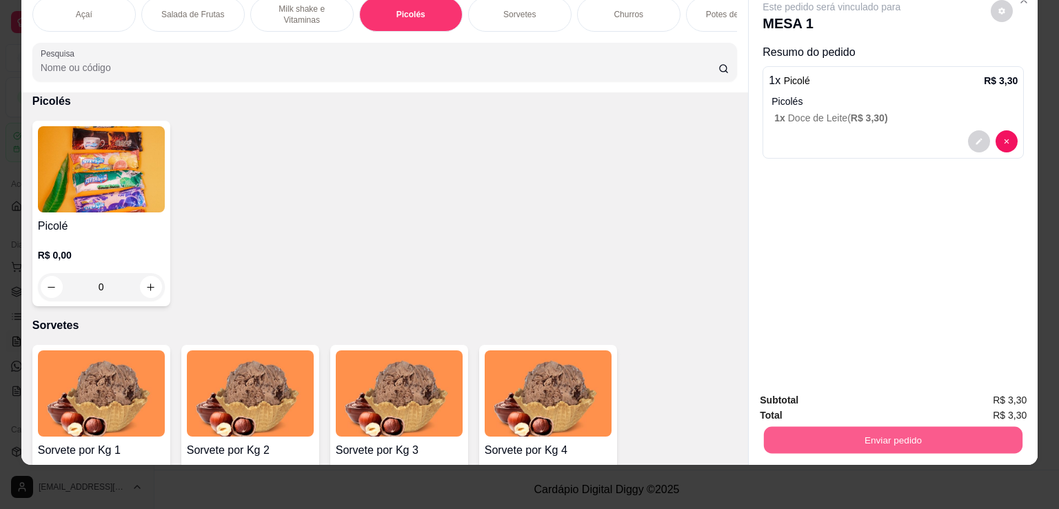
click at [801, 429] on button "Enviar pedido" at bounding box center [893, 439] width 258 height 27
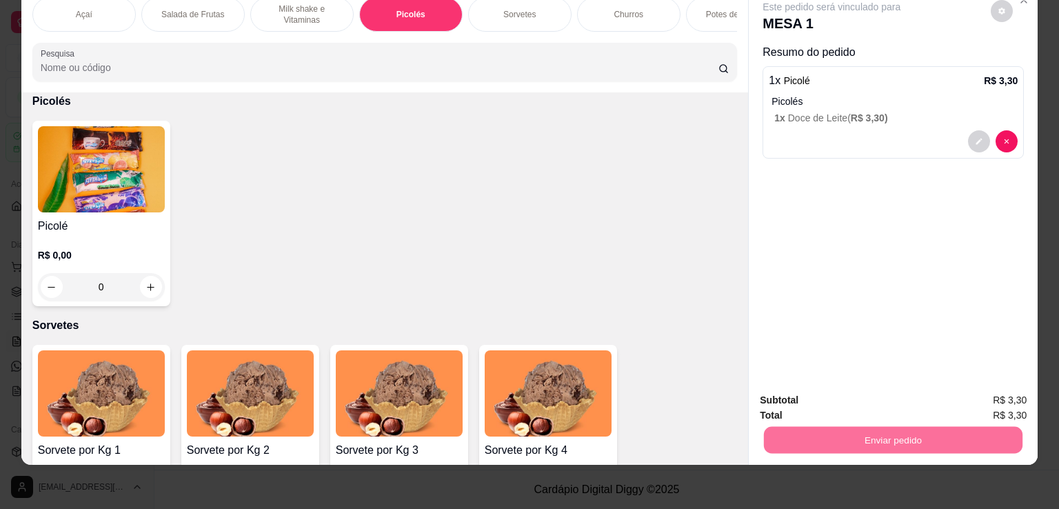
click at [809, 392] on button "Não registrar e enviar pedido" at bounding box center [846, 396] width 143 height 26
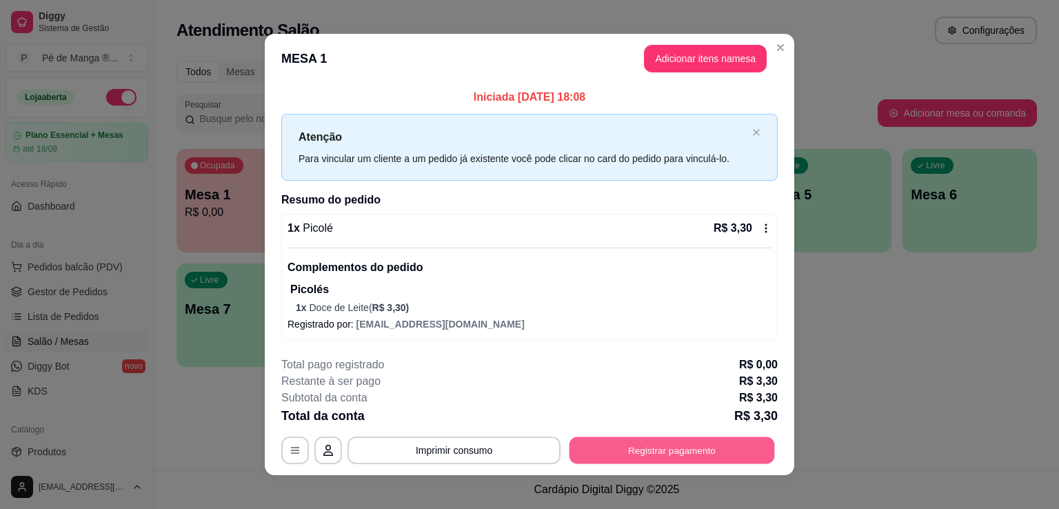
click at [633, 457] on button "Registrar pagamento" at bounding box center [671, 450] width 205 height 27
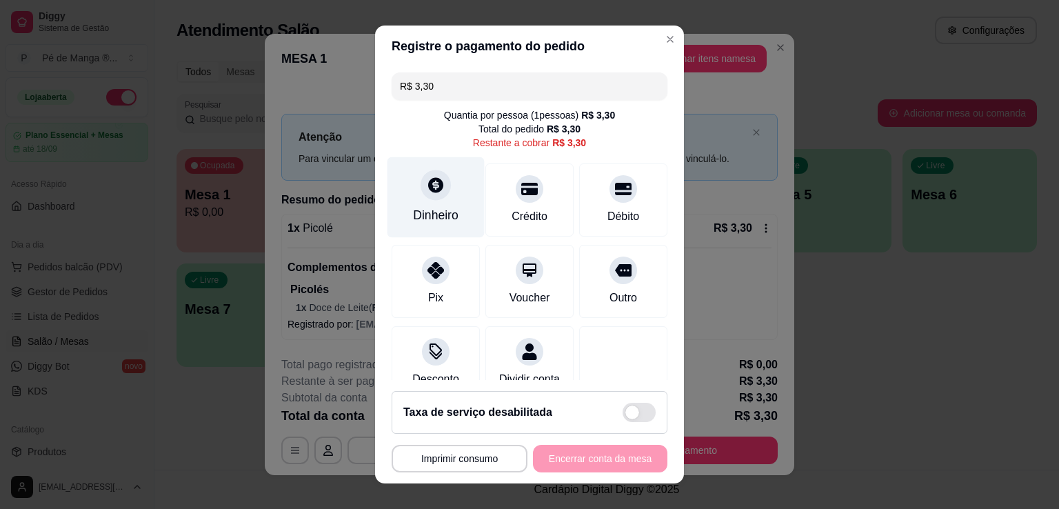
click at [434, 217] on div "Dinheiro" at bounding box center [435, 215] width 45 height 18
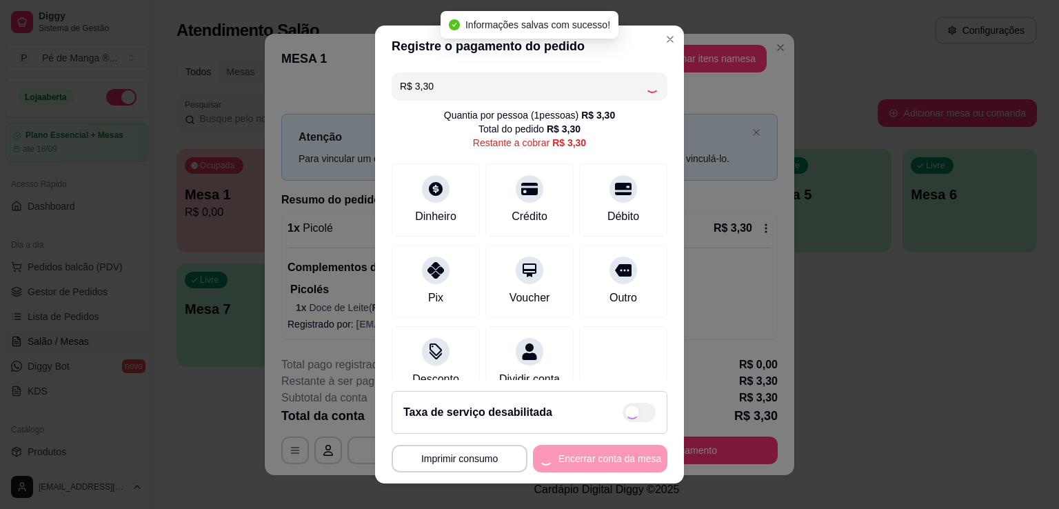
type input "R$ 0,00"
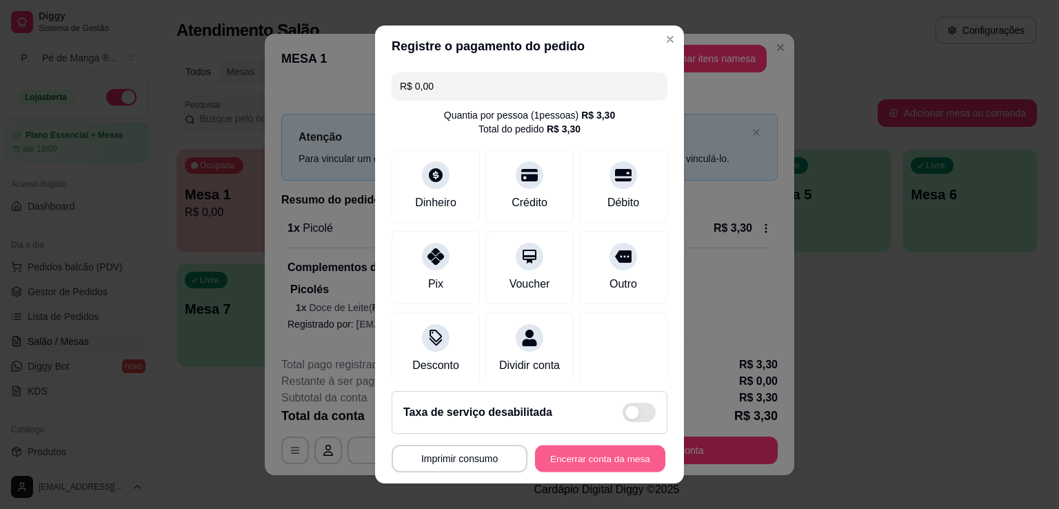
click at [624, 459] on button "Encerrar conta da mesa" at bounding box center [600, 458] width 130 height 27
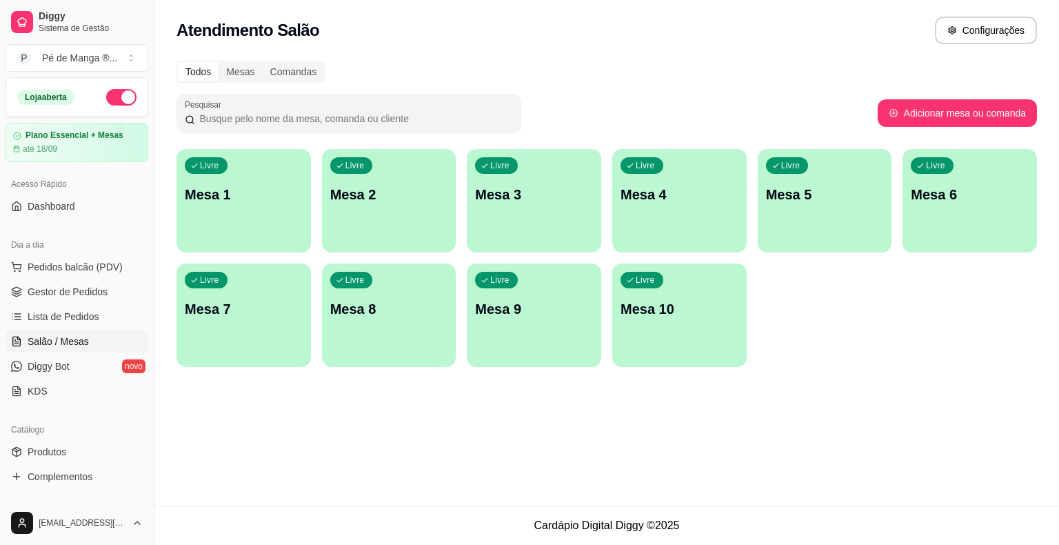
click at [791, 476] on div "Atendimento Salão Configurações Todos Mesas Comandas Pesquisar Adicionar mesa o…" at bounding box center [606, 252] width 904 height 505
click at [998, 35] on button "Configurações" at bounding box center [985, 30] width 99 height 27
click at [240, 72] on div "Mesas" at bounding box center [240, 71] width 43 height 19
click at [219, 62] on input "Mesas" at bounding box center [219, 62] width 0 height 0
click at [287, 63] on div "Comandas" at bounding box center [294, 71] width 62 height 19
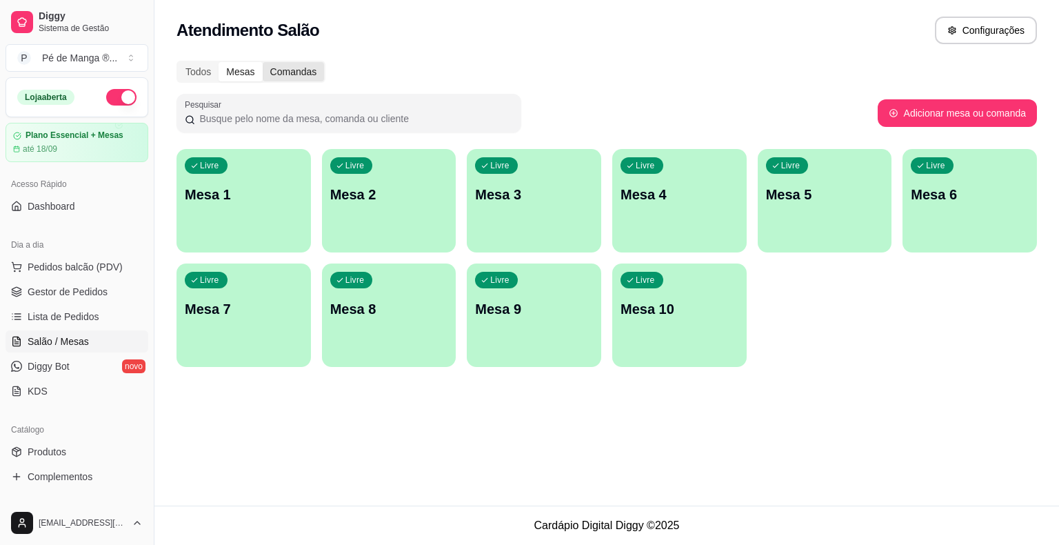
click at [263, 62] on input "Comandas" at bounding box center [263, 62] width 0 height 0
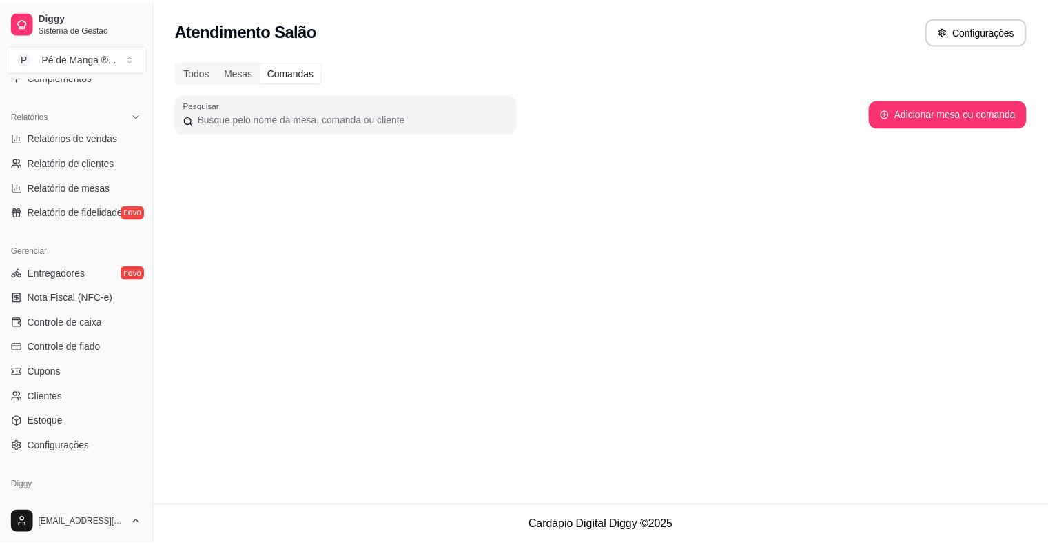
scroll to position [447, 0]
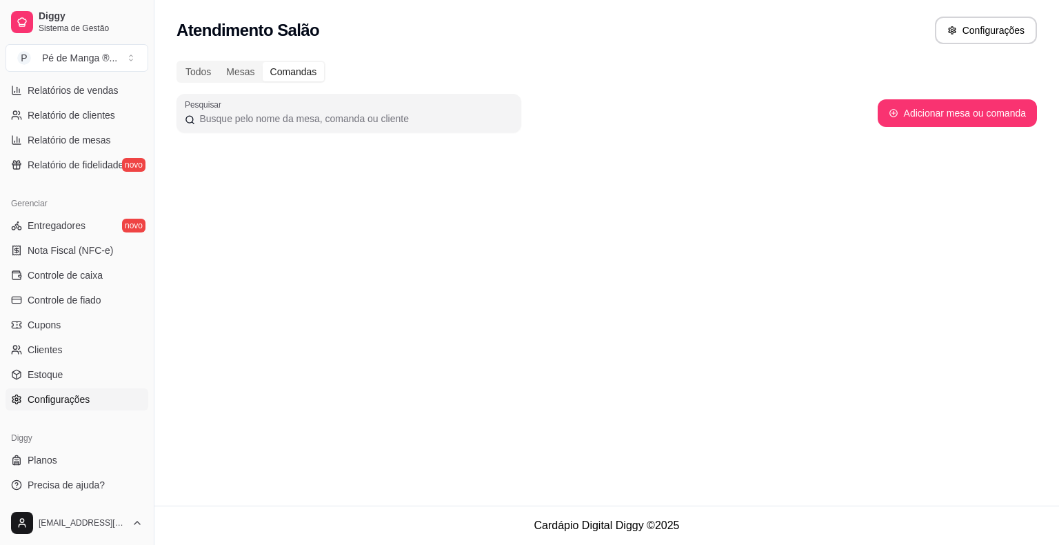
click at [88, 401] on span "Configurações" at bounding box center [59, 399] width 62 height 14
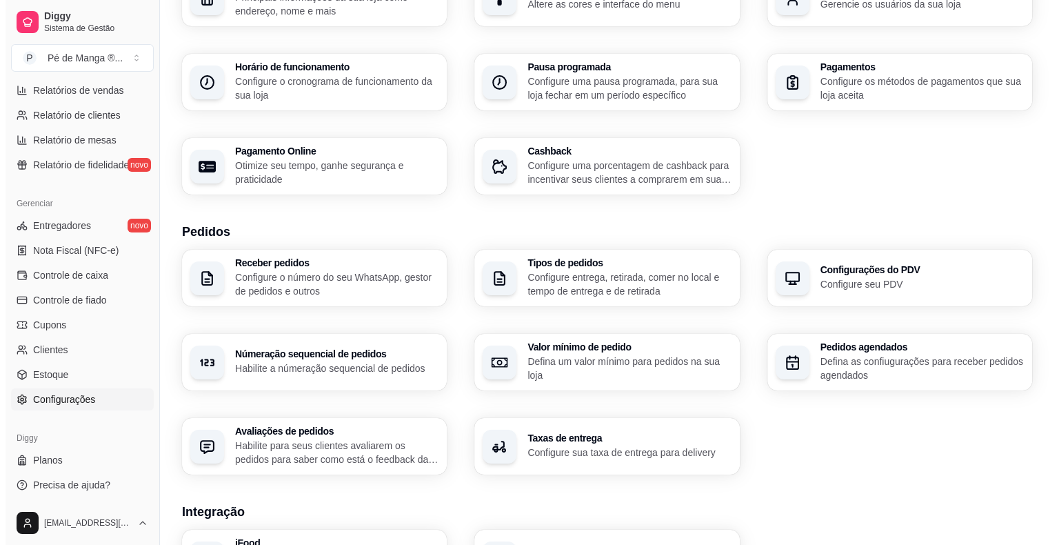
scroll to position [138, 0]
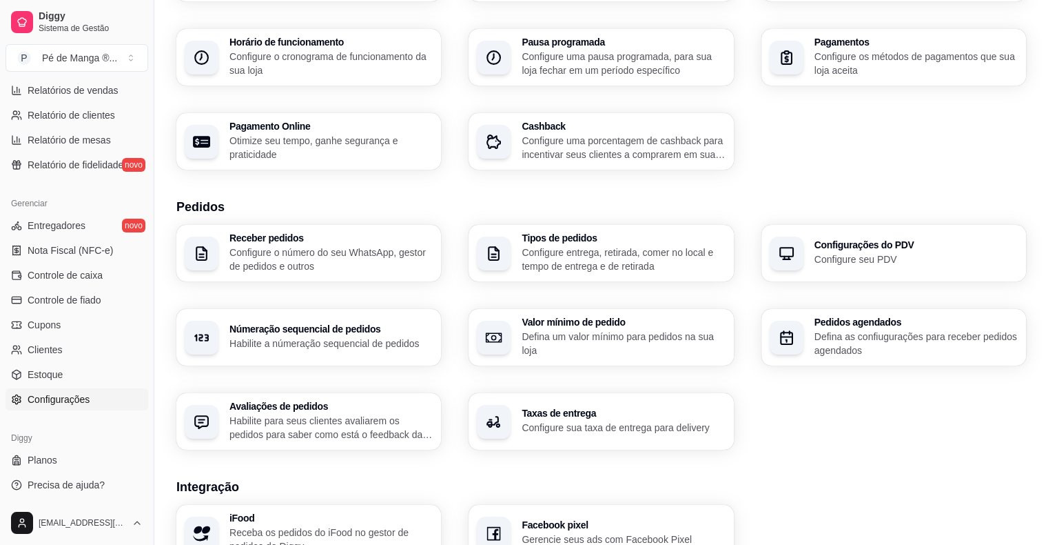
click at [345, 269] on p "Configure o número do seu WhatsApp, gestor de pedidos e outros" at bounding box center [331, 259] width 203 height 28
click at [551, 264] on p "Configure entrega, retirada, comer no local e tempo de entrega e de retirada" at bounding box center [623, 258] width 197 height 27
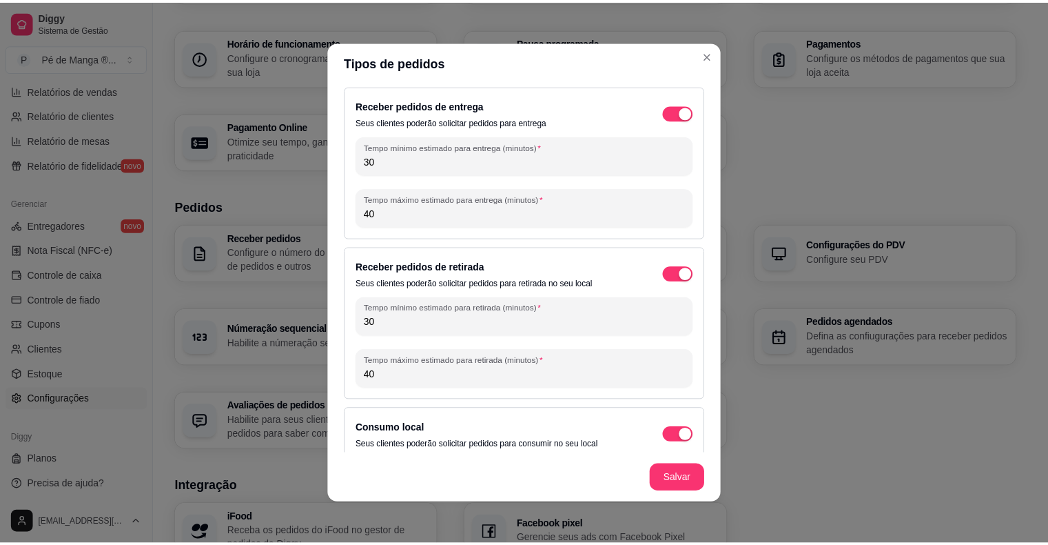
scroll to position [0, 0]
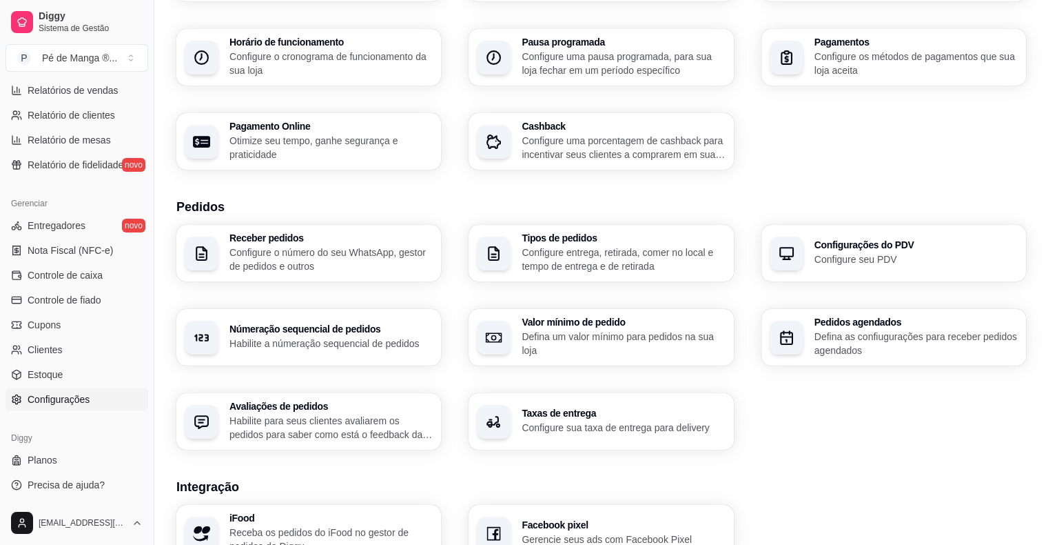
click at [844, 258] on p "Configure seu PDV" at bounding box center [916, 259] width 203 height 14
click at [374, 349] on div "Númeração sequencial de pedidos Habilite a númeração sequencial de pedidos" at bounding box center [309, 336] width 257 height 55
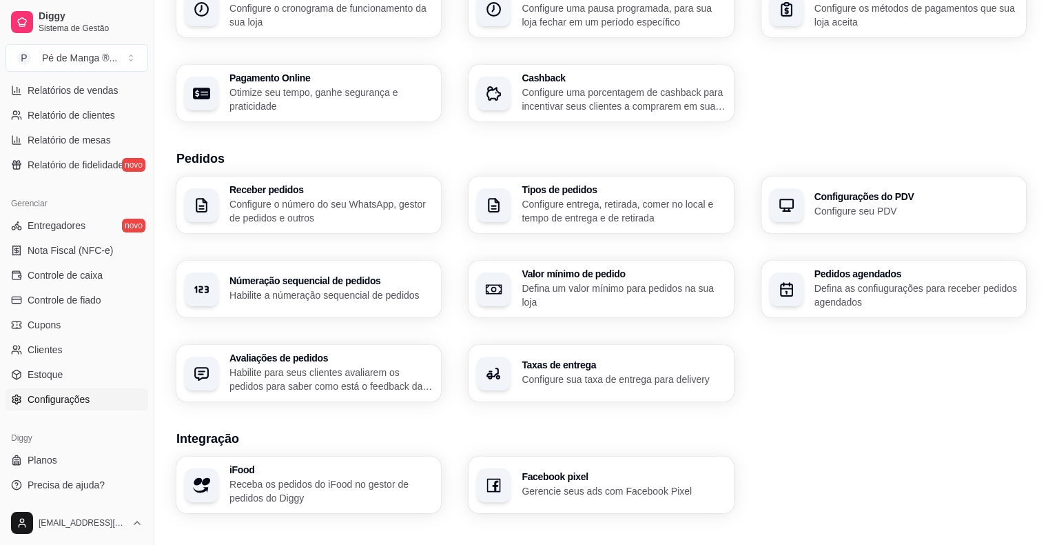
scroll to position [207, 0]
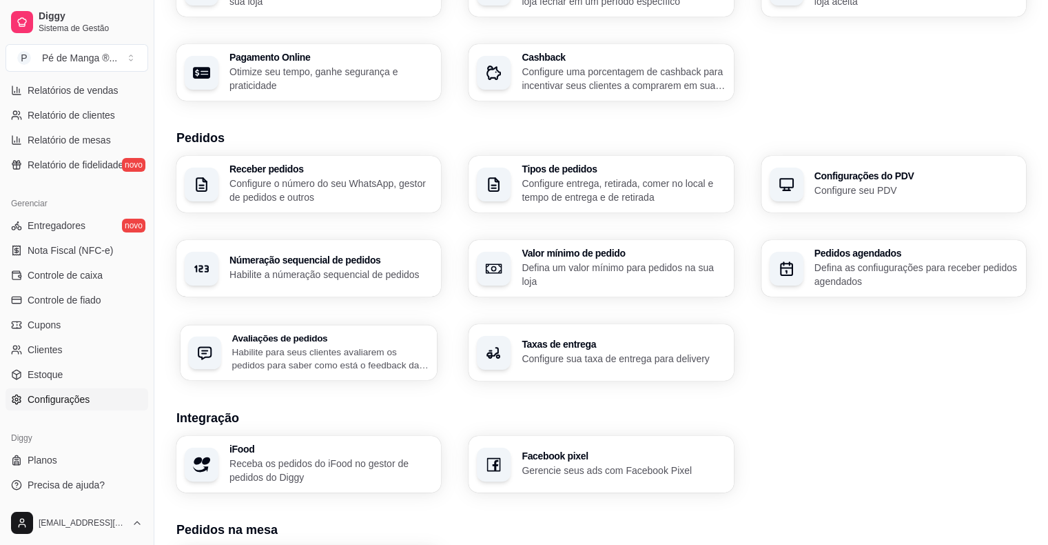
click at [416, 367] on p "Habilite para seus clientes avaliarem os pedidos para saber como está o feedbac…" at bounding box center [330, 358] width 197 height 27
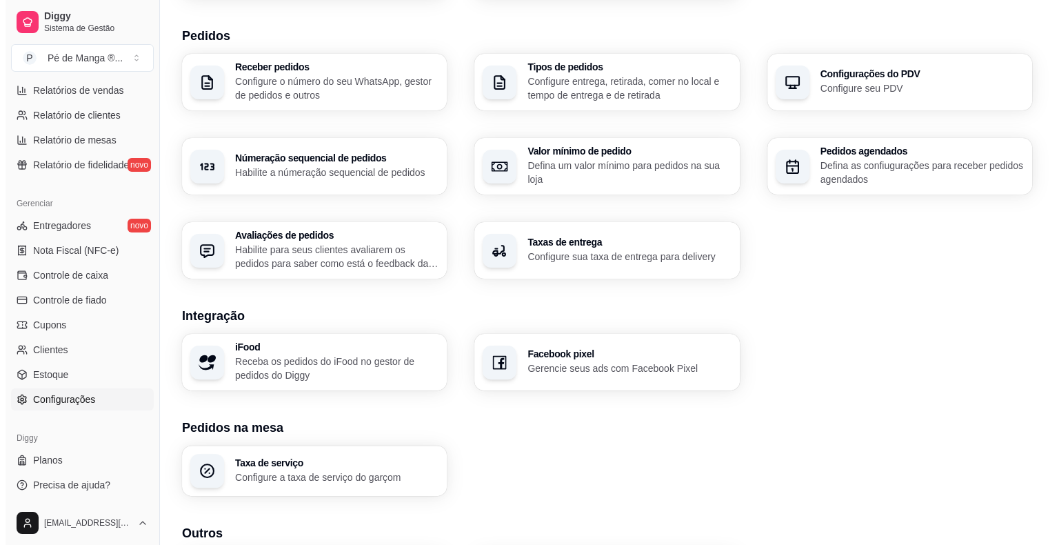
scroll to position [345, 0]
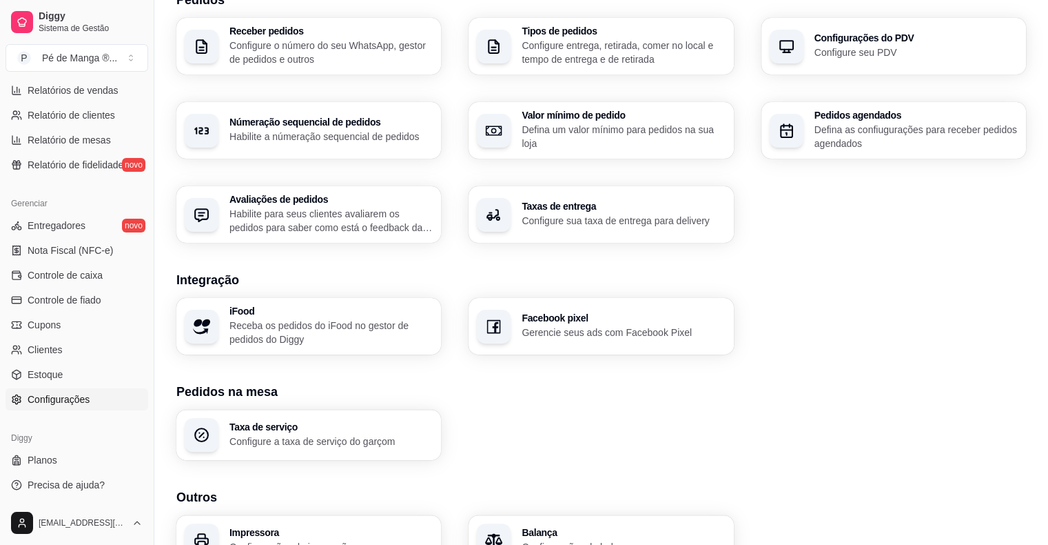
click at [662, 225] on p "Configure sua taxa de entrega para delivery" at bounding box center [623, 221] width 203 height 14
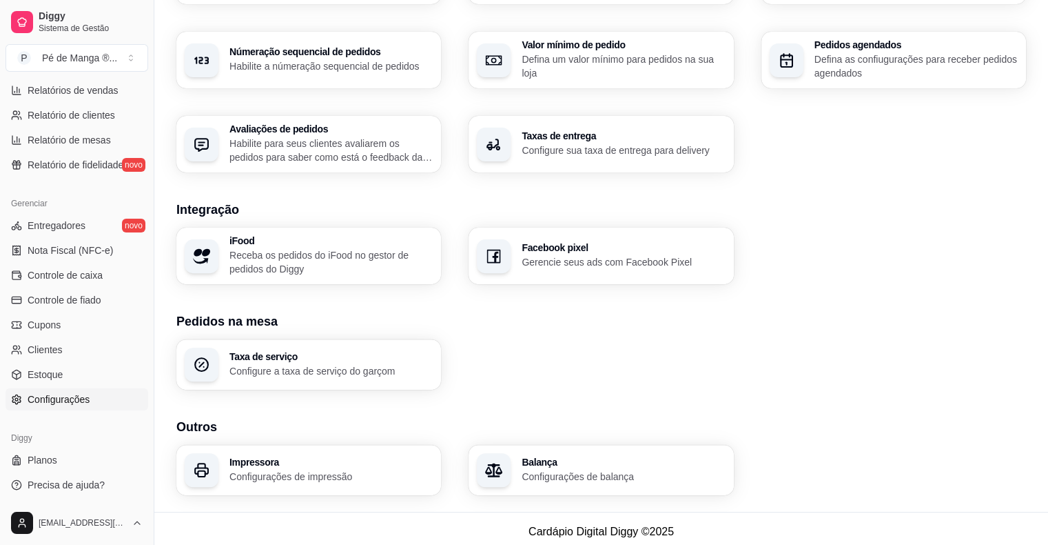
scroll to position [420, 0]
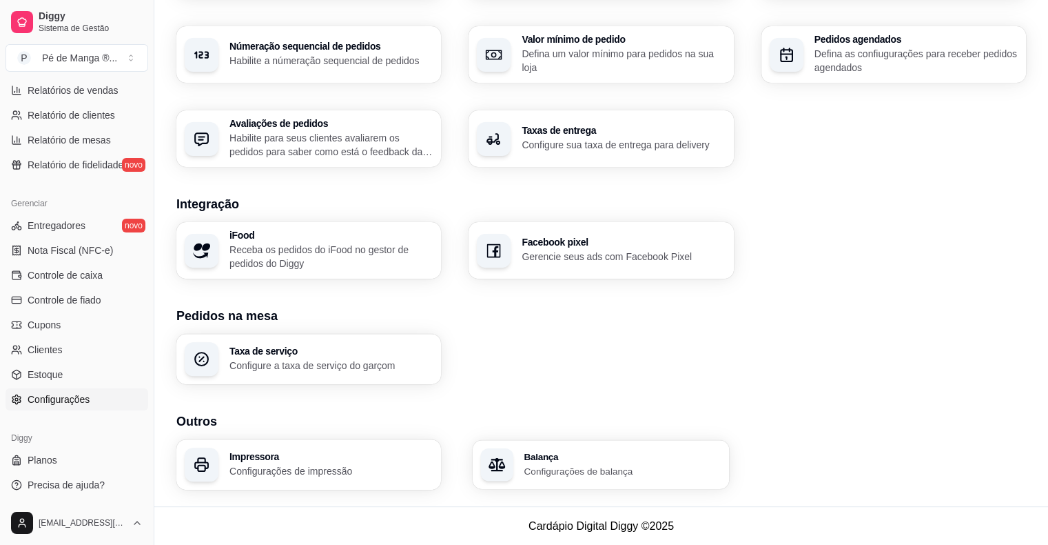
click at [540, 470] on p "Configurações de balança" at bounding box center [623, 470] width 197 height 13
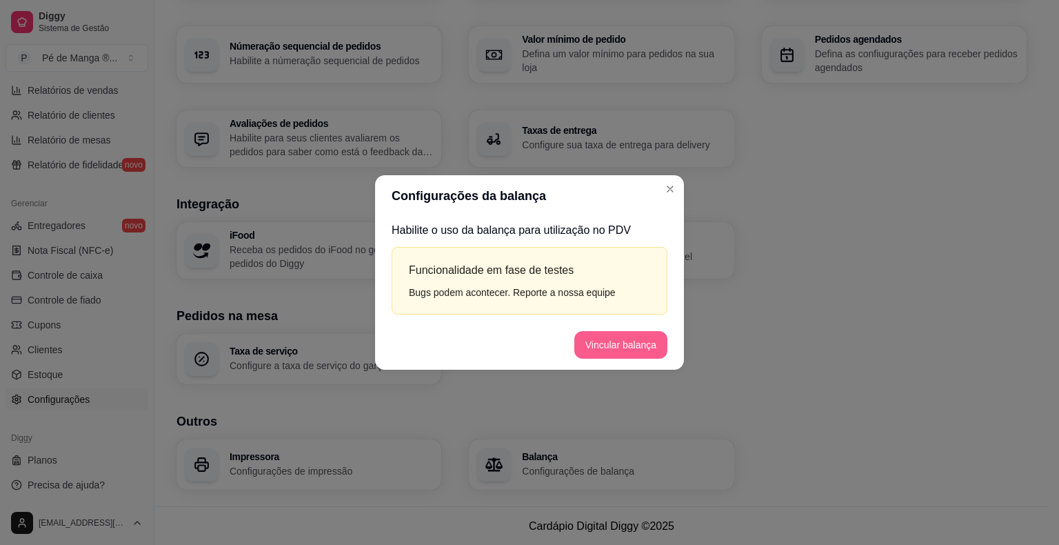
click at [632, 345] on button "Vincular balança" at bounding box center [620, 345] width 93 height 28
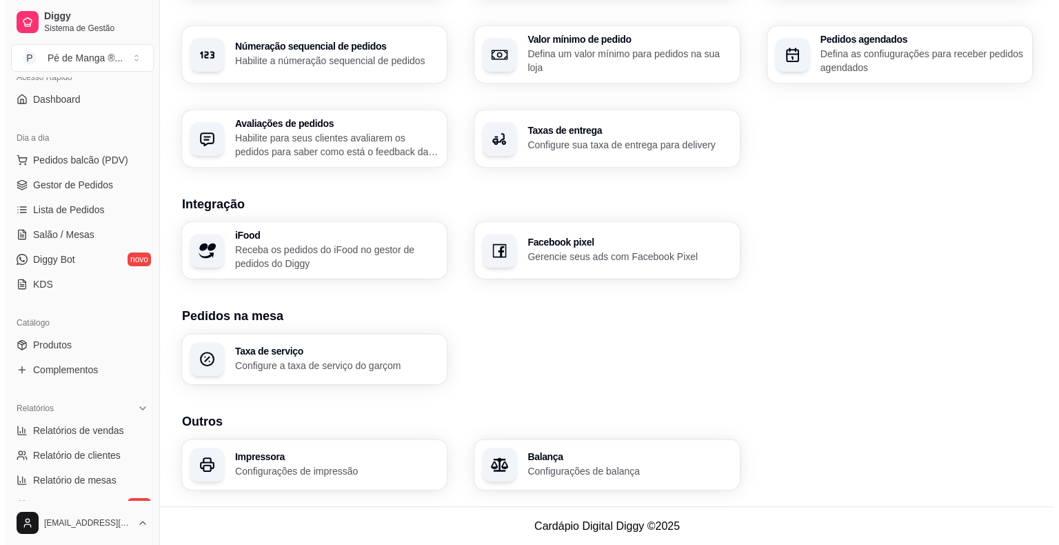
scroll to position [0, 0]
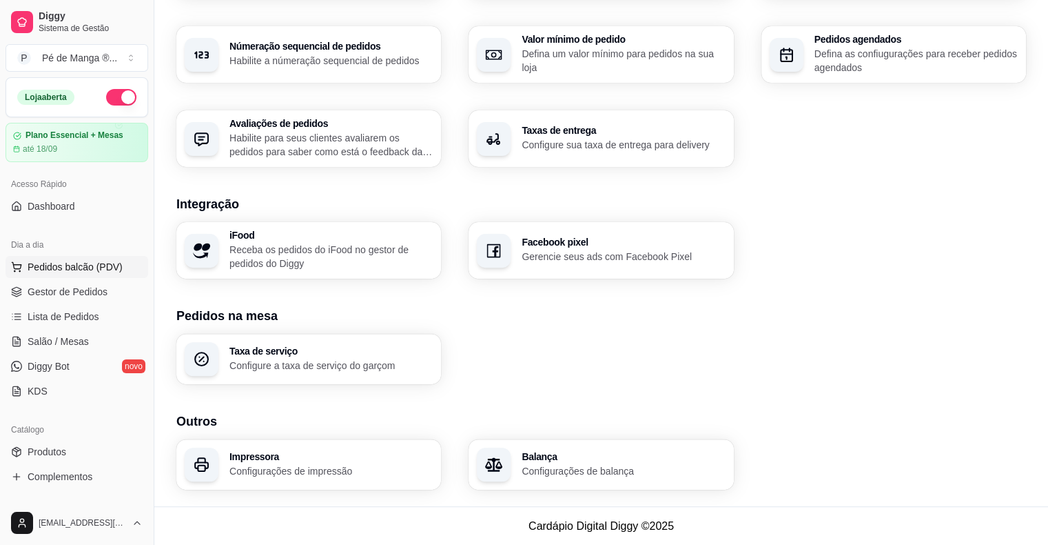
click at [77, 265] on span "Pedidos balcão (PDV)" at bounding box center [75, 267] width 95 height 14
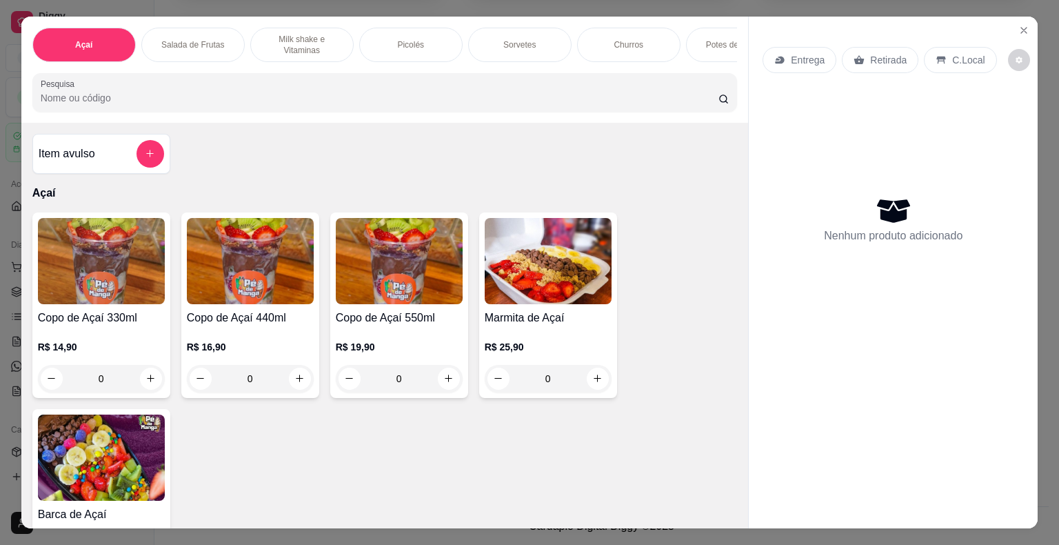
click at [228, 321] on h4 "Copo de Açaí 440ml" at bounding box center [250, 317] width 127 height 17
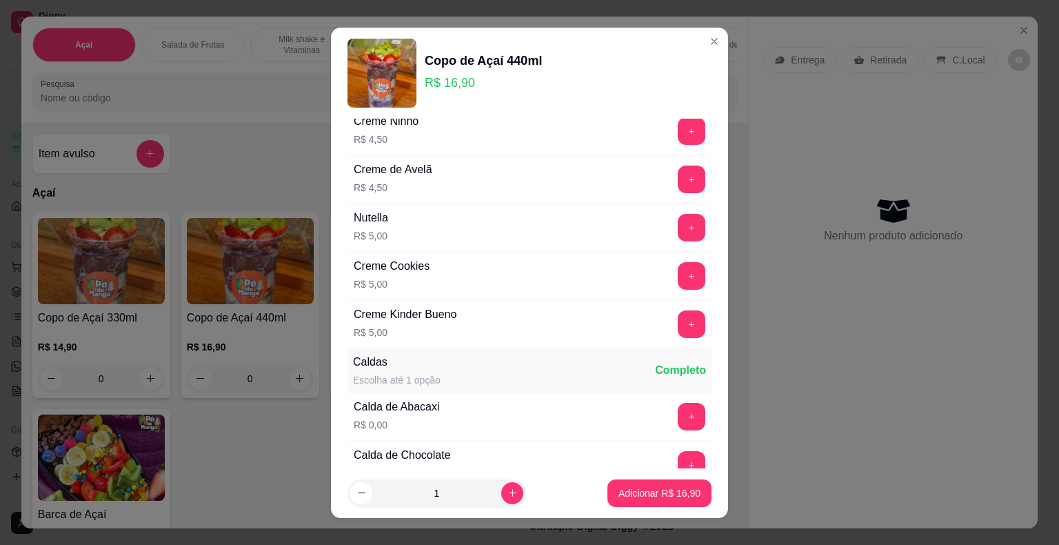
scroll to position [1230, 0]
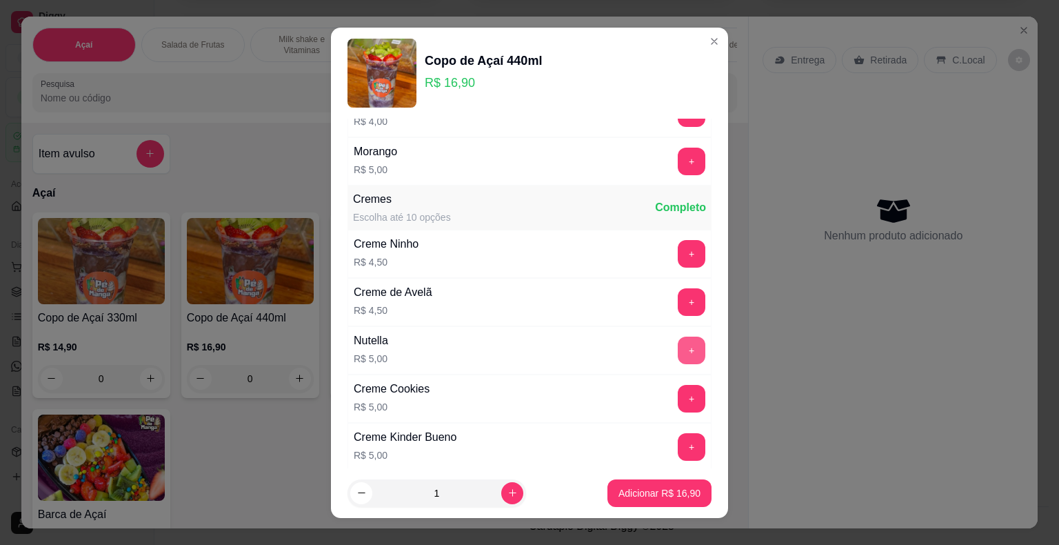
click at [678, 336] on button "+" at bounding box center [692, 350] width 28 height 28
click at [678, 247] on button "+" at bounding box center [692, 254] width 28 height 28
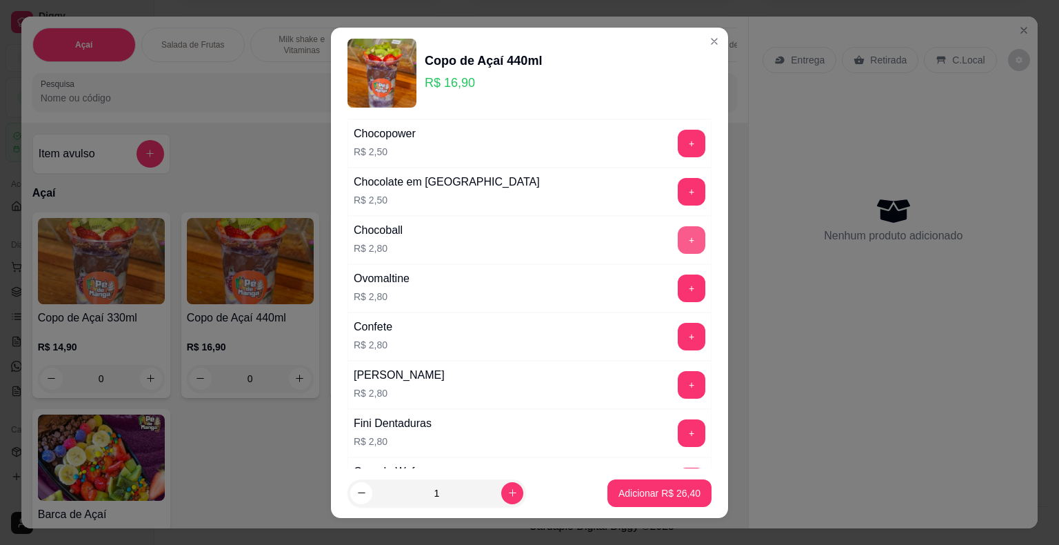
scroll to position [748, 0]
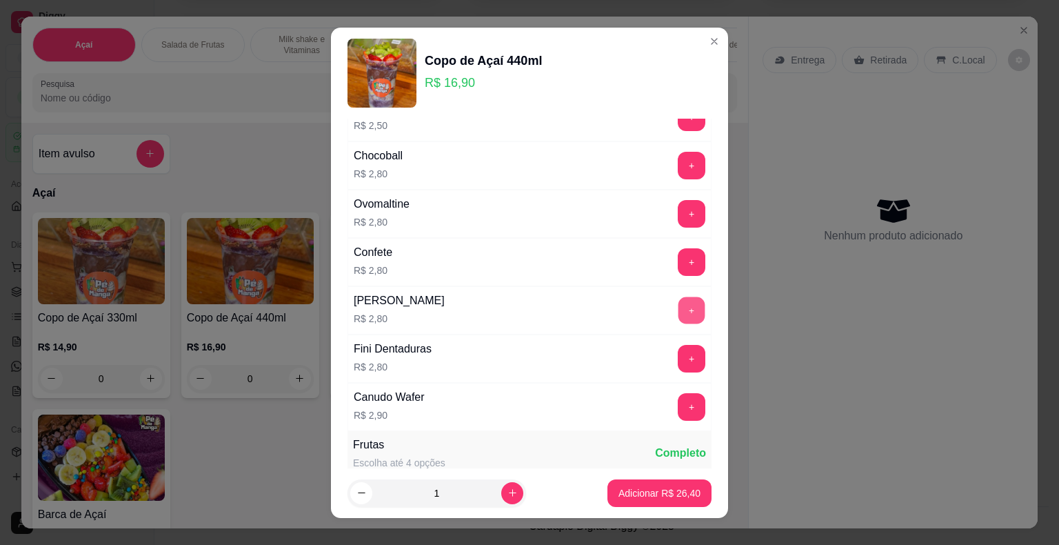
click at [678, 305] on button "+" at bounding box center [691, 309] width 27 height 27
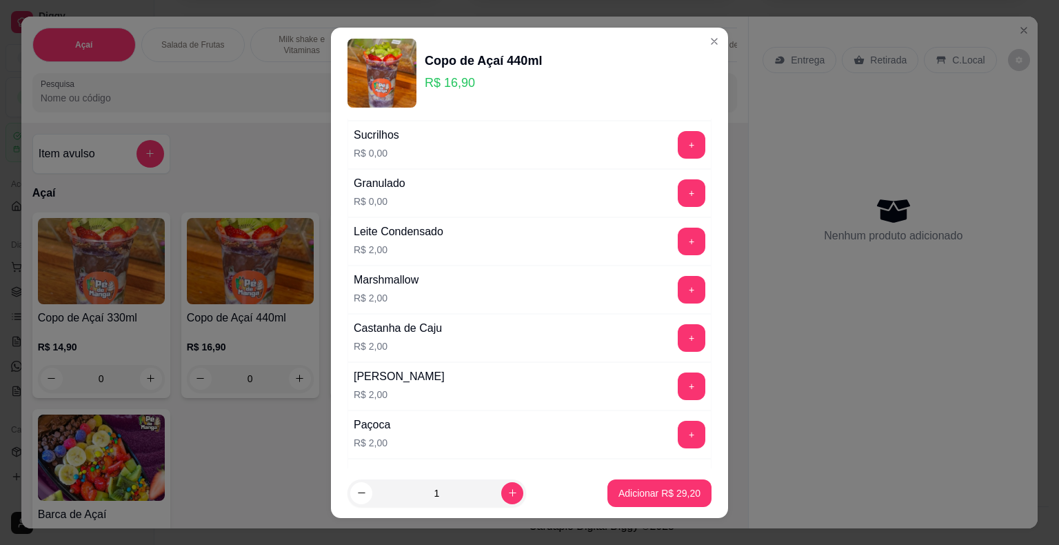
scroll to position [0, 0]
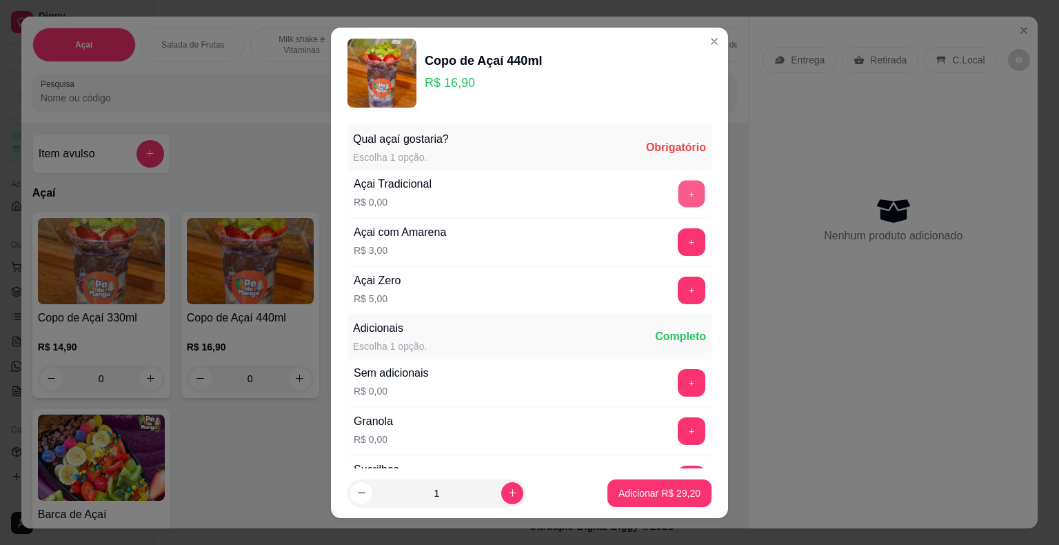
click at [678, 194] on button "+" at bounding box center [691, 193] width 27 height 27
click at [659, 500] on button "Adicionar R$ 29,20" at bounding box center [659, 492] width 101 height 27
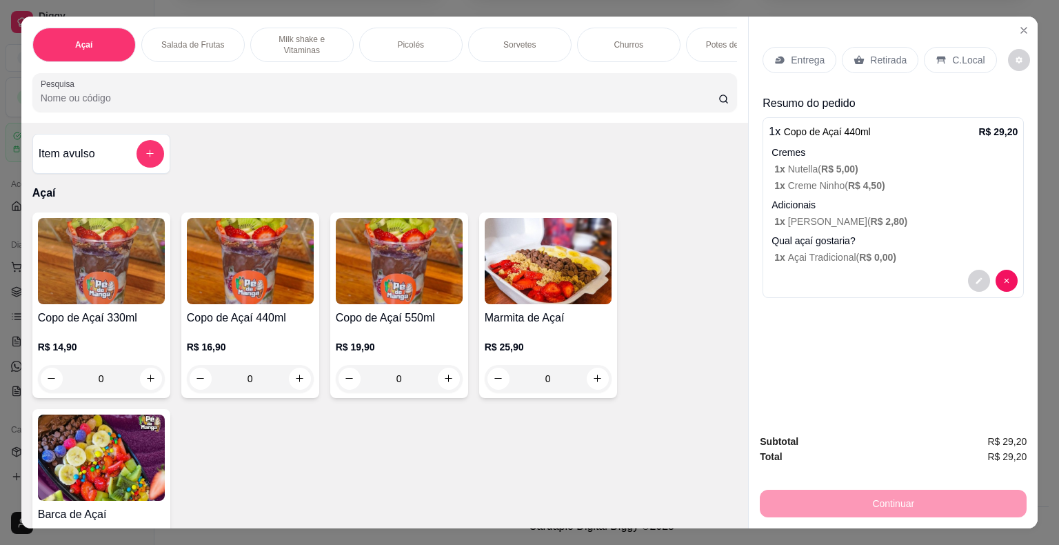
click at [813, 53] on p "Entrega" at bounding box center [808, 60] width 34 height 14
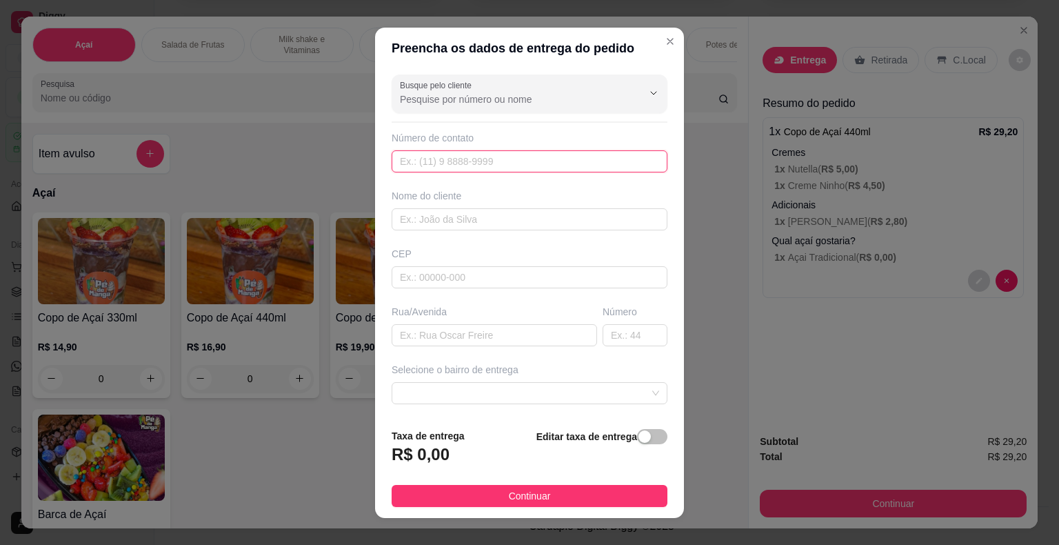
click at [504, 163] on input "text" at bounding box center [530, 161] width 276 height 22
type input "(15) 99258-8912"
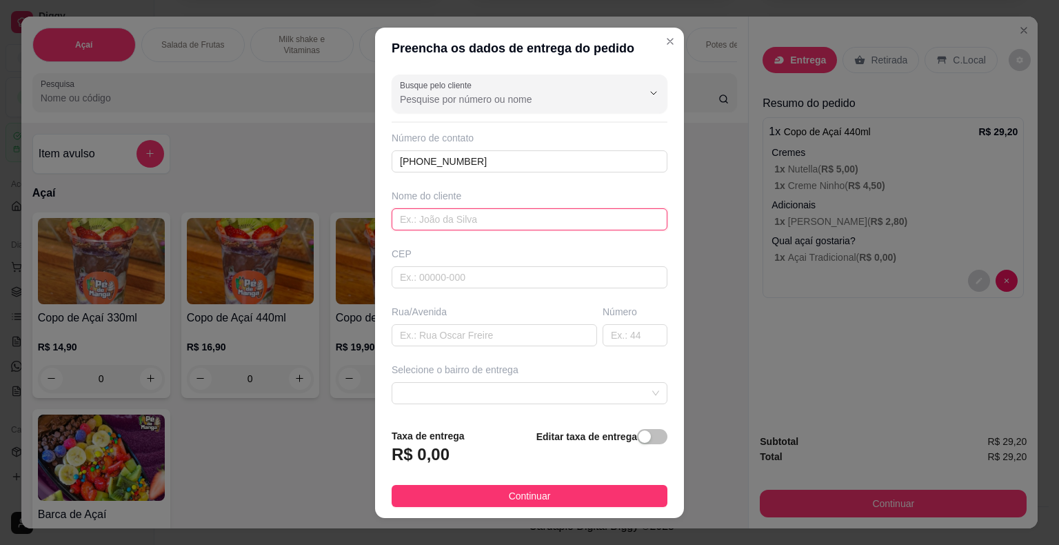
click at [514, 222] on input "text" at bounding box center [530, 219] width 276 height 22
type input "Manu"
click at [524, 283] on input "text" at bounding box center [530, 277] width 276 height 22
type input "18440000"
click at [549, 324] on input "text" at bounding box center [494, 335] width 205 height 22
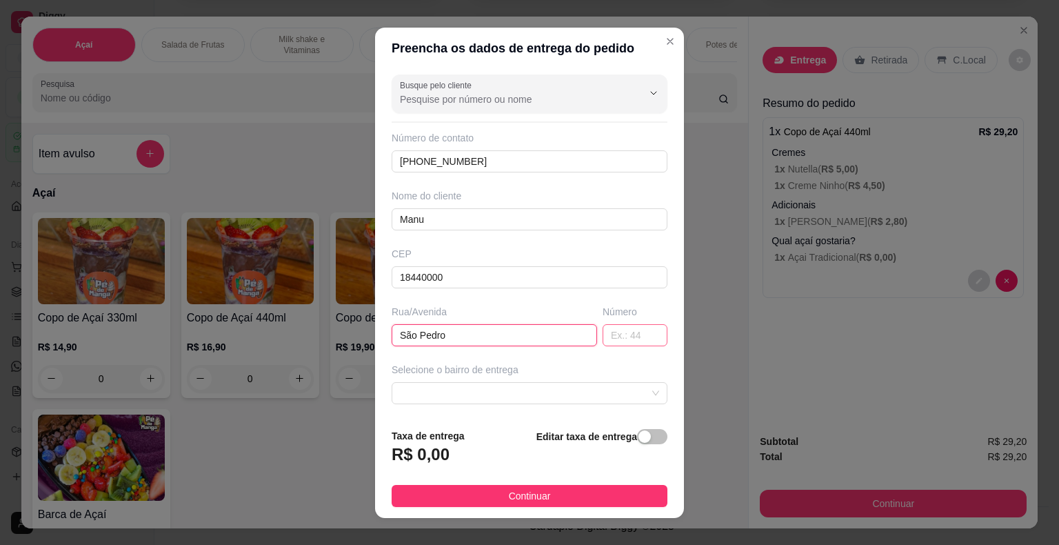
type input "São Pedro"
click at [629, 331] on input "text" at bounding box center [634, 335] width 65 height 22
click at [607, 394] on span at bounding box center [529, 393] width 259 height 21
type input "100"
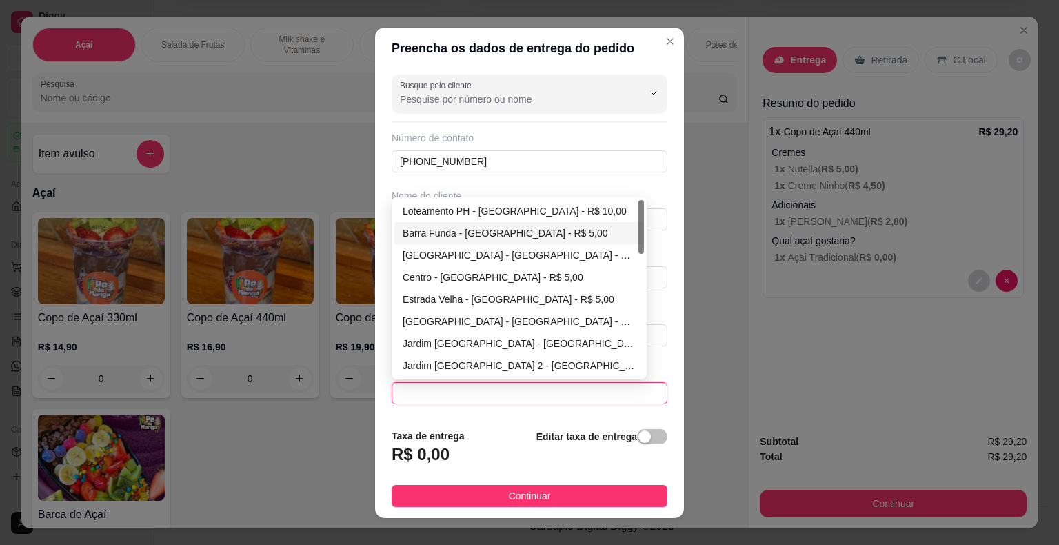
click at [481, 234] on div "Barra Funda - [GEOGRAPHIC_DATA] - R$ 5,00" at bounding box center [519, 232] width 233 height 15
type input "Itaberá"
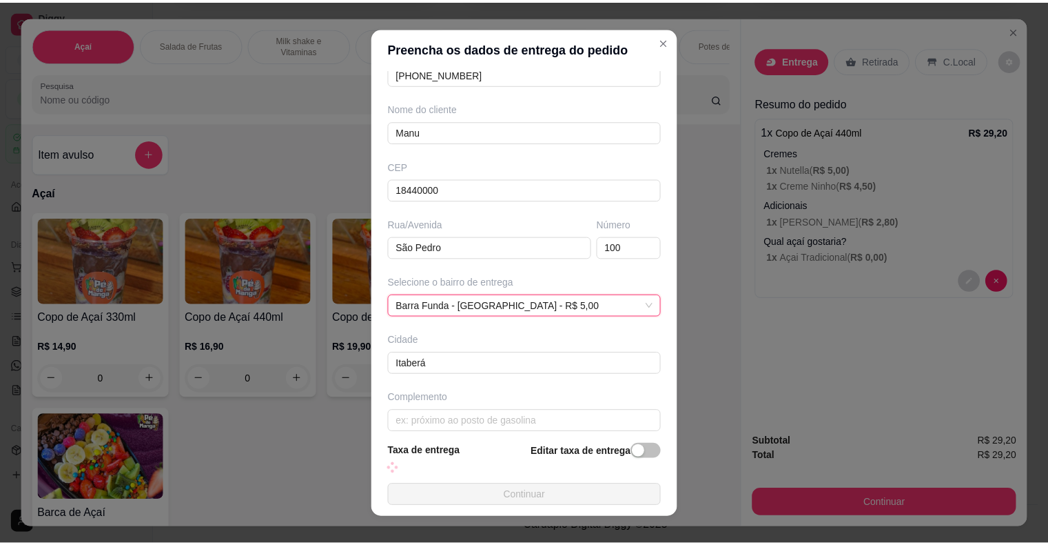
scroll to position [99, 0]
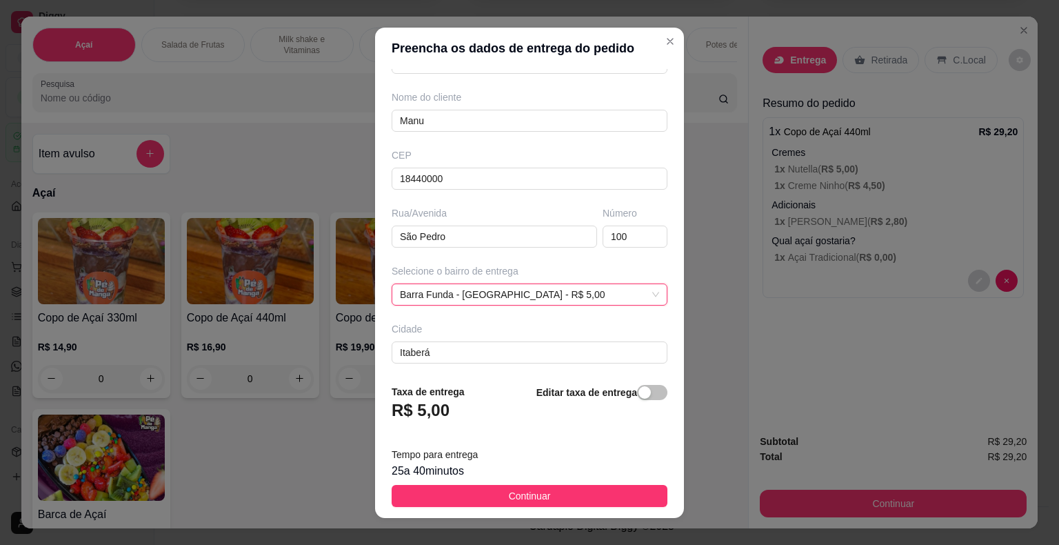
click at [521, 487] on button "Continuar" at bounding box center [530, 496] width 276 height 22
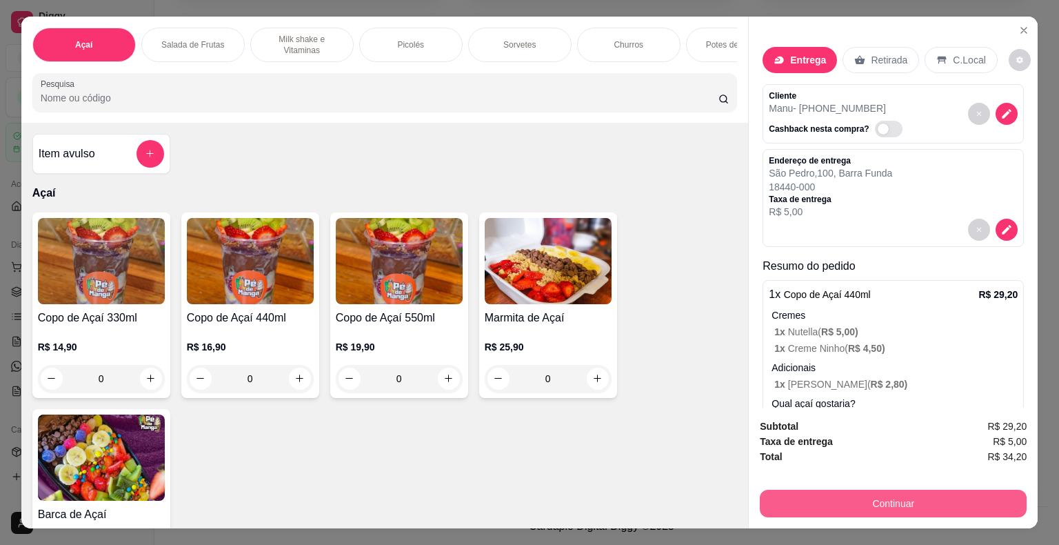
click at [873, 498] on button "Continuar" at bounding box center [893, 503] width 267 height 28
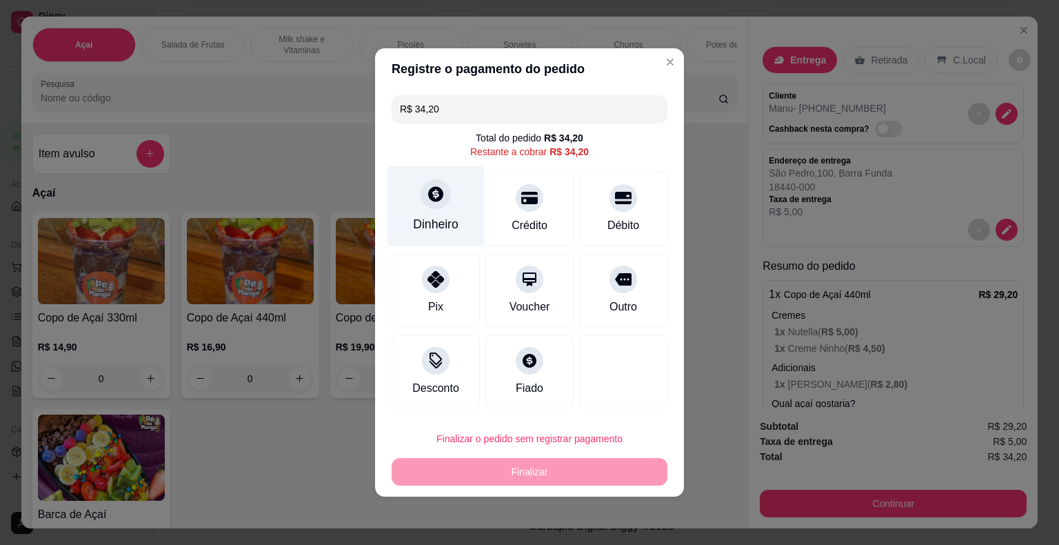
click at [463, 201] on div "Dinheiro" at bounding box center [435, 206] width 97 height 81
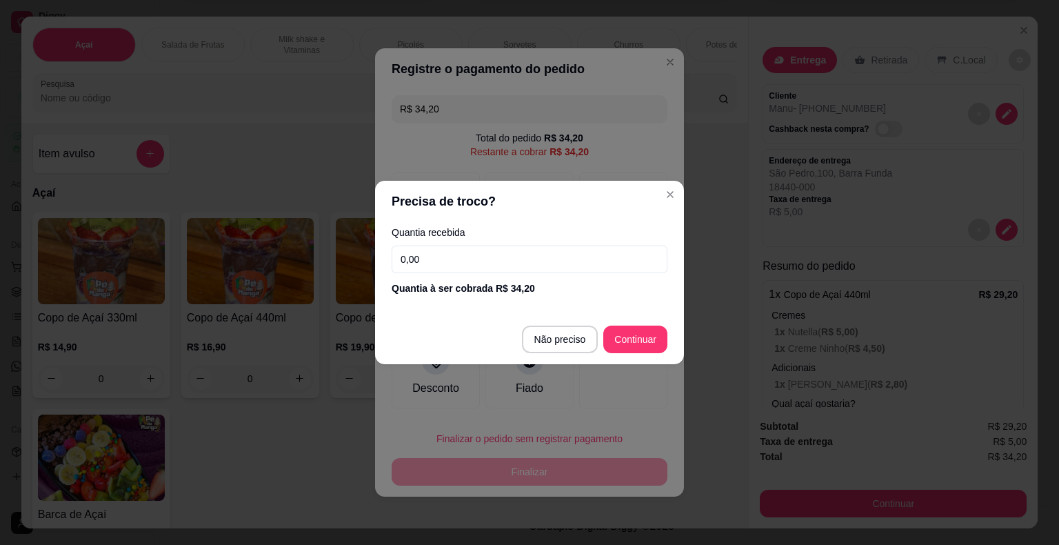
click at [494, 258] on input "0,00" at bounding box center [530, 259] width 276 height 28
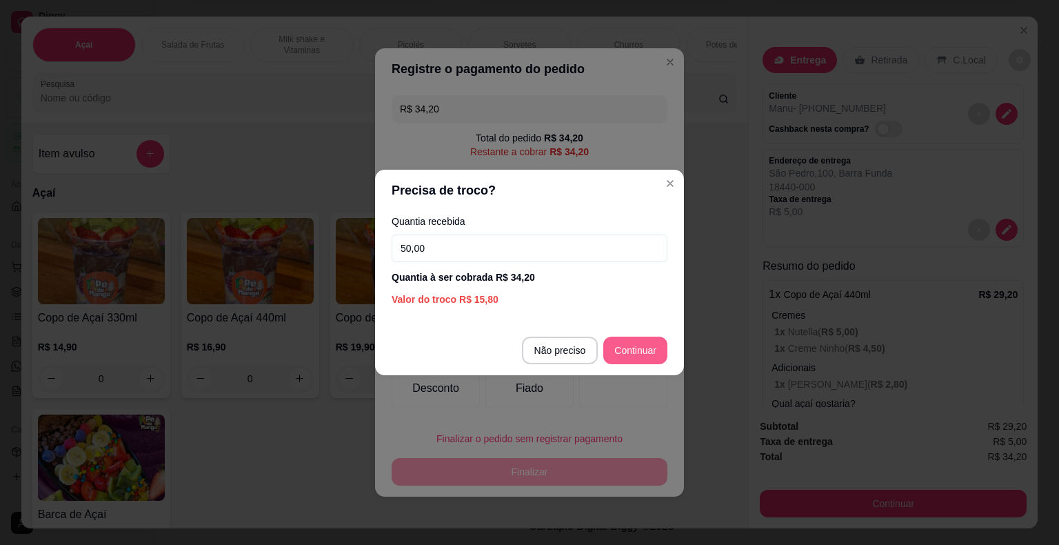
type input "50,00"
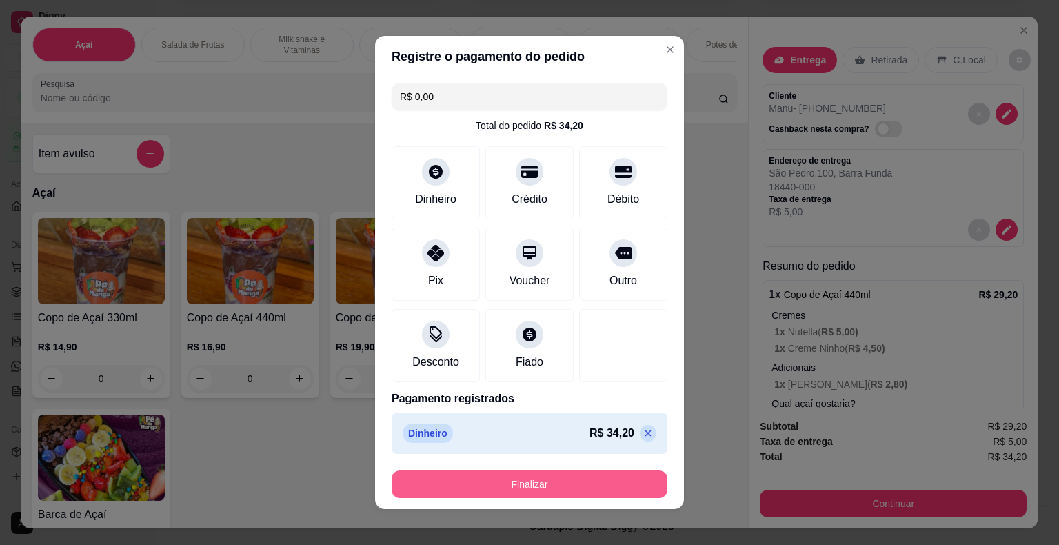
click at [604, 482] on button "Finalizar" at bounding box center [530, 484] width 276 height 28
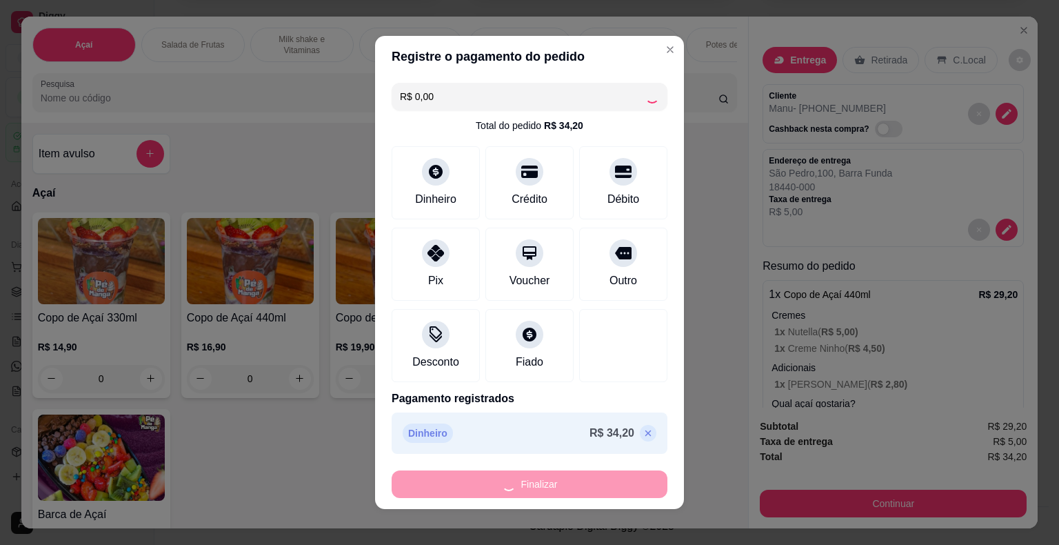
type input "-R$ 34,20"
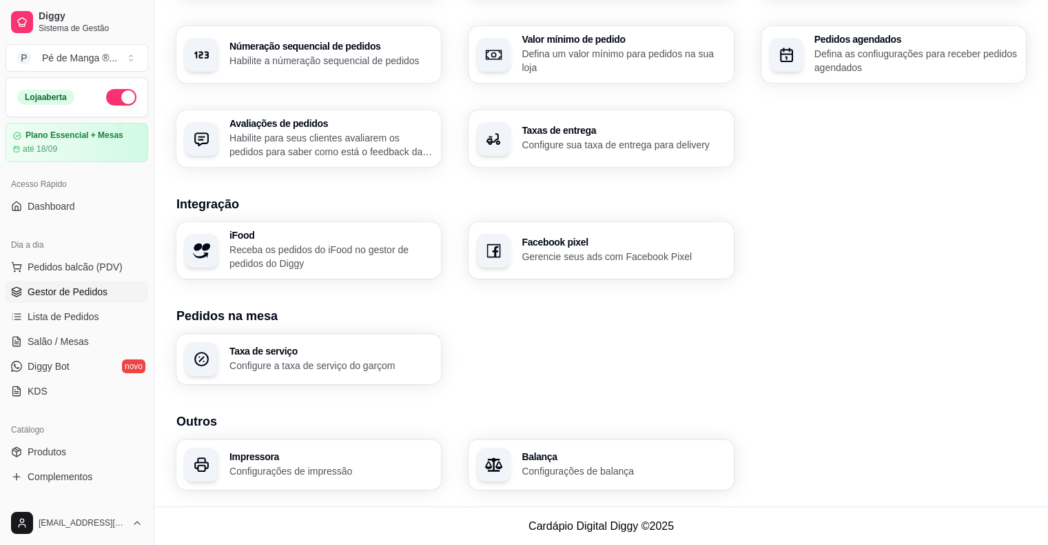
click at [69, 289] on span "Gestor de Pedidos" at bounding box center [68, 292] width 80 height 14
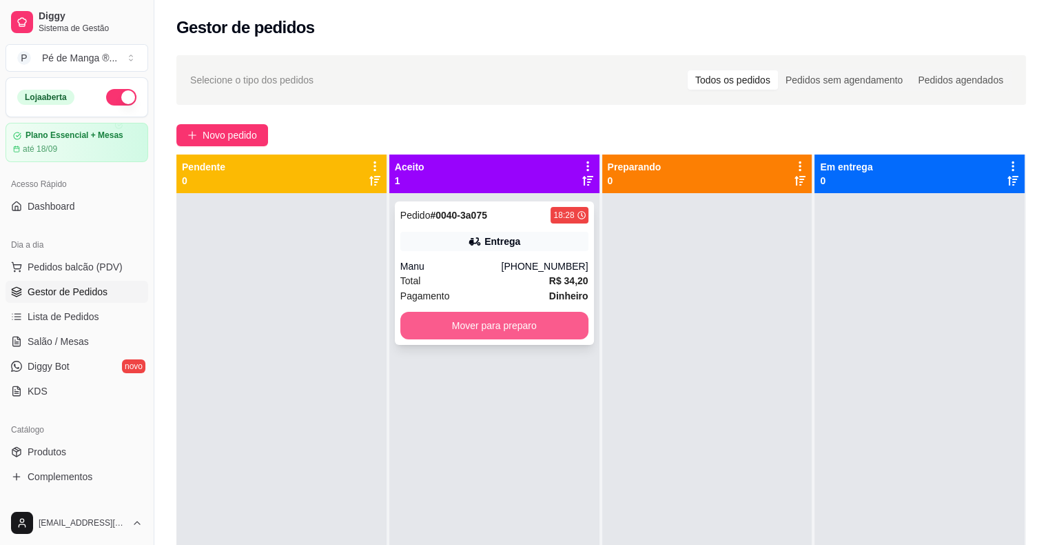
click at [501, 318] on button "Mover para preparo" at bounding box center [494, 326] width 188 height 28
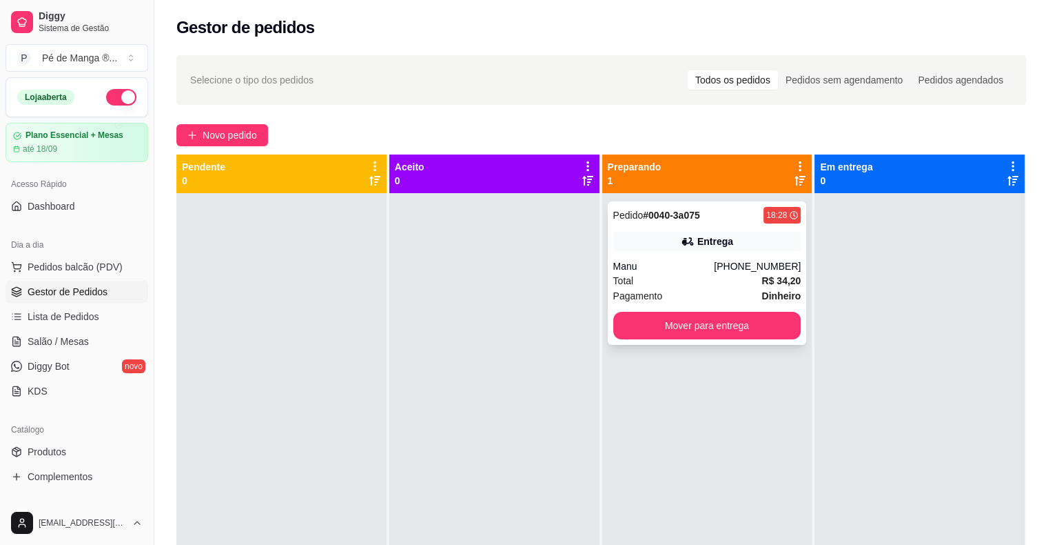
click at [691, 266] on div "Manu" at bounding box center [663, 266] width 101 height 14
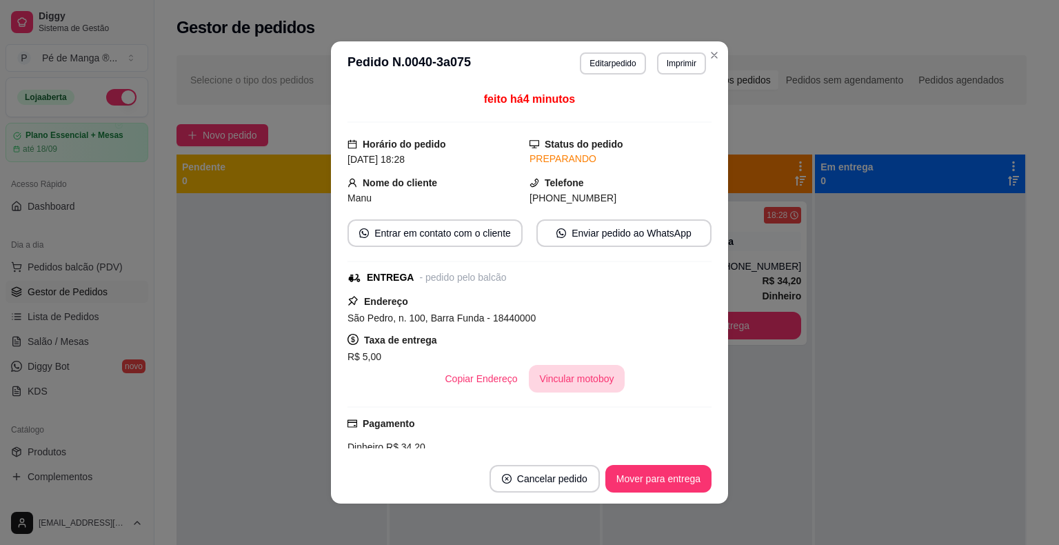
click at [554, 381] on button "Vincular motoboy" at bounding box center [577, 379] width 97 height 28
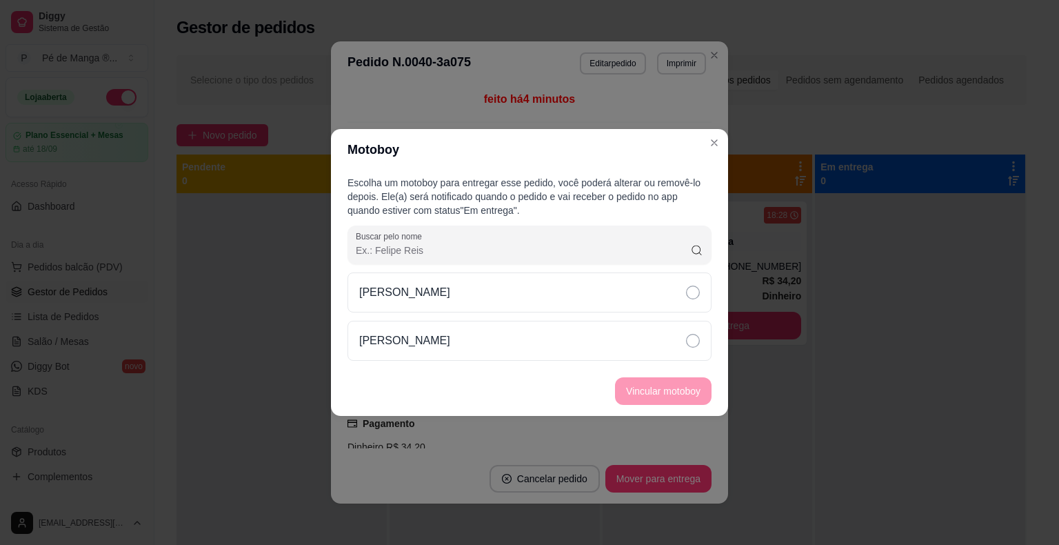
drag, startPoint x: 685, startPoint y: 342, endPoint x: 684, endPoint y: 369, distance: 27.6
click at [685, 343] on div "[PERSON_NAME]" at bounding box center [529, 341] width 364 height 40
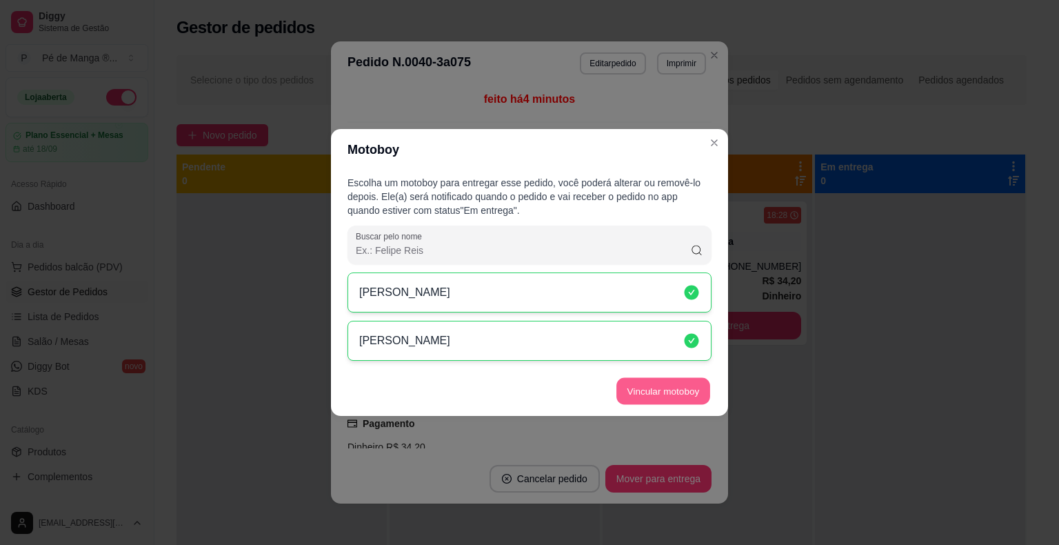
click at [678, 390] on button "Vincular motoboy" at bounding box center [663, 391] width 94 height 27
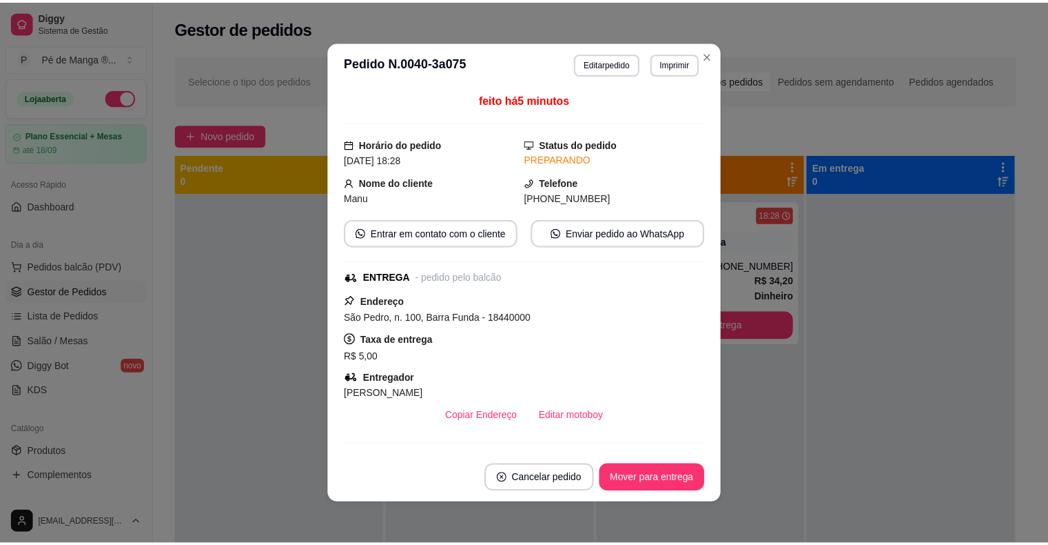
scroll to position [3, 0]
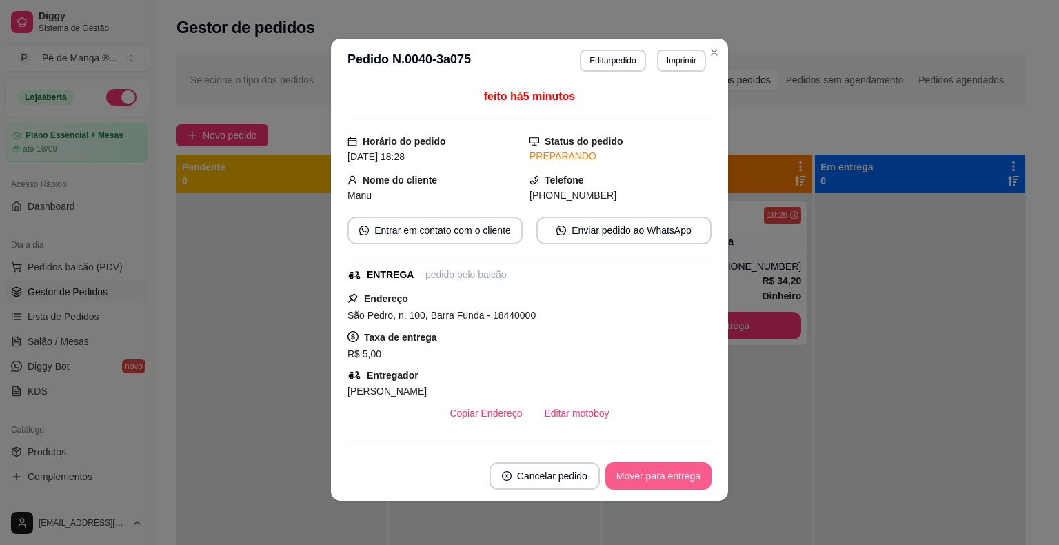
click at [661, 473] on button "Mover para entrega" at bounding box center [658, 476] width 106 height 28
